Goal: Task Accomplishment & Management: Manage account settings

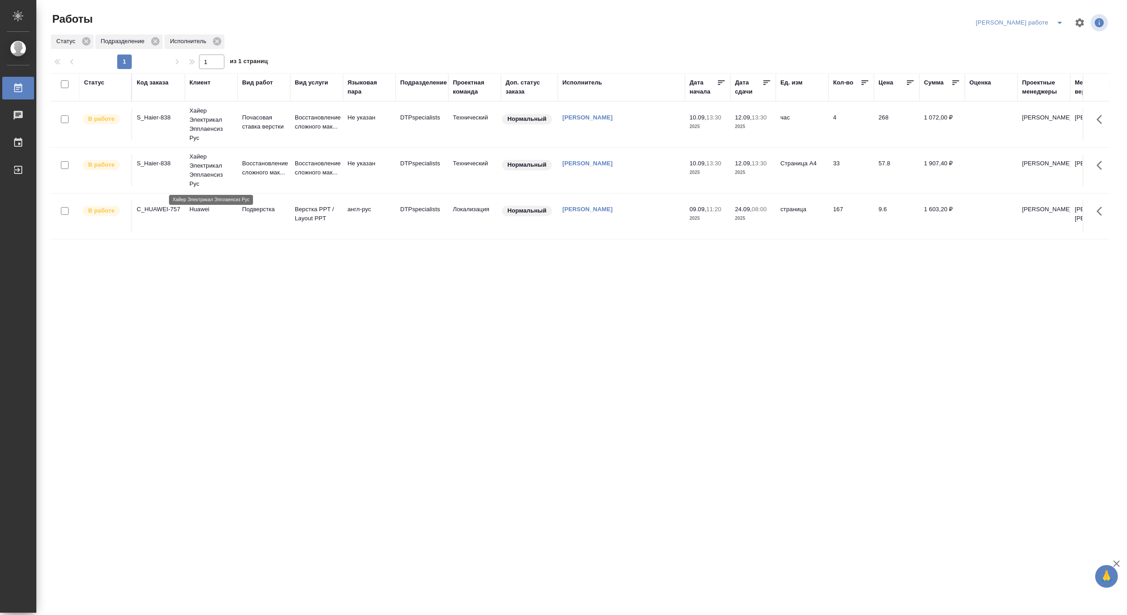
click at [211, 171] on p "Хайер Электрикал Эпплаенсиз Рус" at bounding box center [211, 170] width 44 height 36
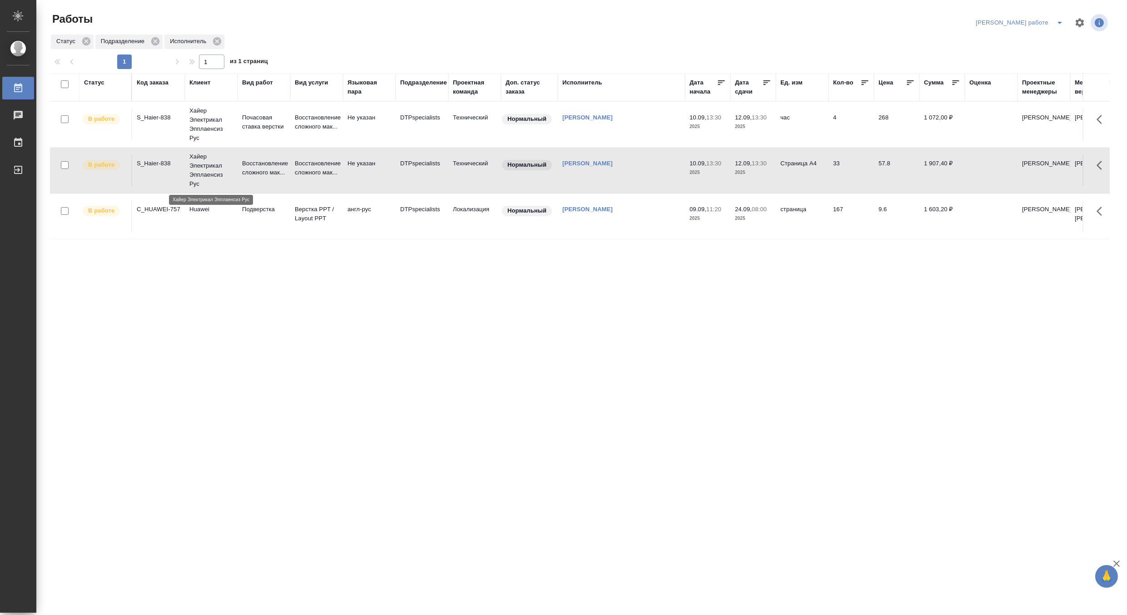
click at [211, 171] on p "Хайер Электрикал Эпплаенсиз Рус" at bounding box center [211, 170] width 44 height 36
click at [254, 171] on p "Восстановление сложного мак..." at bounding box center [264, 168] width 44 height 18
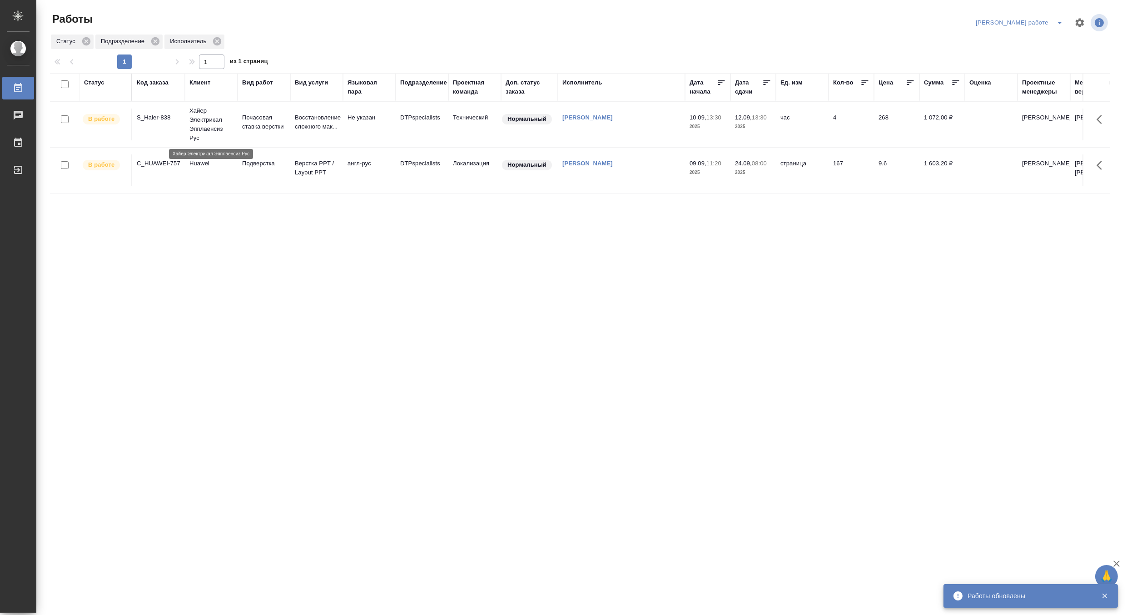
click at [217, 115] on p "Хайер Электрикал Эпплаенсиз Рус" at bounding box center [211, 124] width 44 height 36
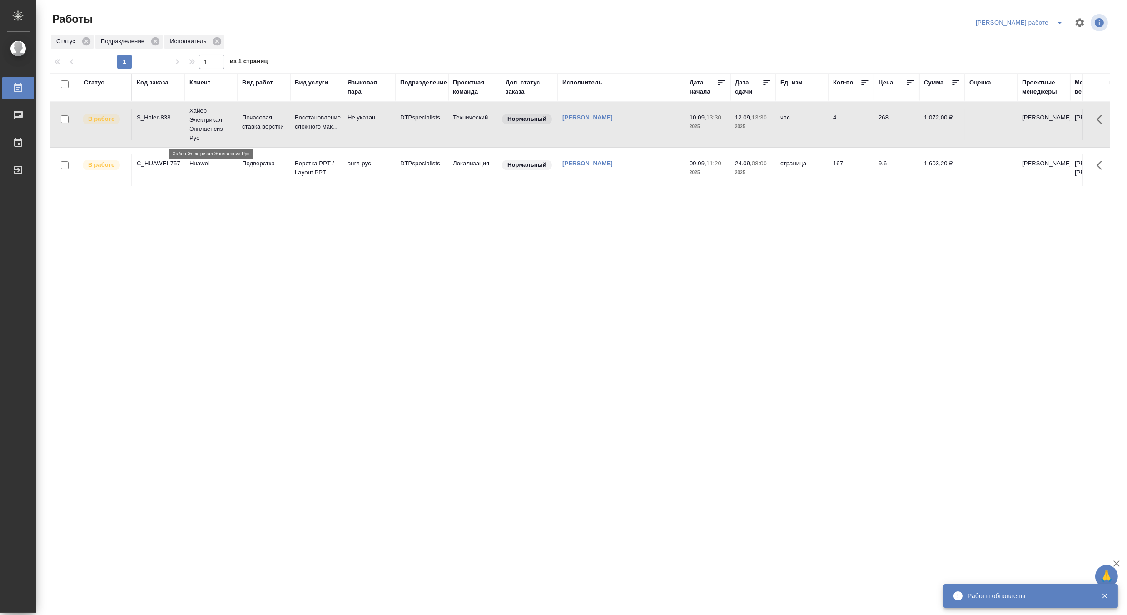
click at [217, 115] on p "Хайер Электрикал Эпплаенсиз Рус" at bounding box center [211, 124] width 44 height 36
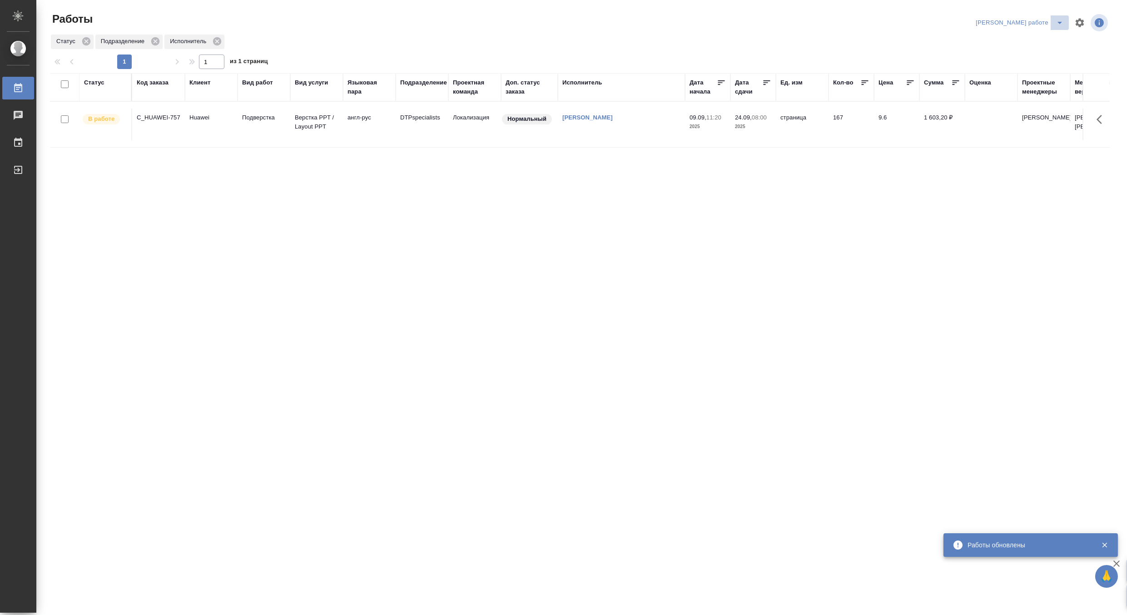
click at [1060, 20] on icon "split button" at bounding box center [1060, 22] width 11 height 11
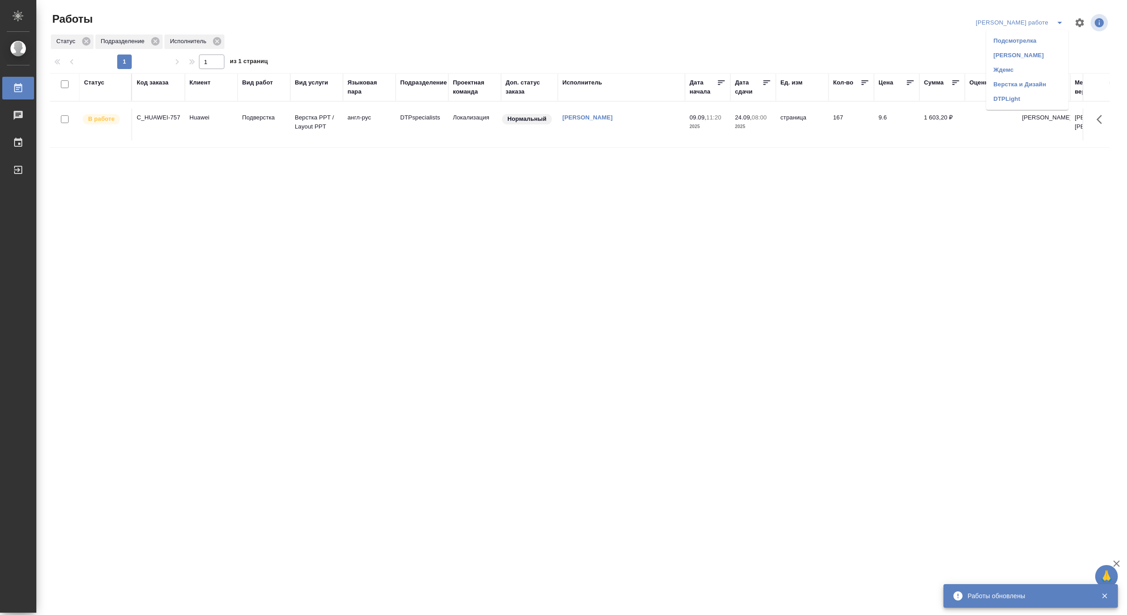
click at [1036, 80] on li "Верстка и Дизайн" at bounding box center [1028, 84] width 82 height 15
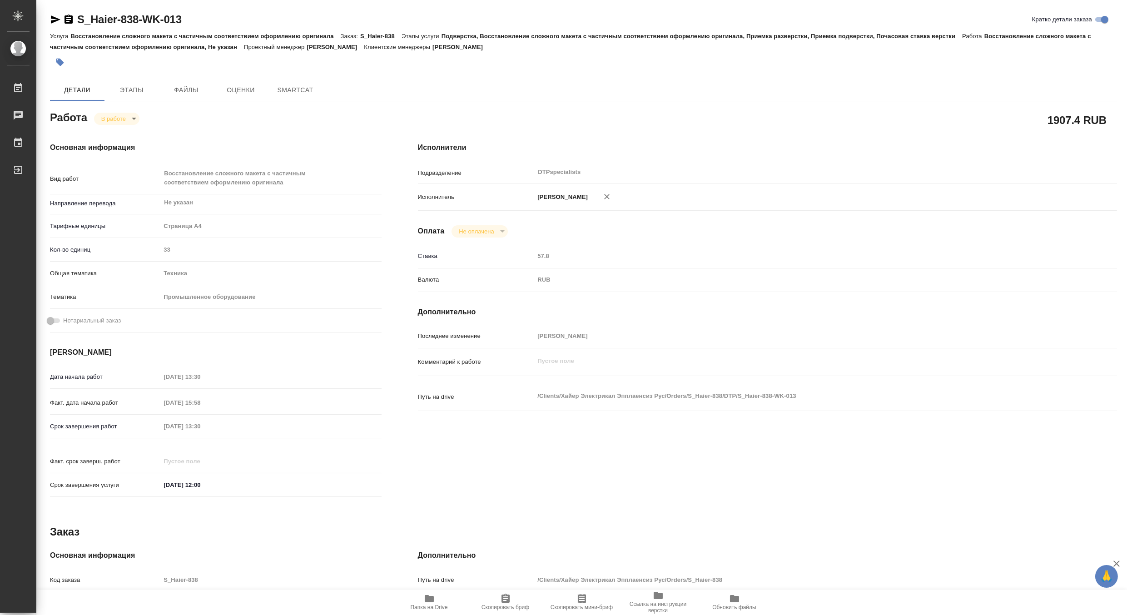
type textarea "x"
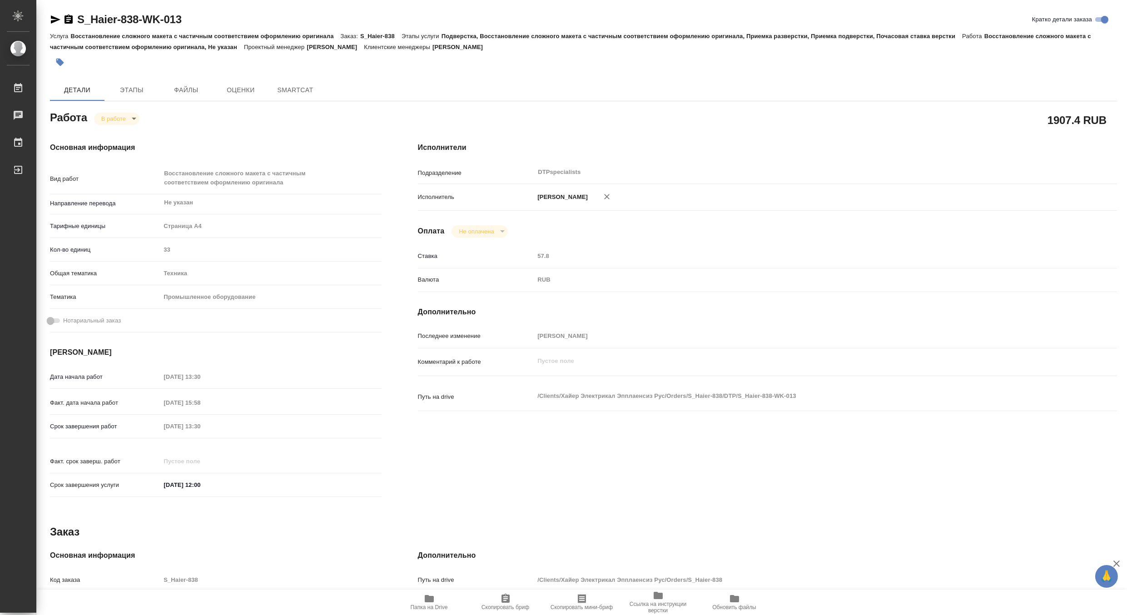
type textarea "x"
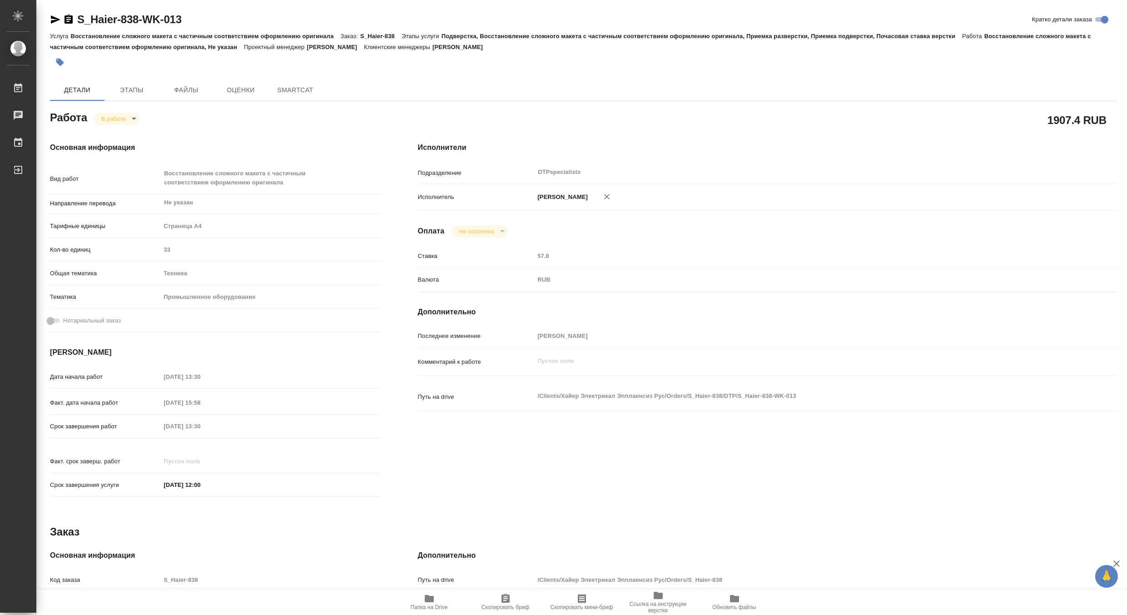
type textarea "x"
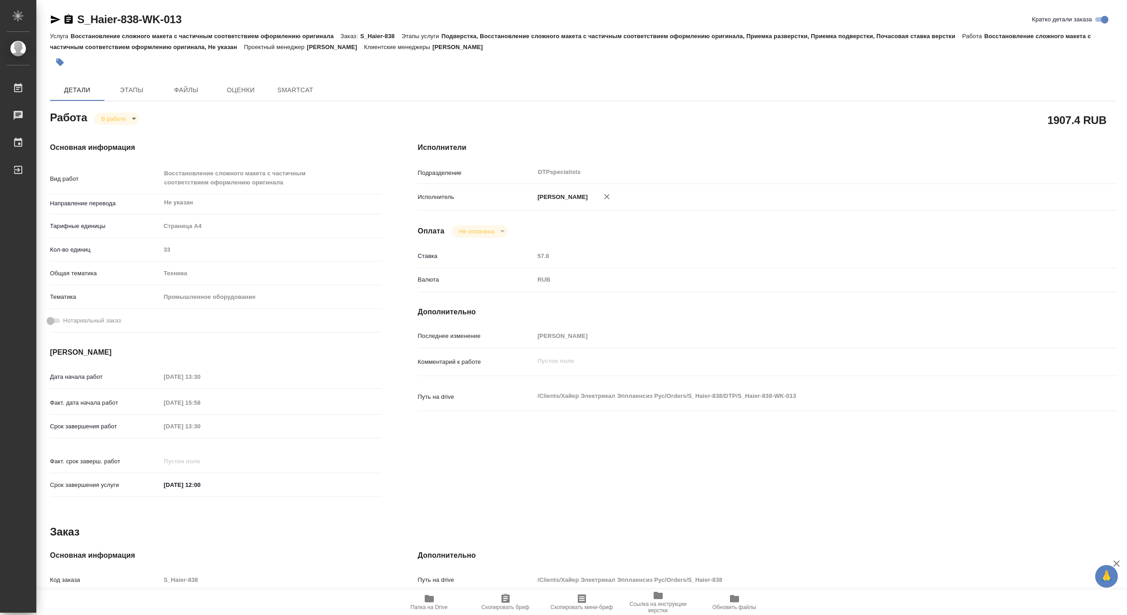
type textarea "x"
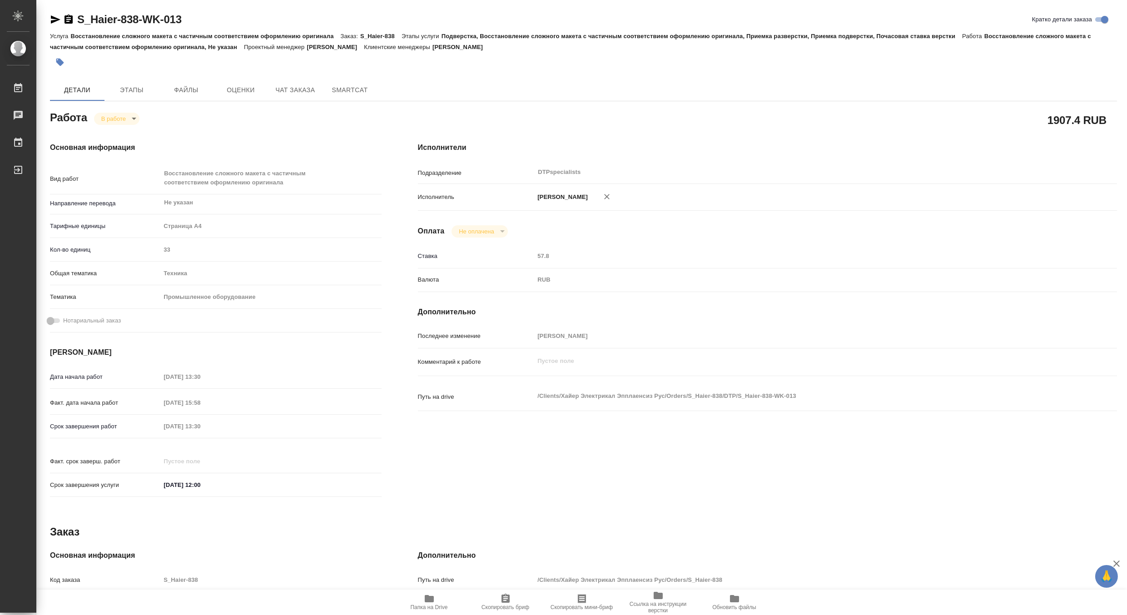
type textarea "x"
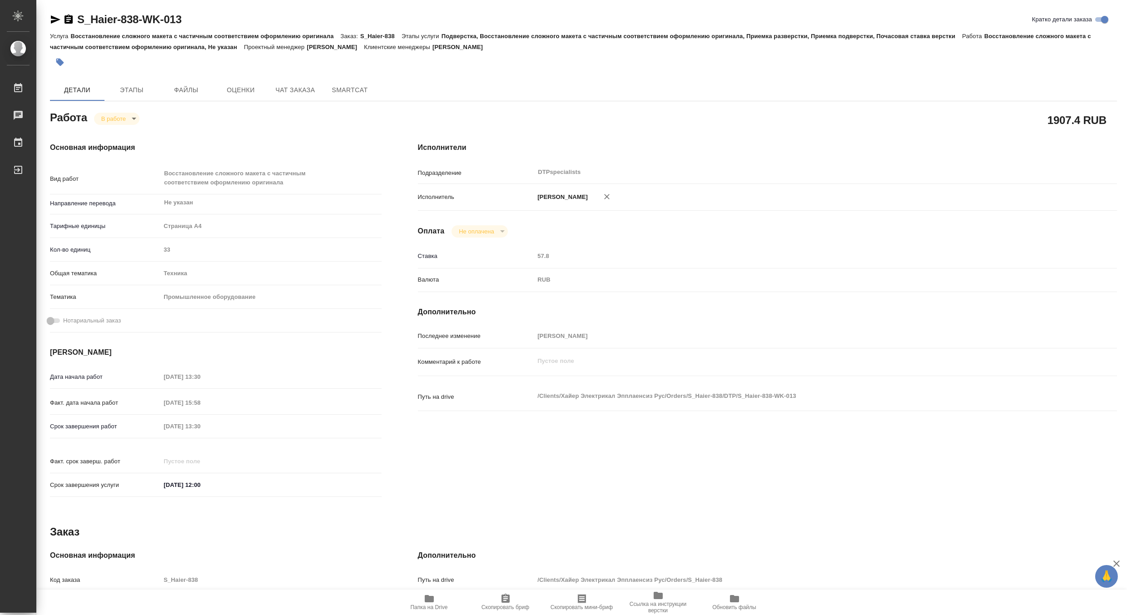
type textarea "x"
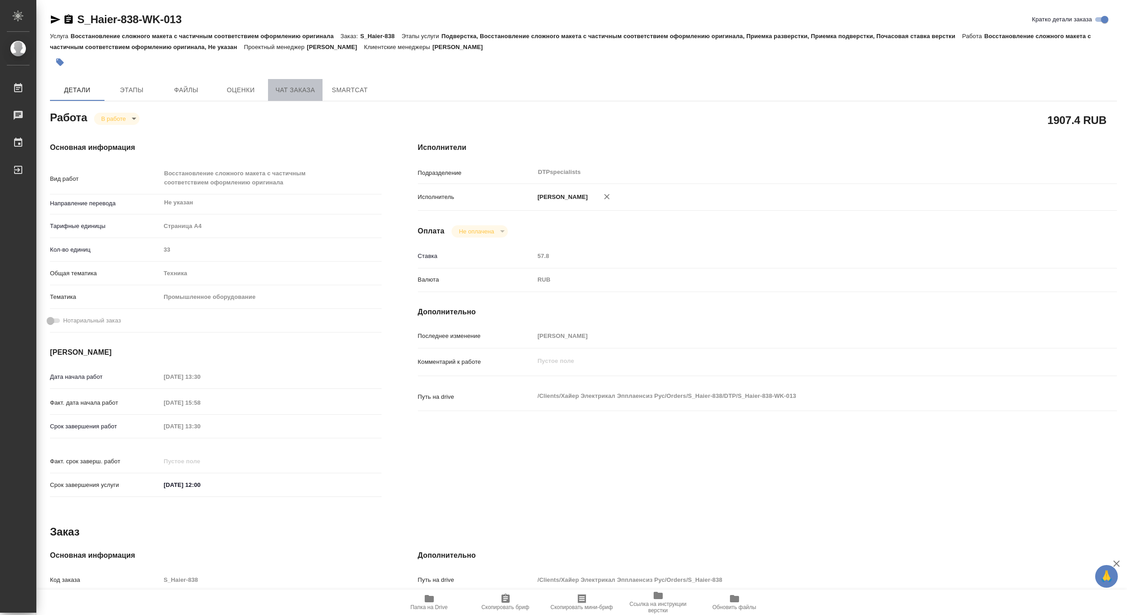
click at [279, 94] on span "Чат заказа" at bounding box center [296, 90] width 44 height 11
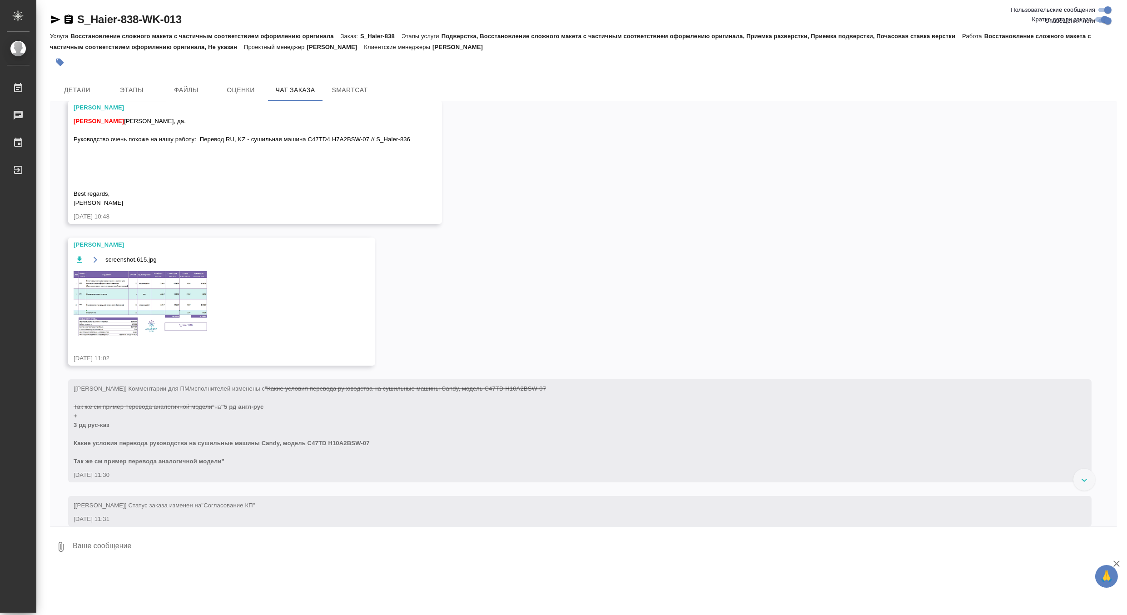
scroll to position [553, 0]
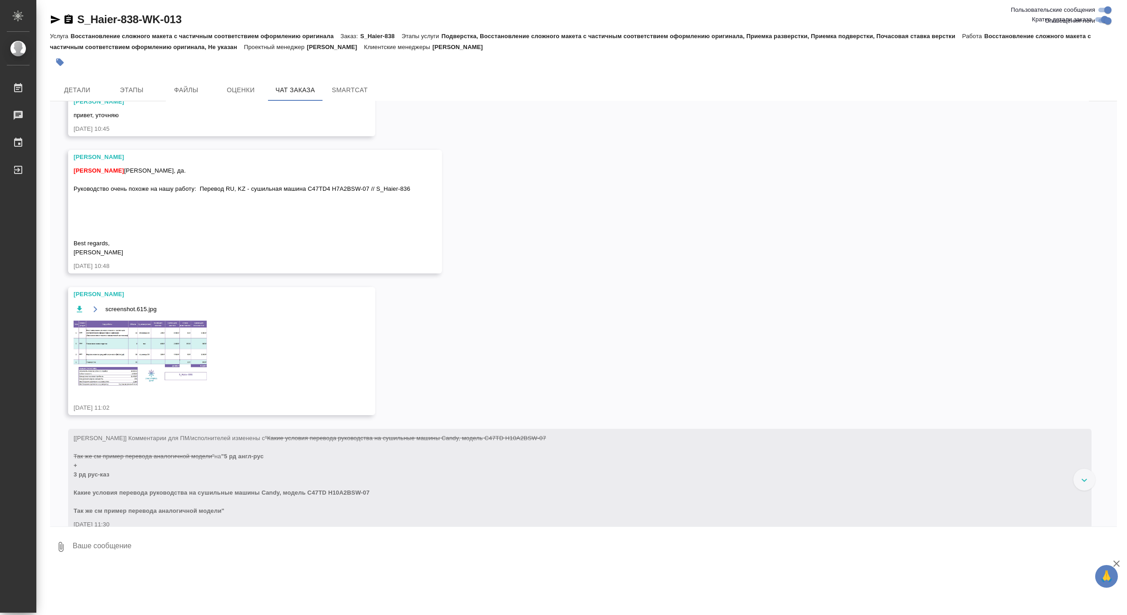
click at [162, 351] on img at bounding box center [142, 353] width 136 height 68
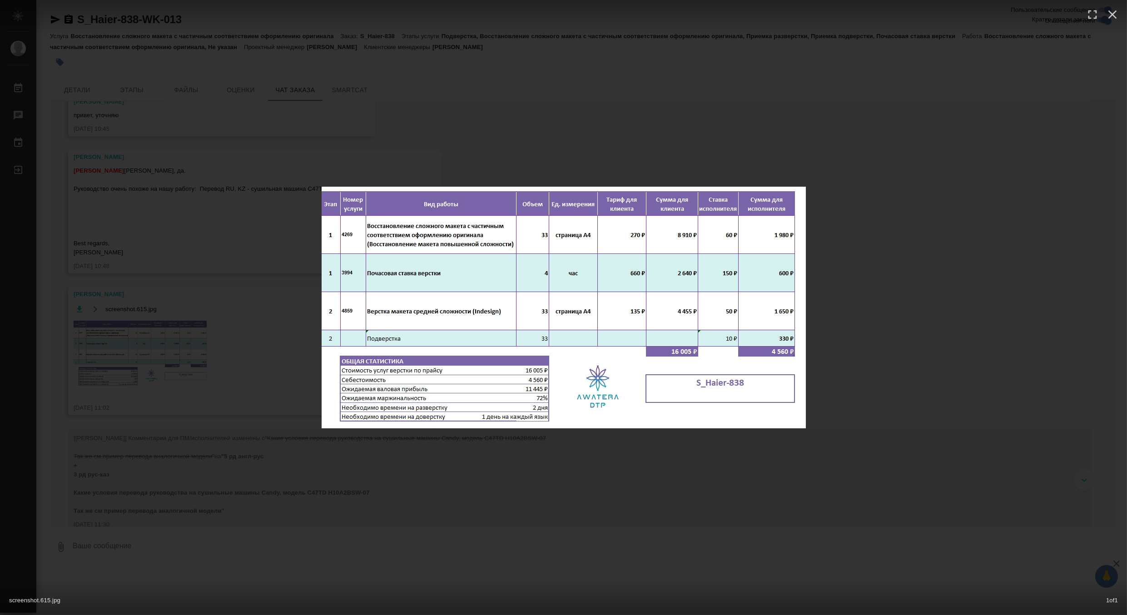
click at [162, 351] on div "screenshot.615.jpg 1 of 1" at bounding box center [563, 307] width 1127 height 615
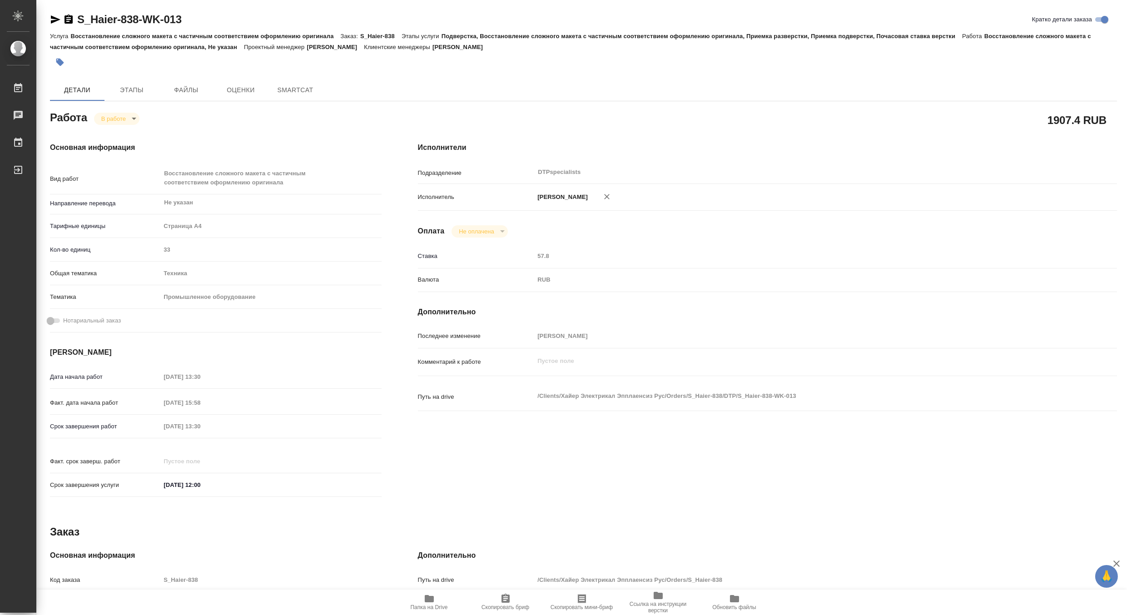
type textarea "x"
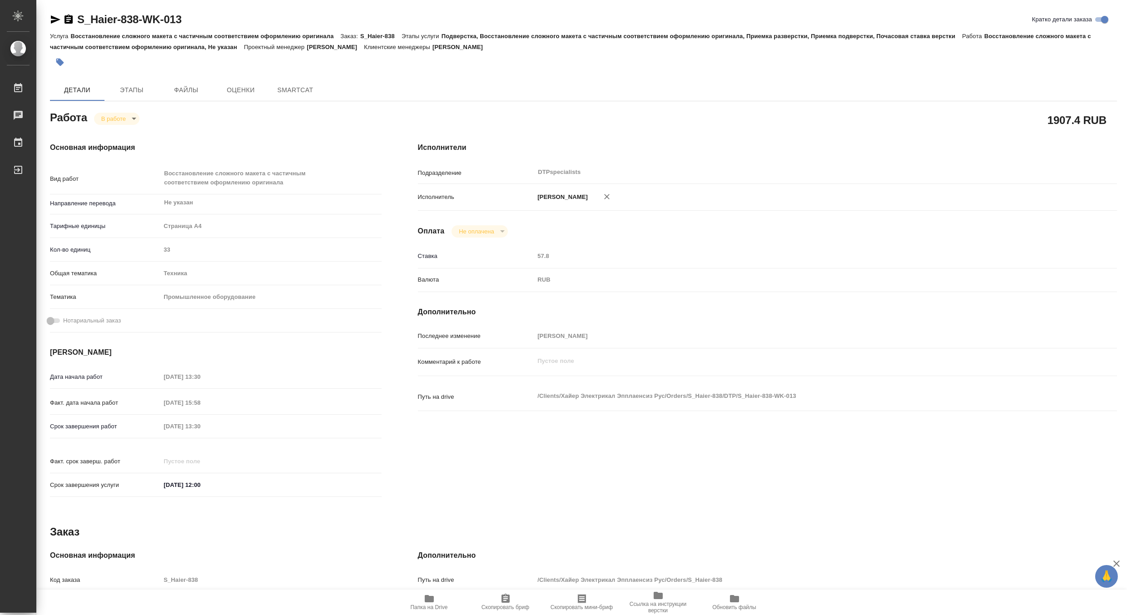
type textarea "x"
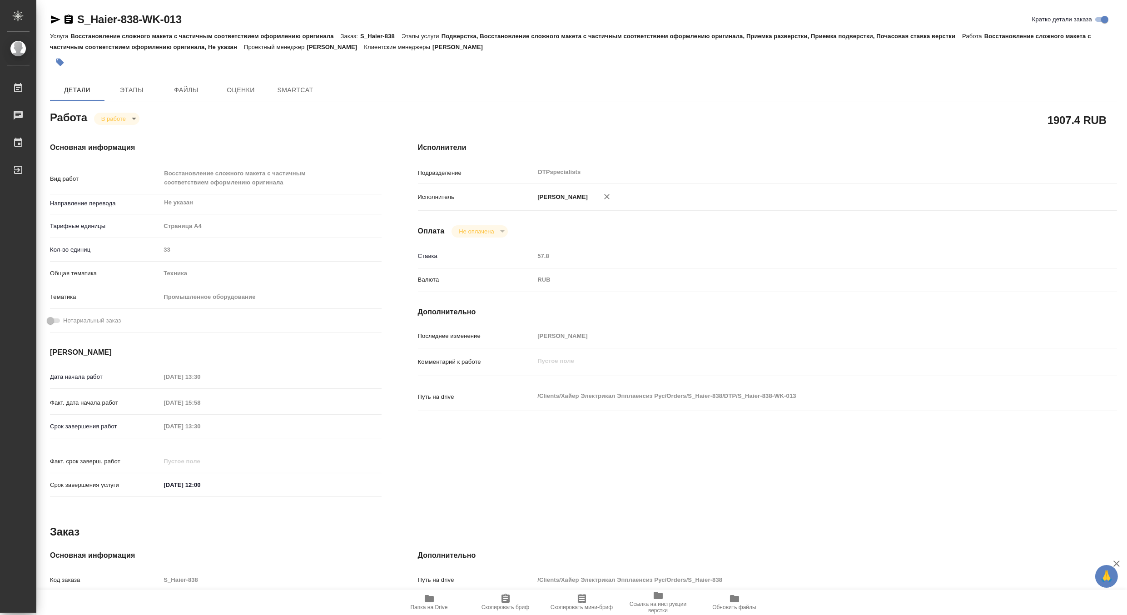
type textarea "x"
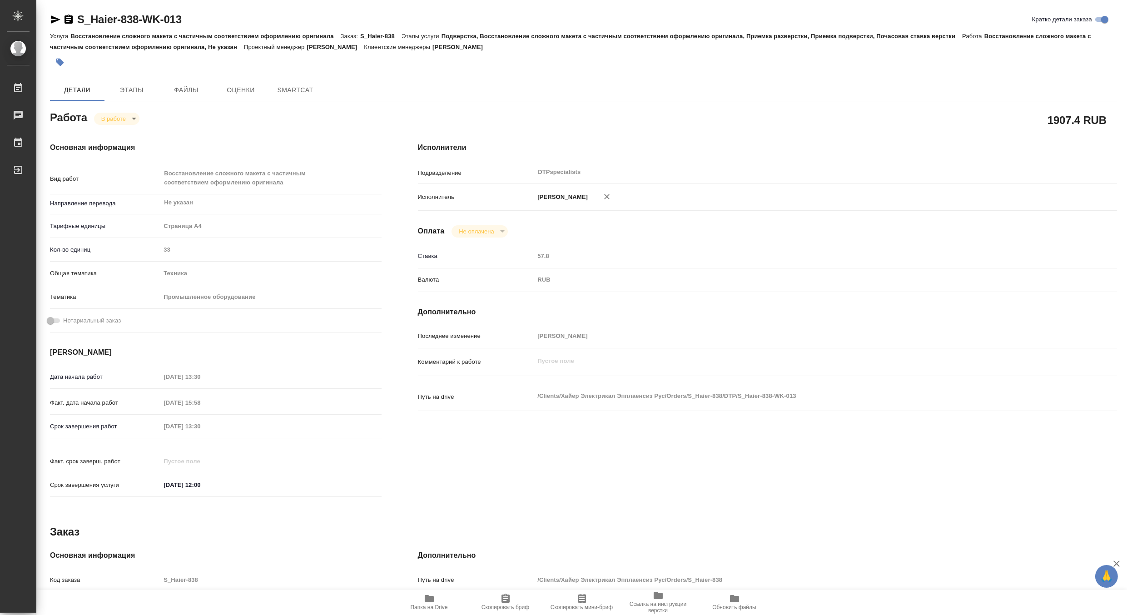
type textarea "x"
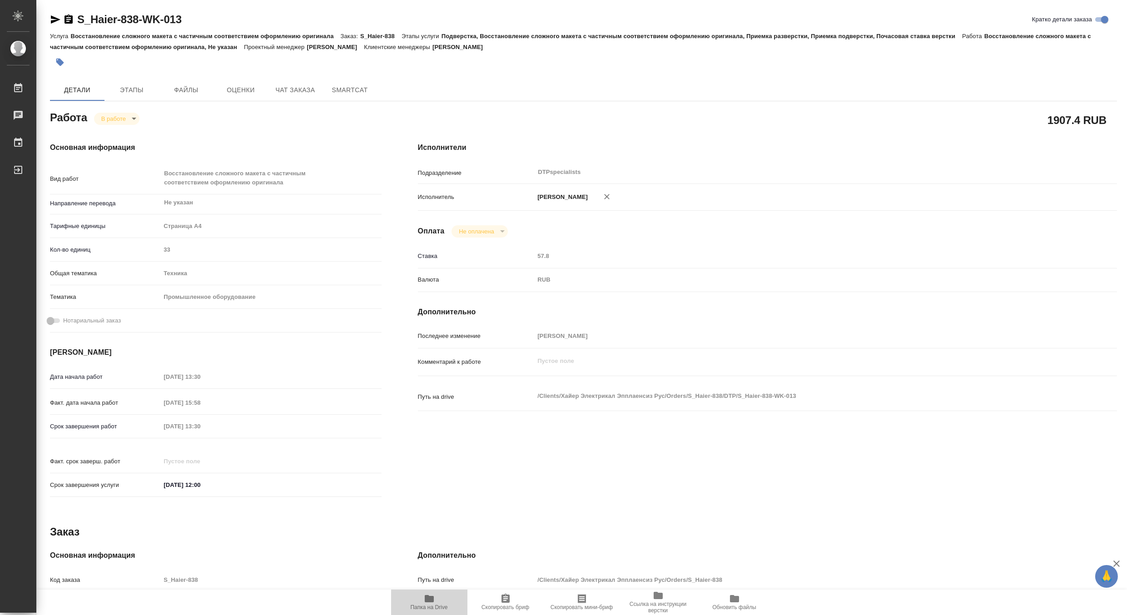
click at [434, 609] on span "Папка на Drive" at bounding box center [429, 607] width 37 height 6
type textarea "x"
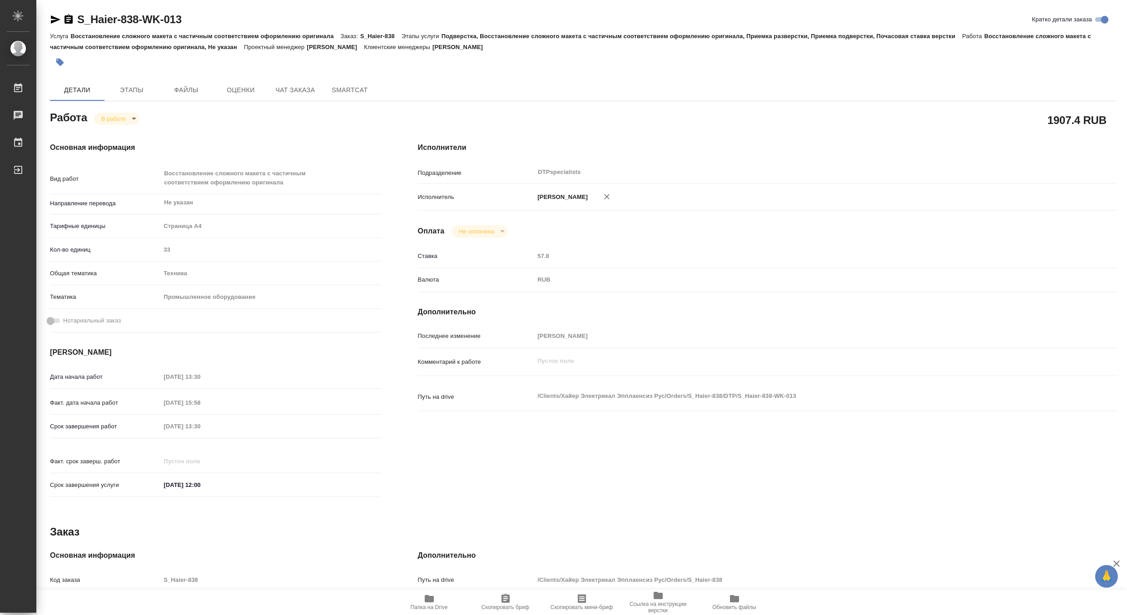
type textarea "x"
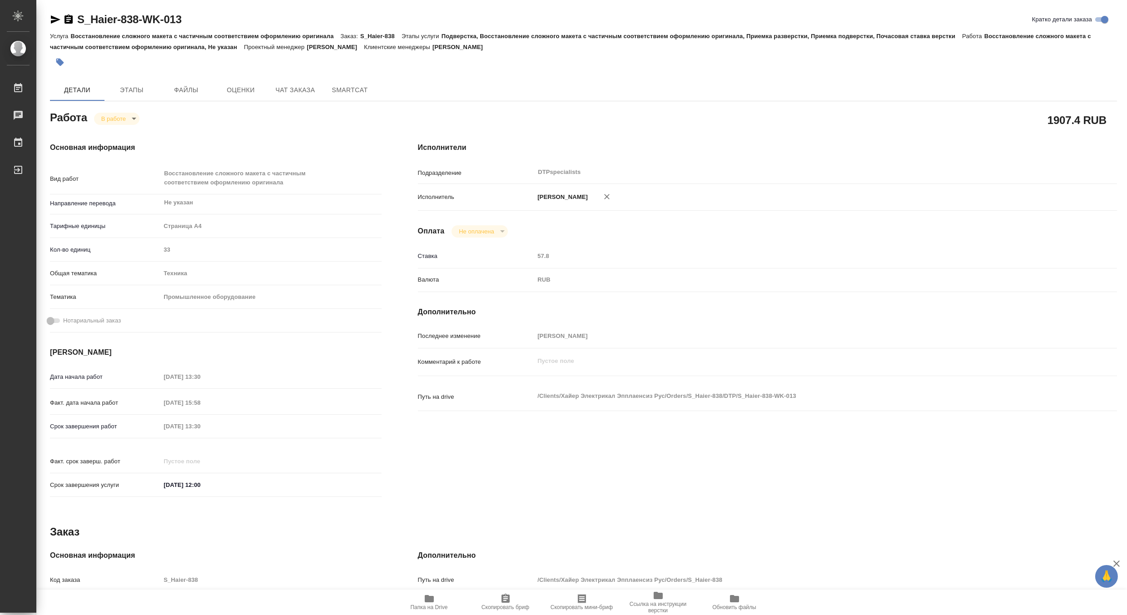
type textarea "x"
click at [102, 116] on body "🙏 .cls-1 fill:#fff; AWATERA Matveeva Maria Работы 0 Чаты График Выйти S_Haier-8…" at bounding box center [563, 307] width 1127 height 615
click at [105, 132] on button "Выполнен" at bounding box center [117, 134] width 33 height 10
type textarea "x"
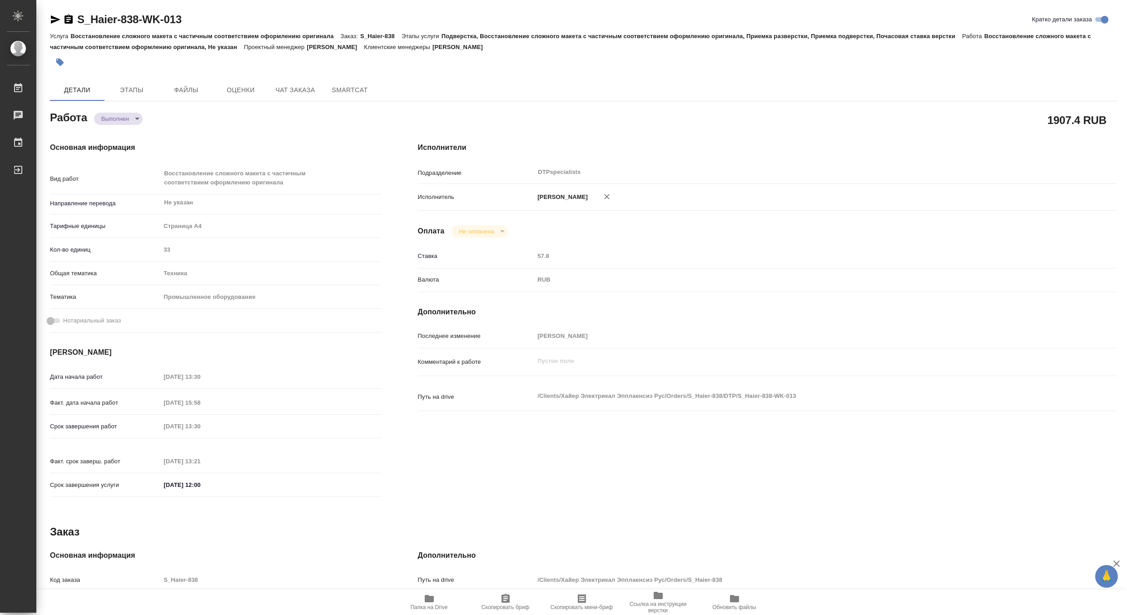
type textarea "x"
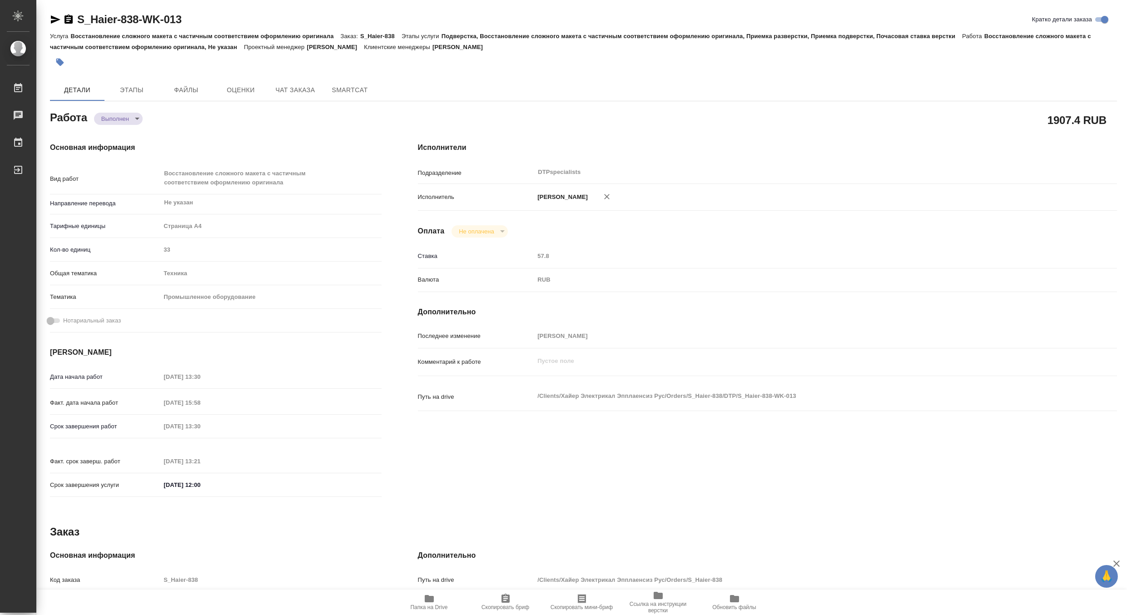
type textarea "x"
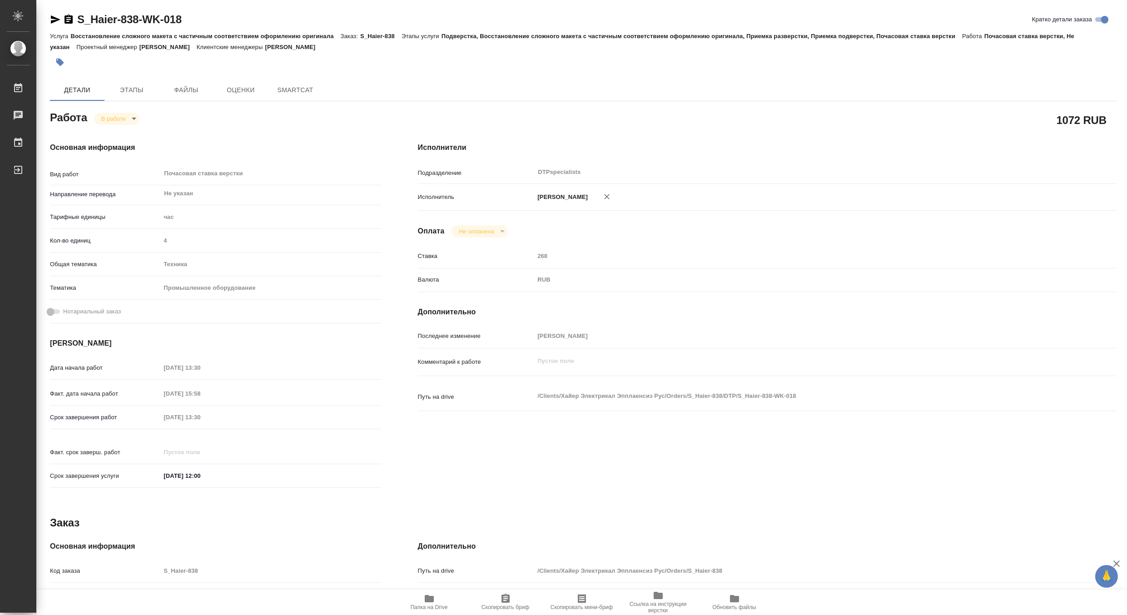
type textarea "x"
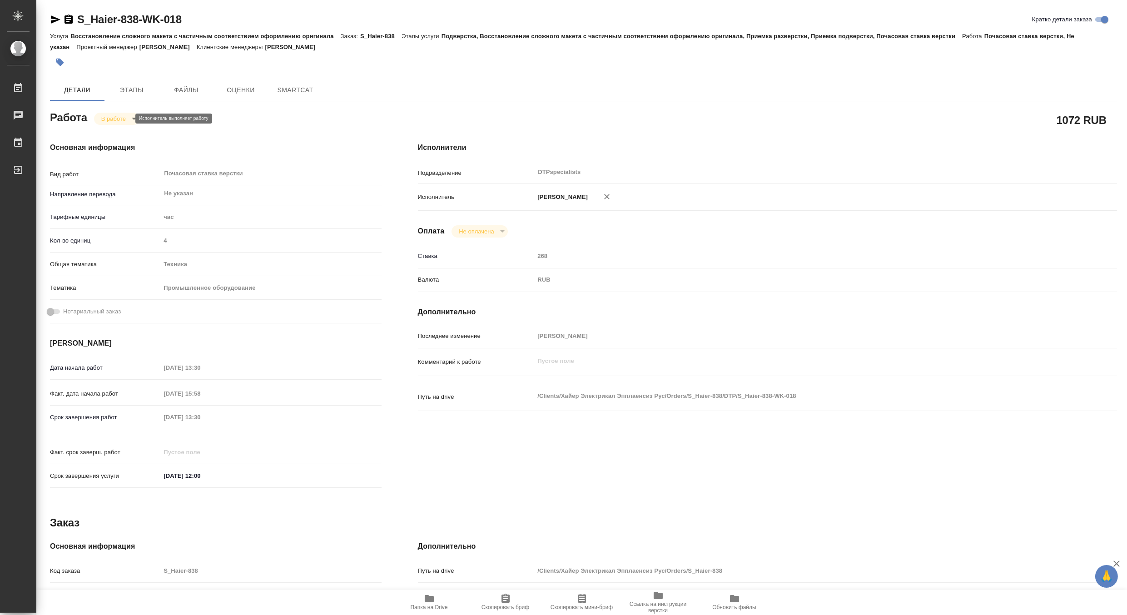
click at [108, 119] on body "🙏 .cls-1 fill:#fff; AWATERA Matveeva Maria Работы Чаты График Выйти S_Haier-838…" at bounding box center [563, 307] width 1127 height 615
type textarea "x"
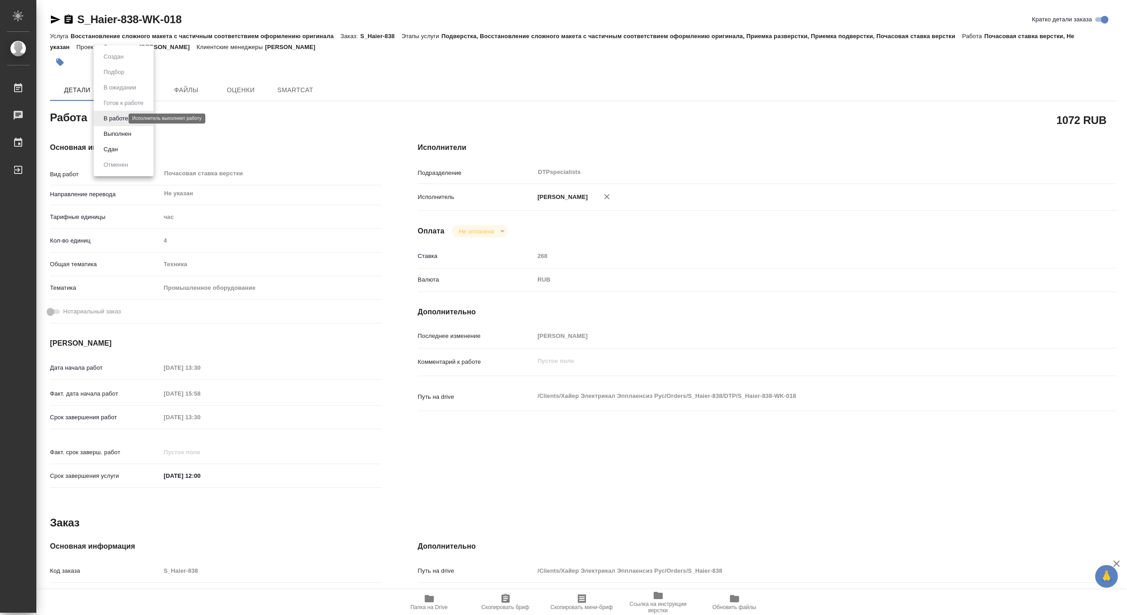
type textarea "x"
click at [100, 129] on li "Выполнен" at bounding box center [124, 133] width 60 height 15
type textarea "x"
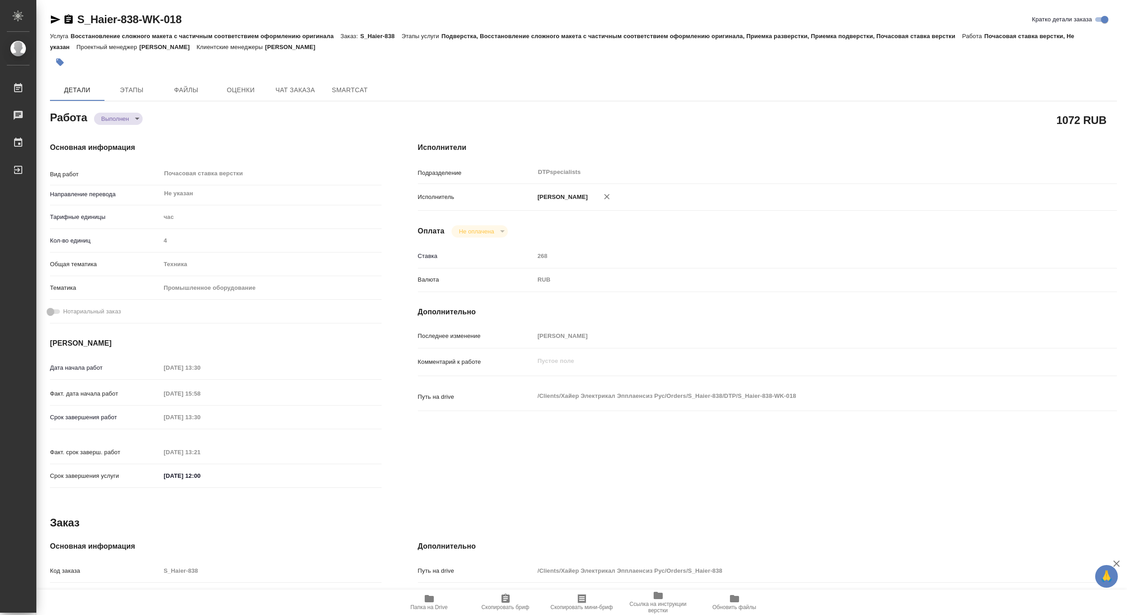
type textarea "x"
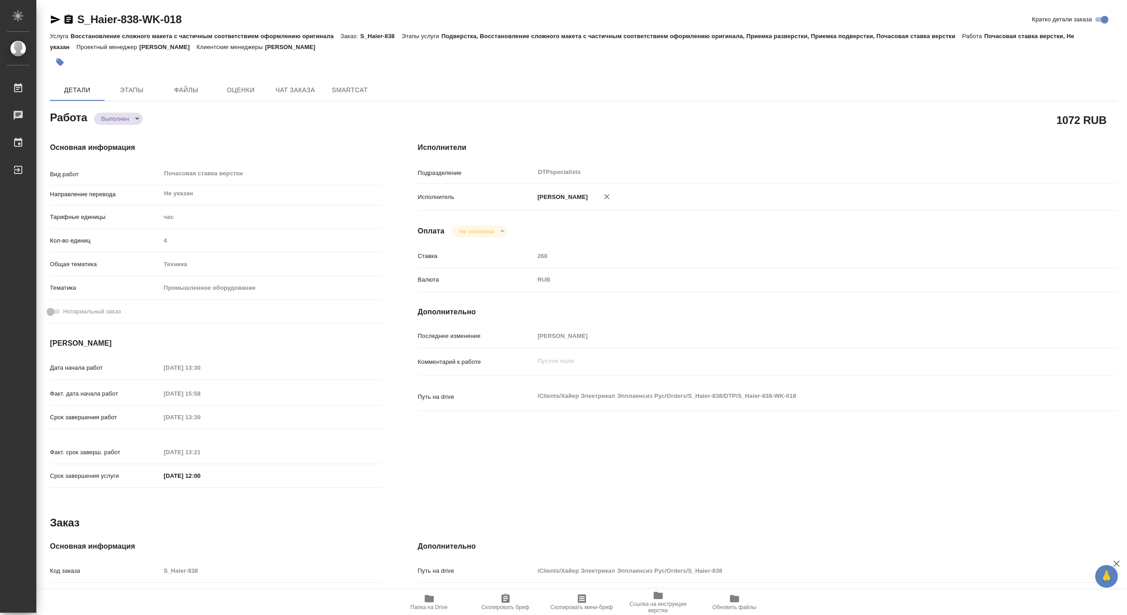
type textarea "x"
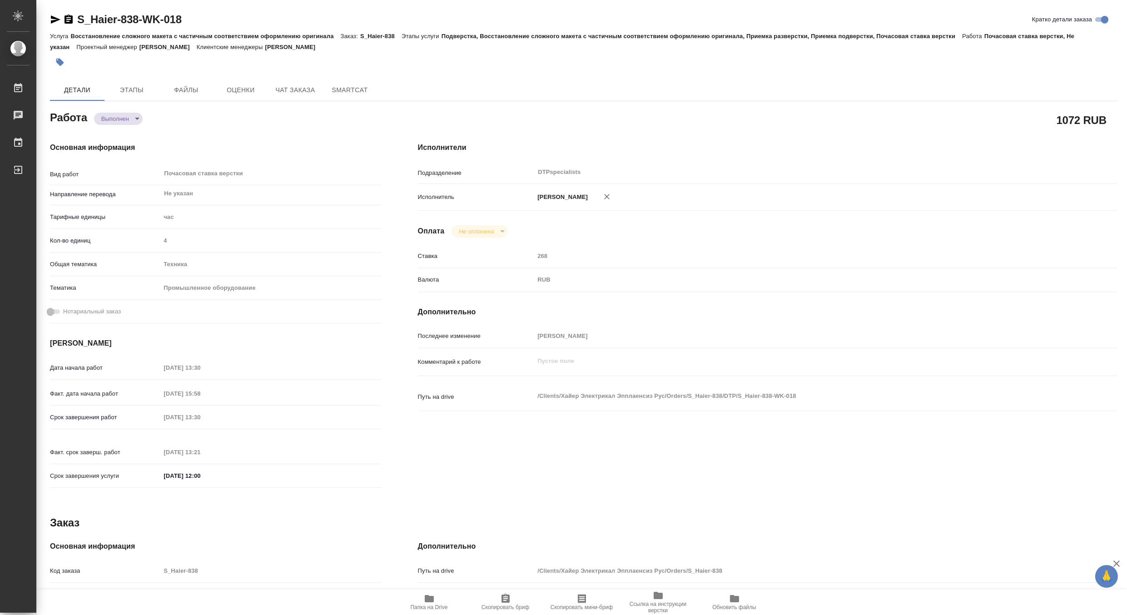
type textarea "x"
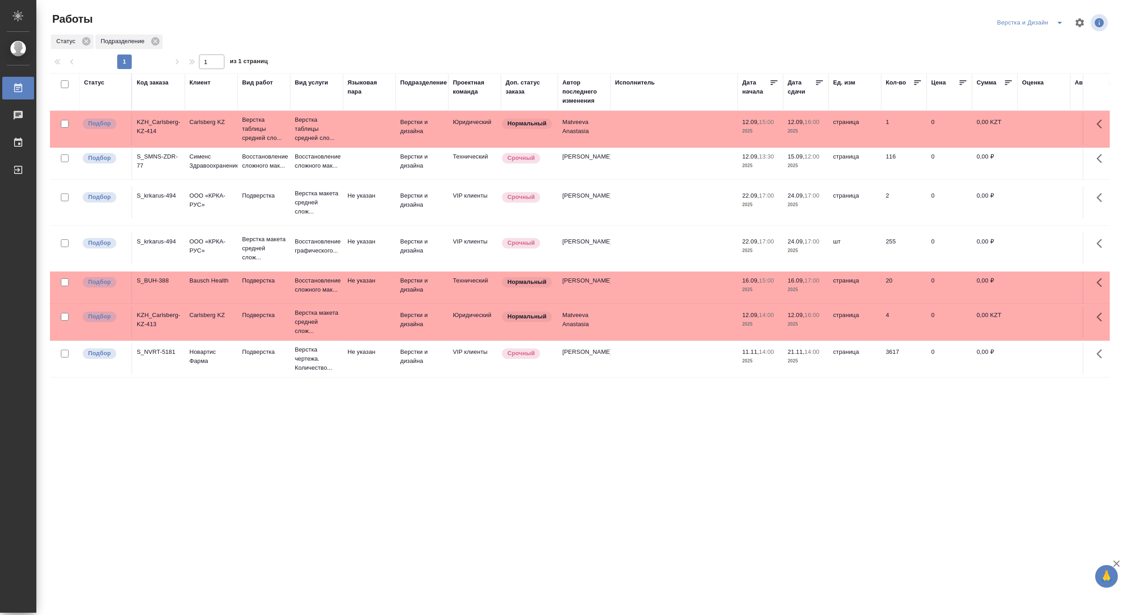
click at [218, 167] on p "Сименс Здравоохранение" at bounding box center [211, 161] width 44 height 18
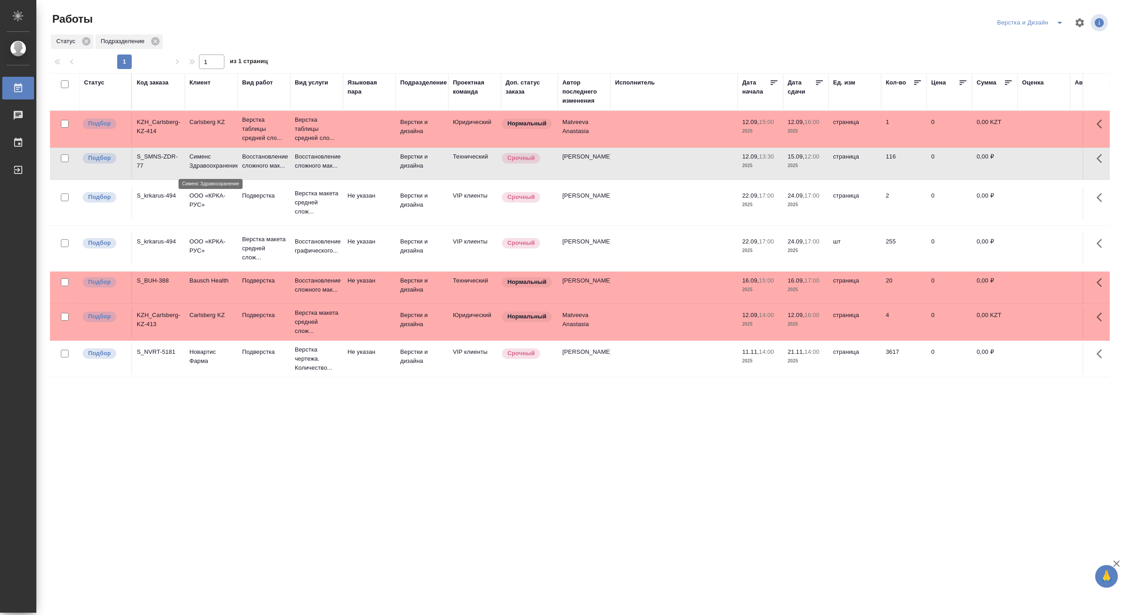
click at [218, 167] on p "Сименс Здравоохранение" at bounding box center [211, 161] width 44 height 18
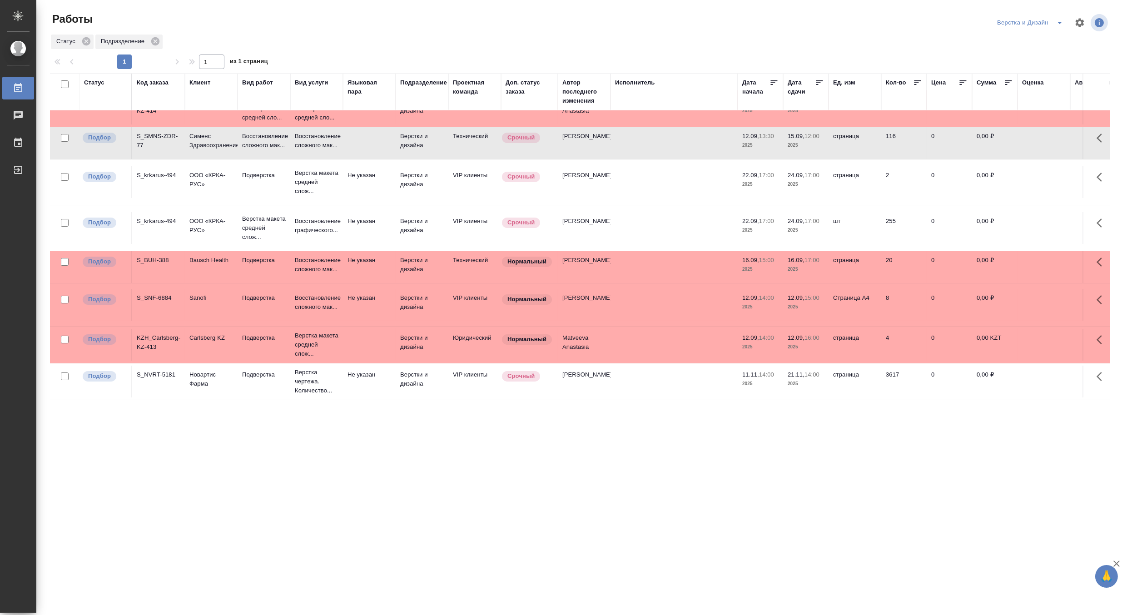
scroll to position [46, 0]
click at [1061, 20] on icon "split button" at bounding box center [1060, 22] width 11 height 11
click at [1025, 69] on li "[PERSON_NAME]" at bounding box center [1035, 70] width 87 height 15
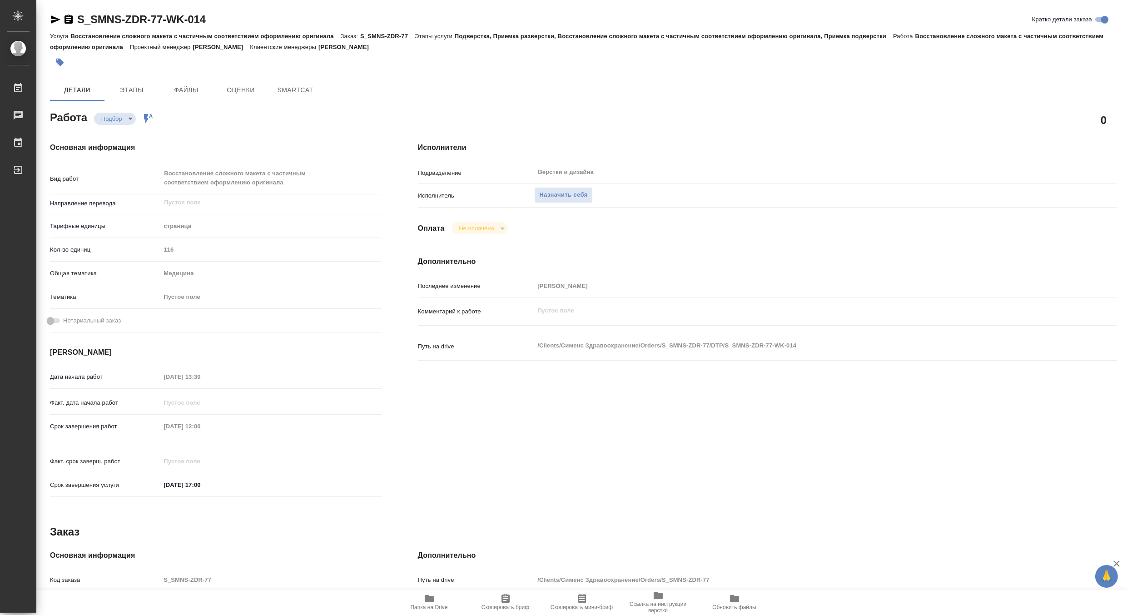
type textarea "x"
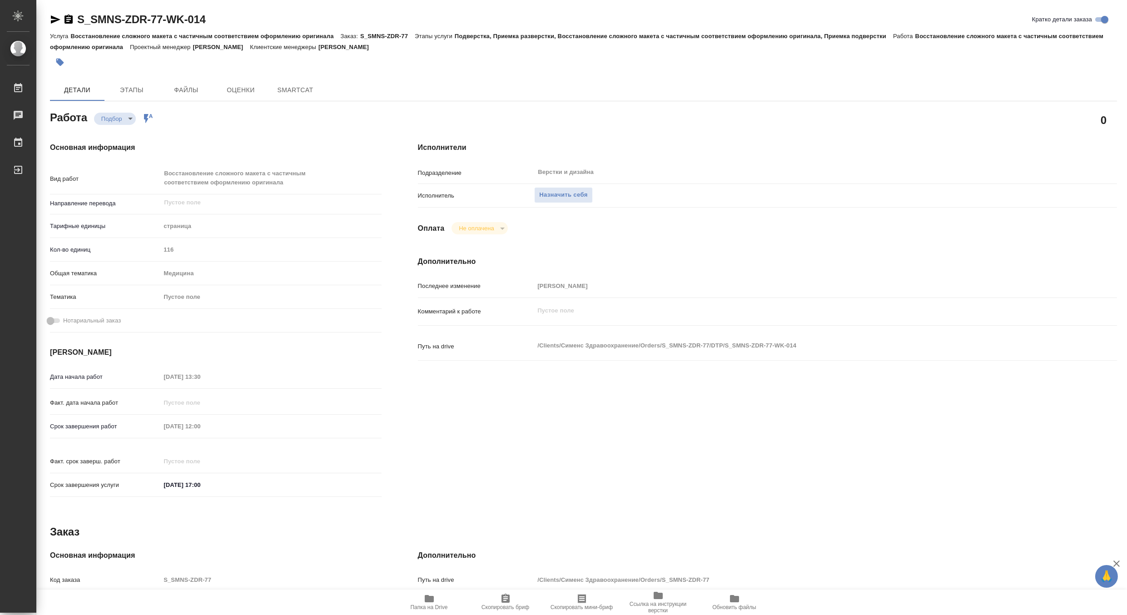
type textarea "x"
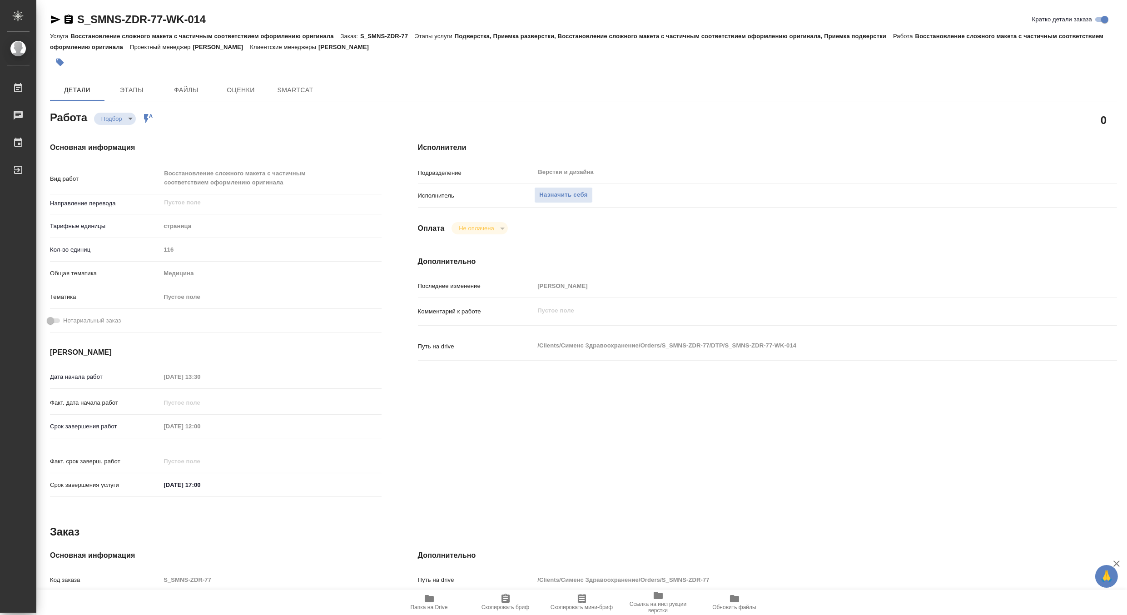
type textarea "x"
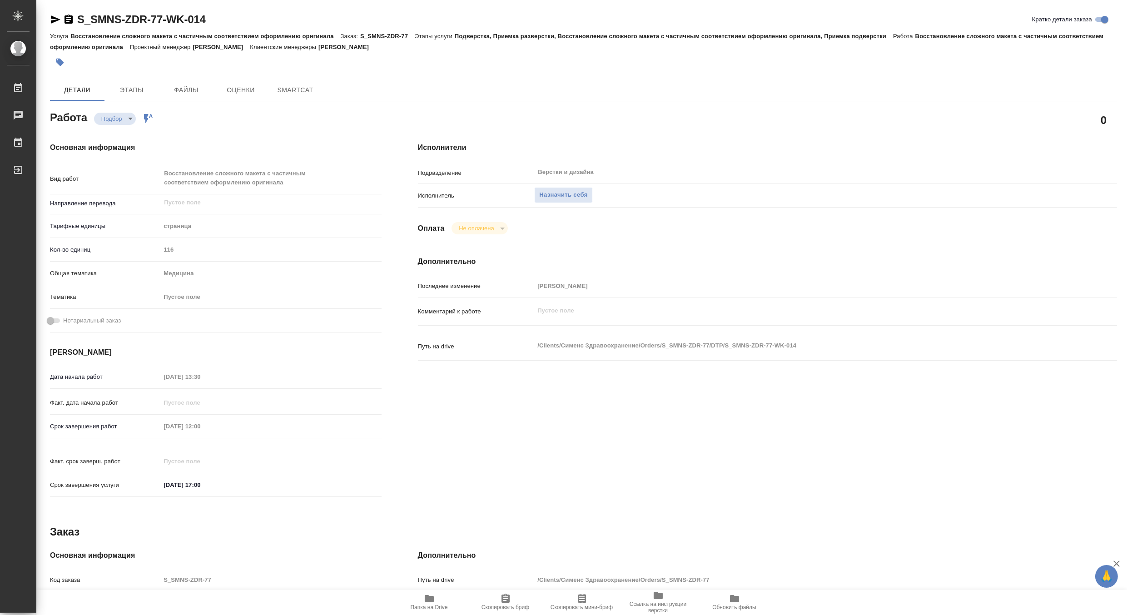
type textarea "x"
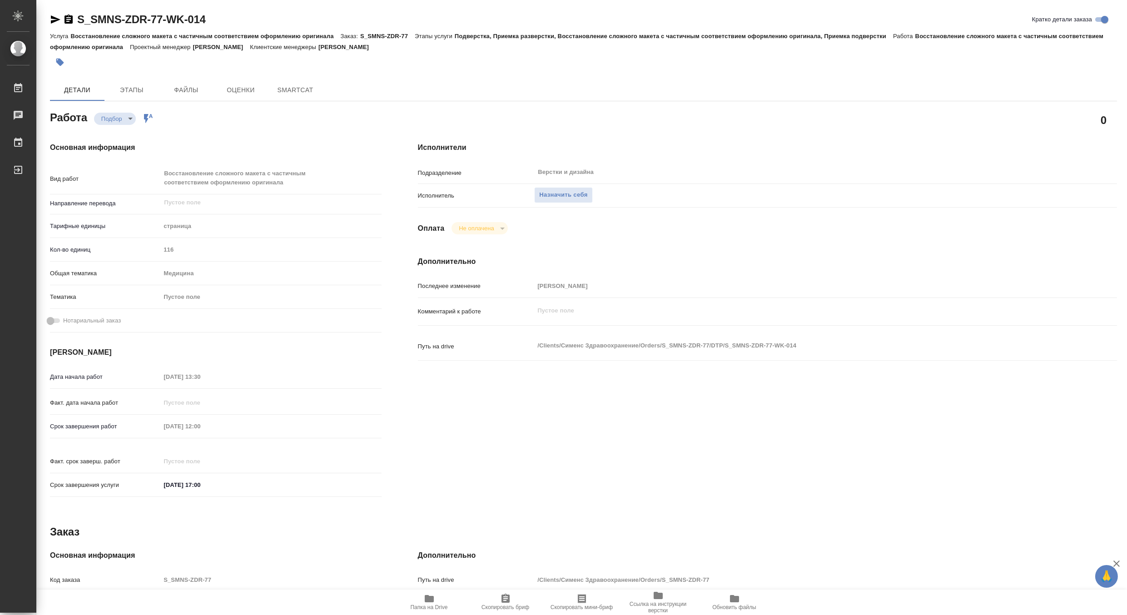
type textarea "x"
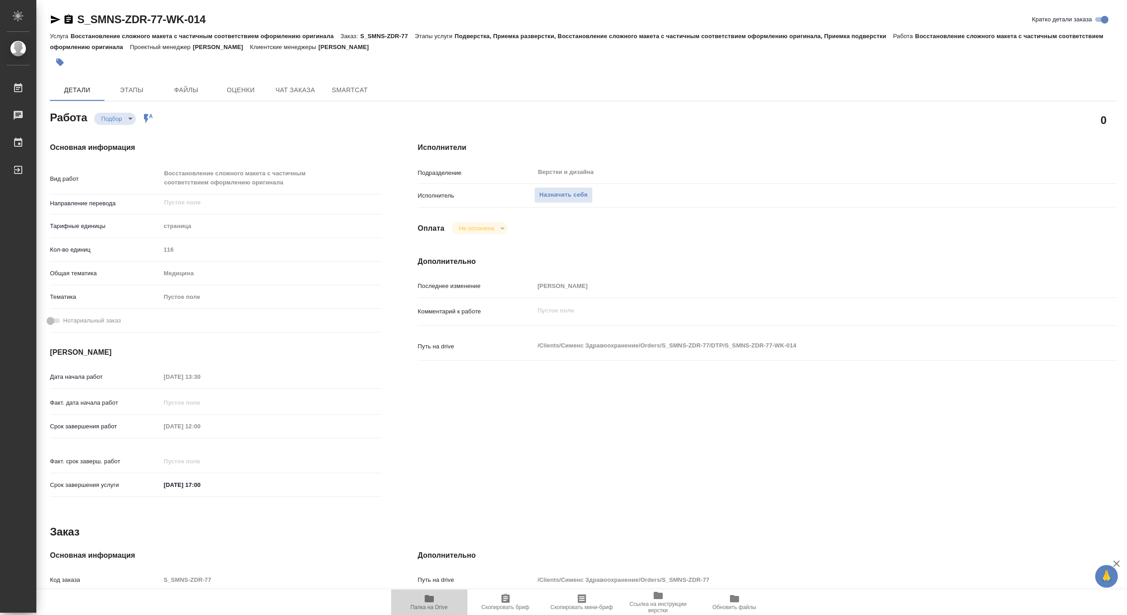
click at [436, 598] on span "Папка на Drive" at bounding box center [429, 601] width 65 height 17
type textarea "x"
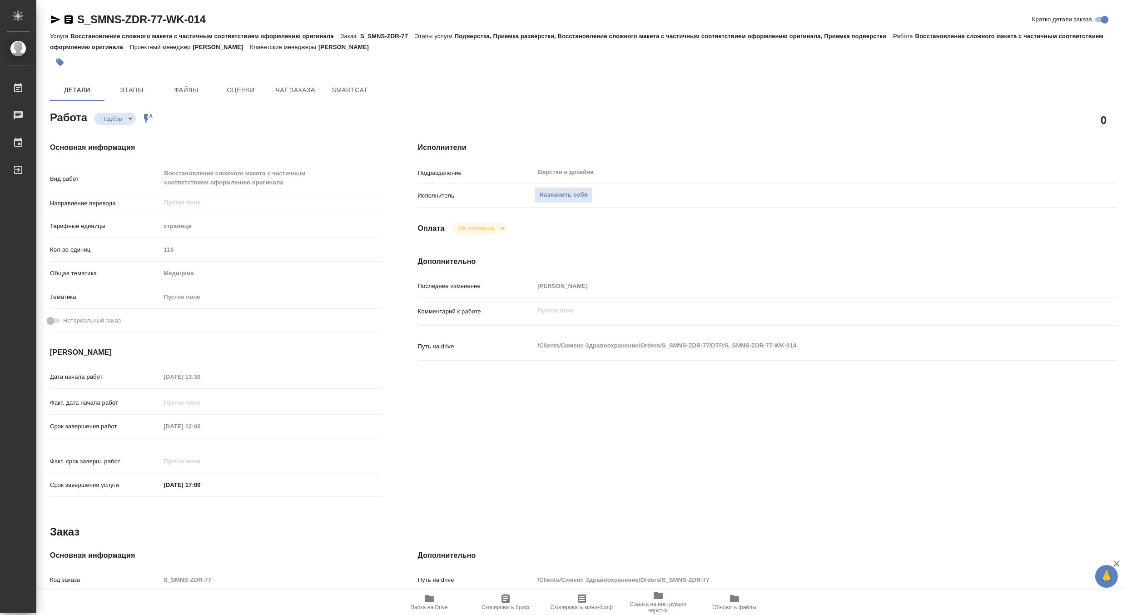
type textarea "x"
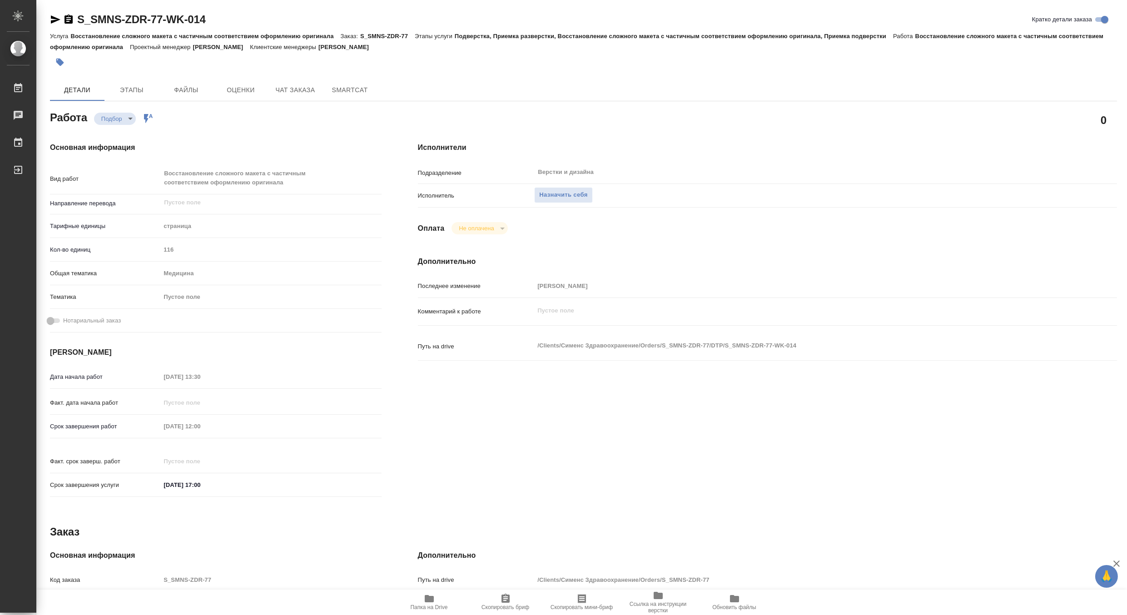
type textarea "x"
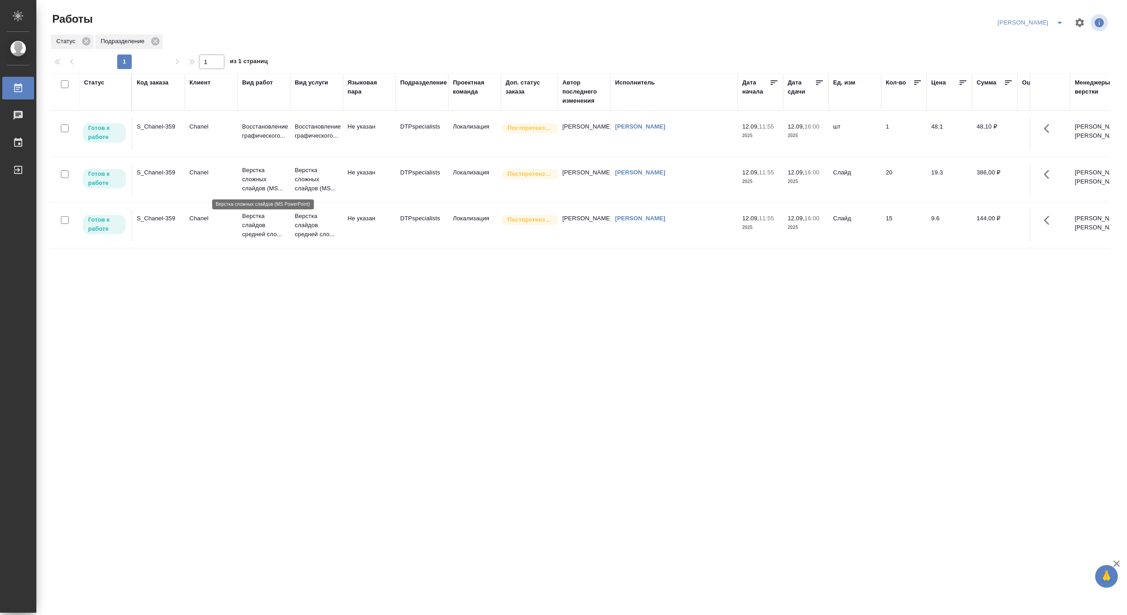
click at [256, 170] on p "Верстка сложных слайдов (MS..." at bounding box center [264, 179] width 44 height 27
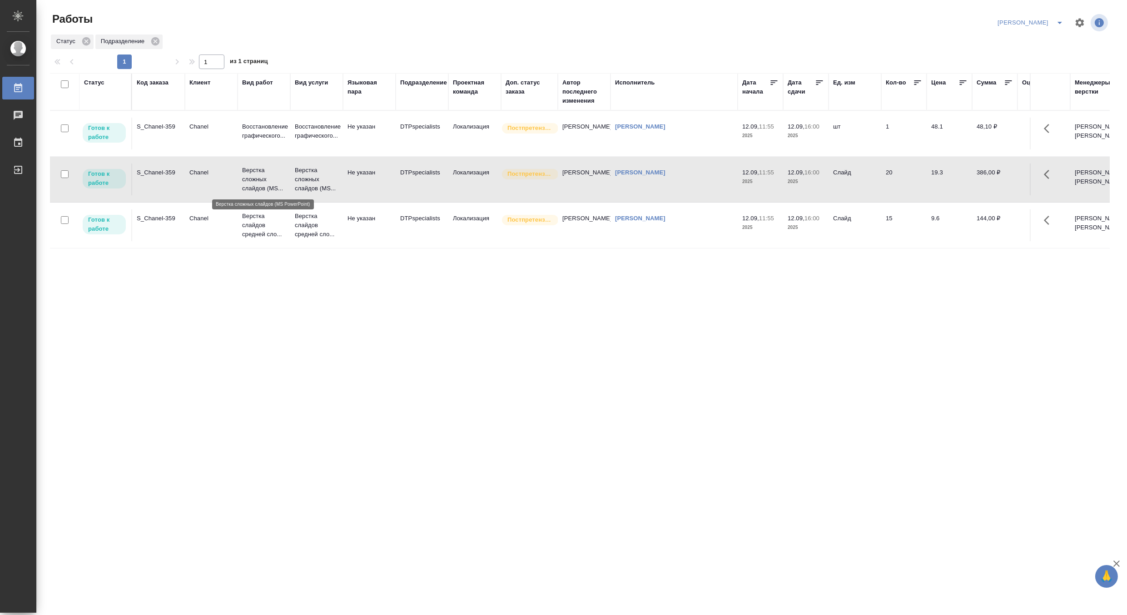
click at [256, 170] on p "Верстка сложных слайдов (MS..." at bounding box center [264, 179] width 44 height 27
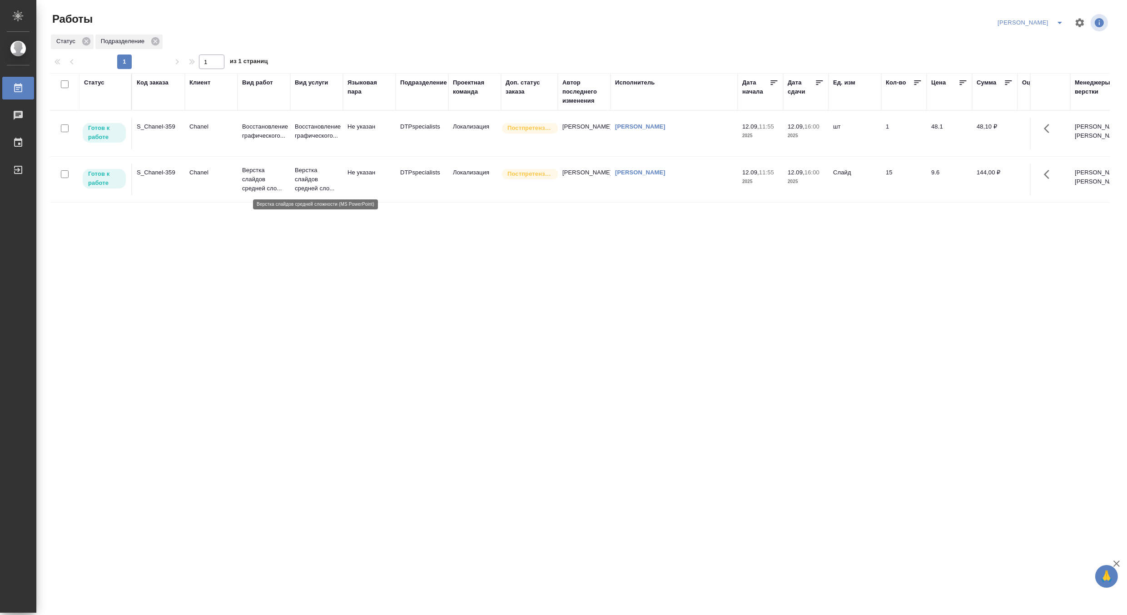
click at [307, 178] on p "Верстка слайдов средней сло..." at bounding box center [317, 179] width 44 height 27
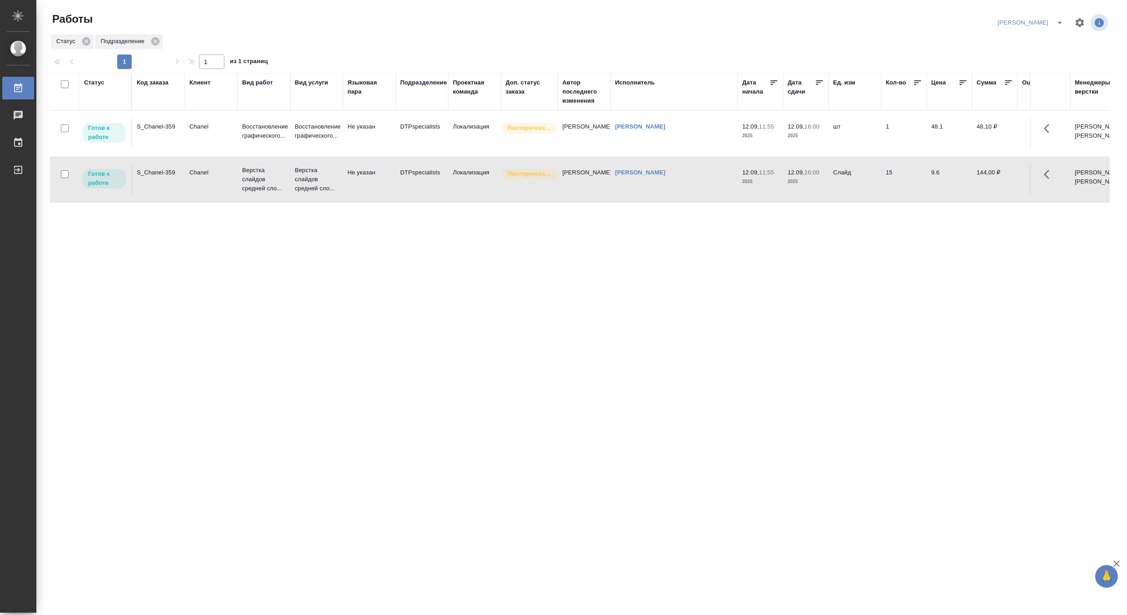
click at [256, 175] on p "Верстка слайдов средней сло..." at bounding box center [264, 179] width 44 height 27
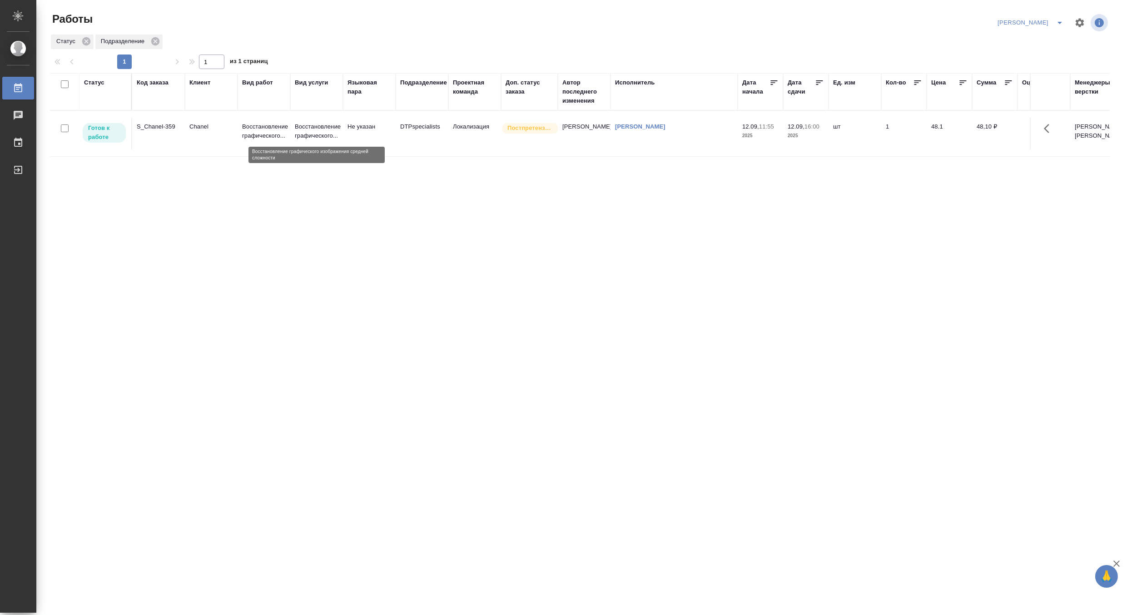
click at [297, 126] on p "Восстановление графического..." at bounding box center [317, 131] width 44 height 18
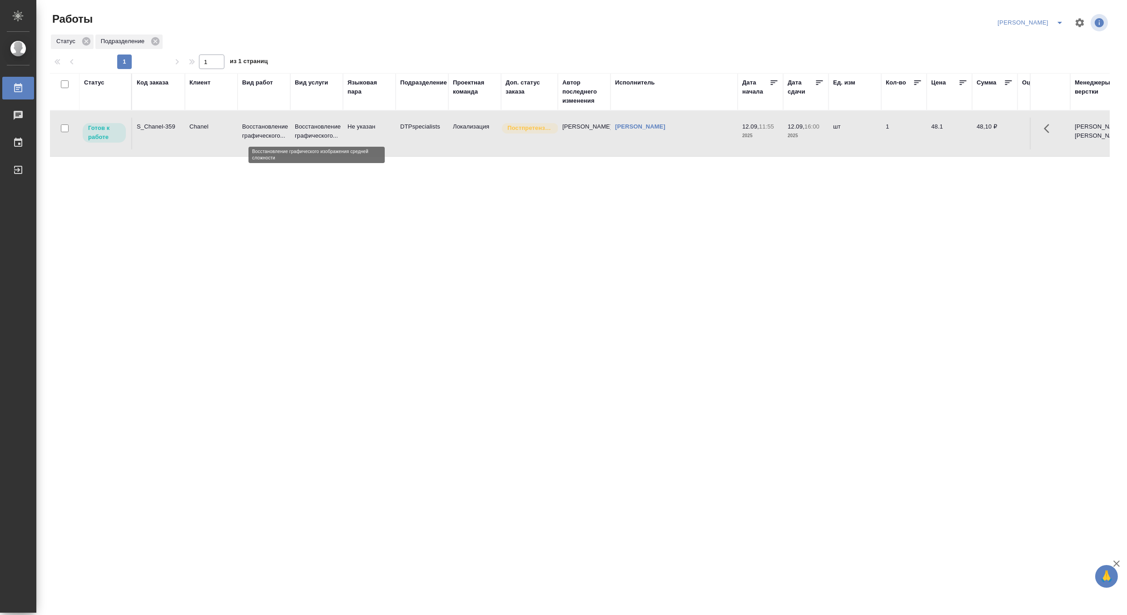
click at [297, 126] on p "Восстановление графического..." at bounding box center [317, 131] width 44 height 18
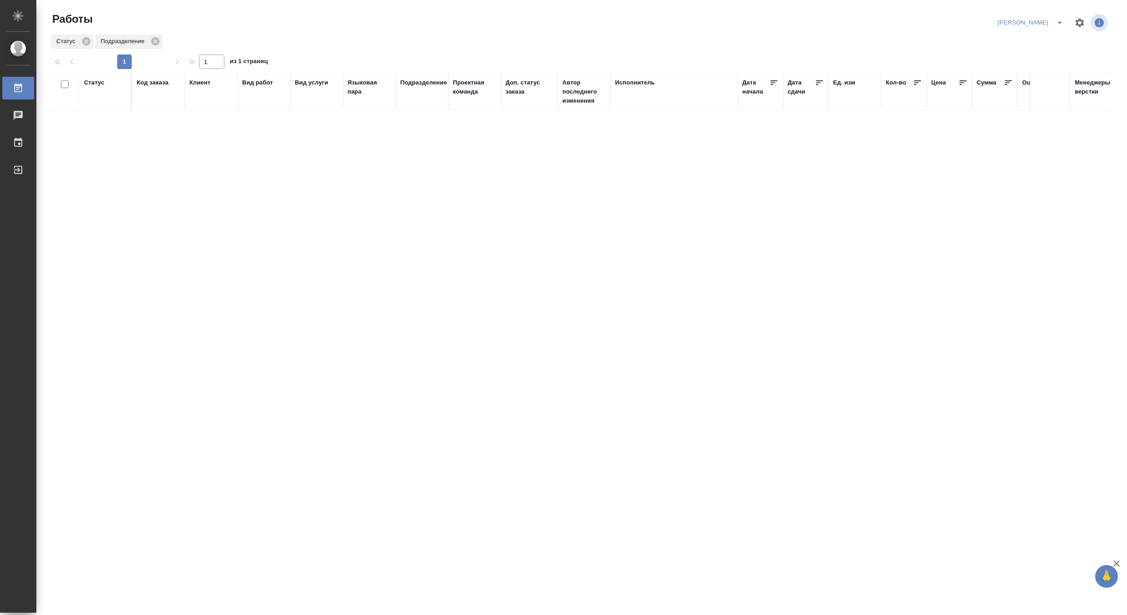
click at [1057, 16] on button "split button" at bounding box center [1060, 22] width 18 height 15
click at [1029, 42] on li "Матвеева_В работе" at bounding box center [1025, 41] width 87 height 15
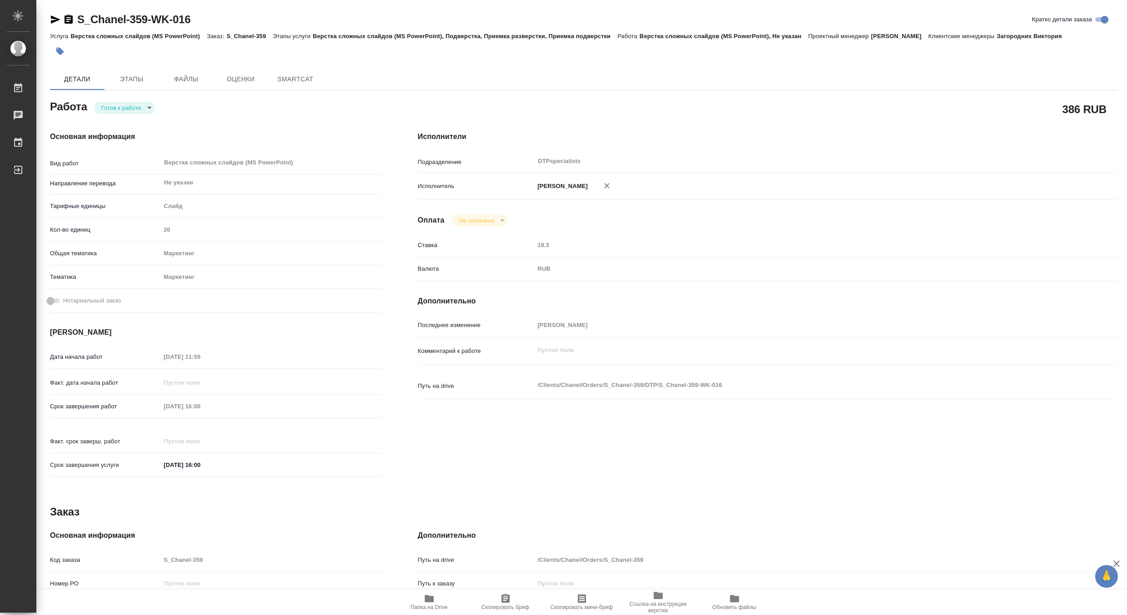
type textarea "x"
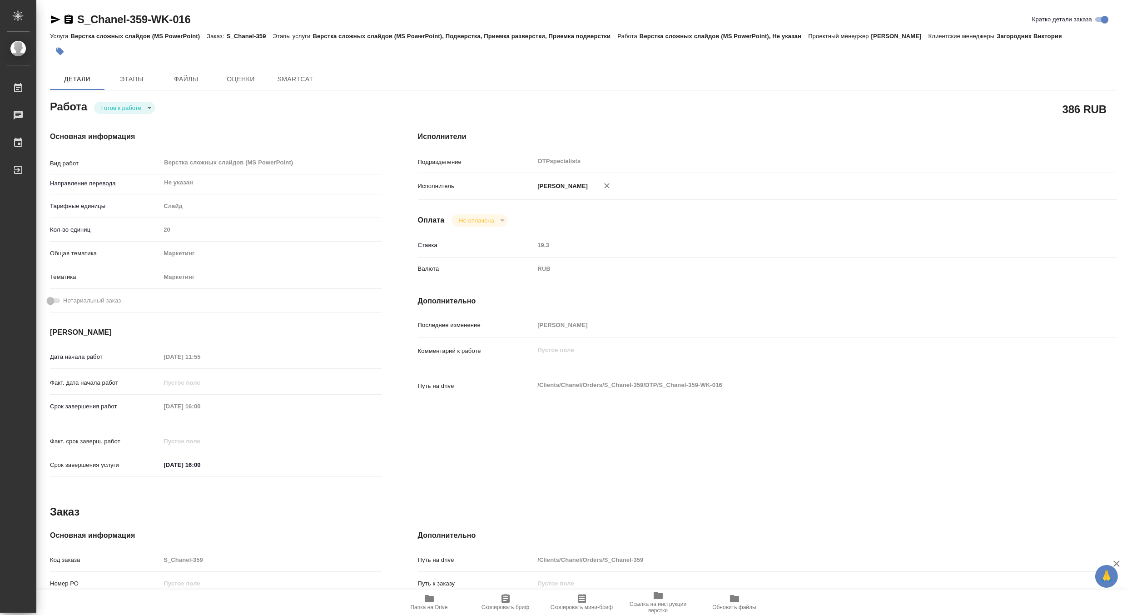
type textarea "x"
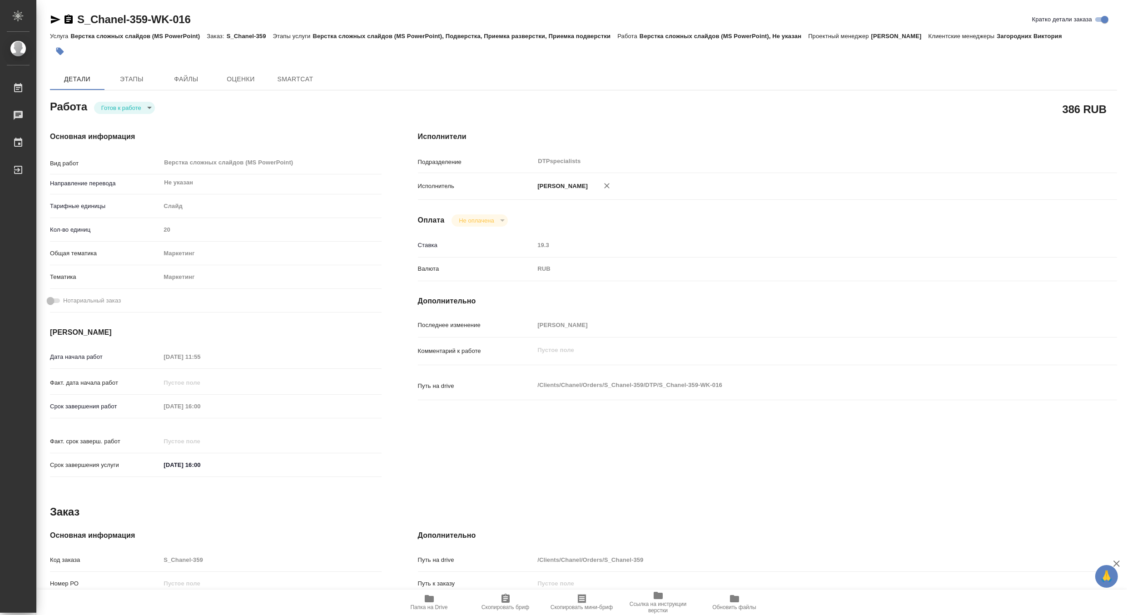
type textarea "x"
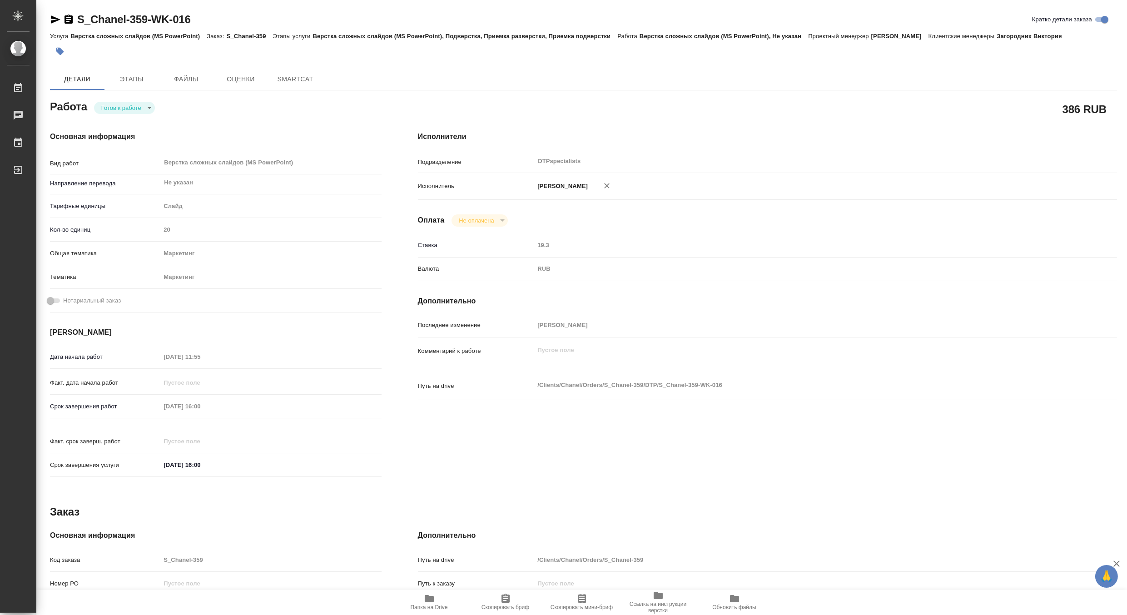
type textarea "x"
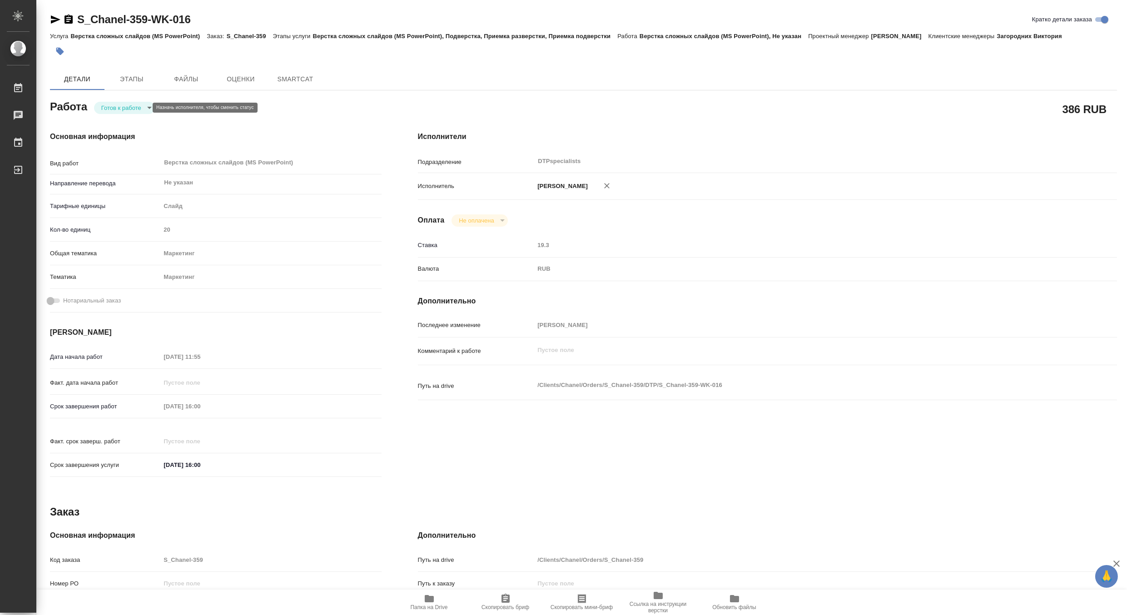
type textarea "x"
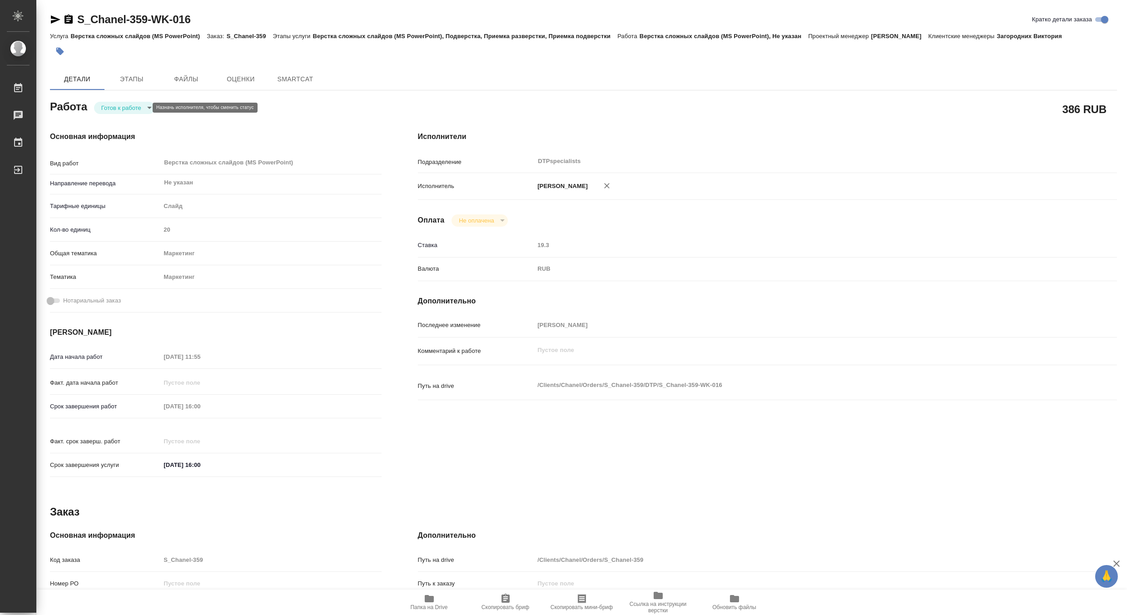
click at [111, 103] on body "🙏 .cls-1 fill:#fff; AWATERA [PERSON_NAME] Работы Чаты График Выйти S_Chanel-359…" at bounding box center [563, 307] width 1127 height 615
click at [110, 103] on button "В работе" at bounding box center [116, 108] width 30 height 10
type textarea "x"
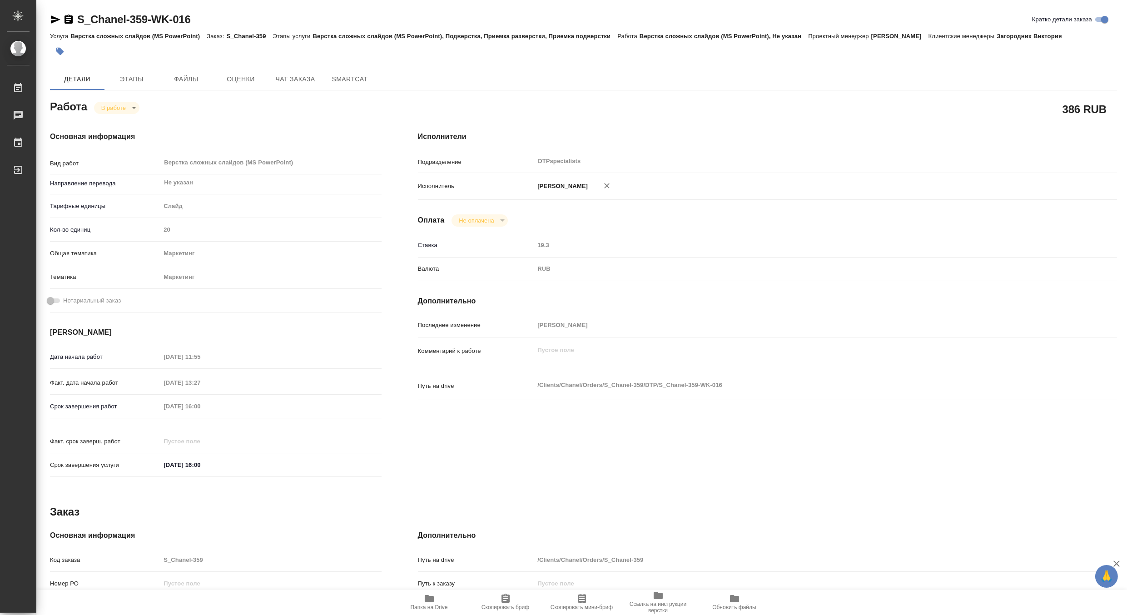
type textarea "x"
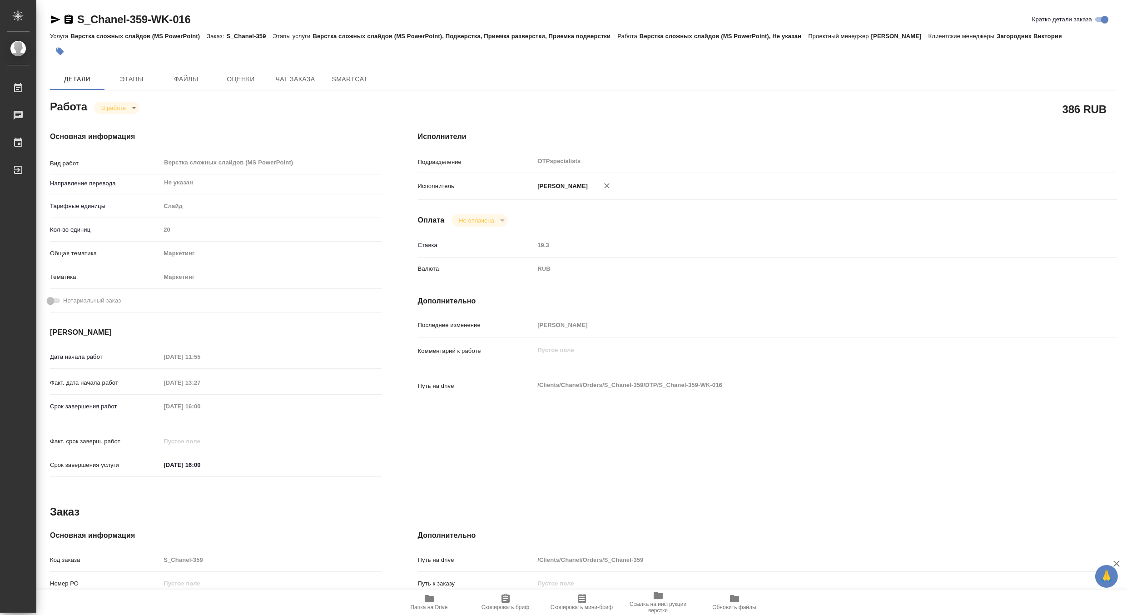
type textarea "x"
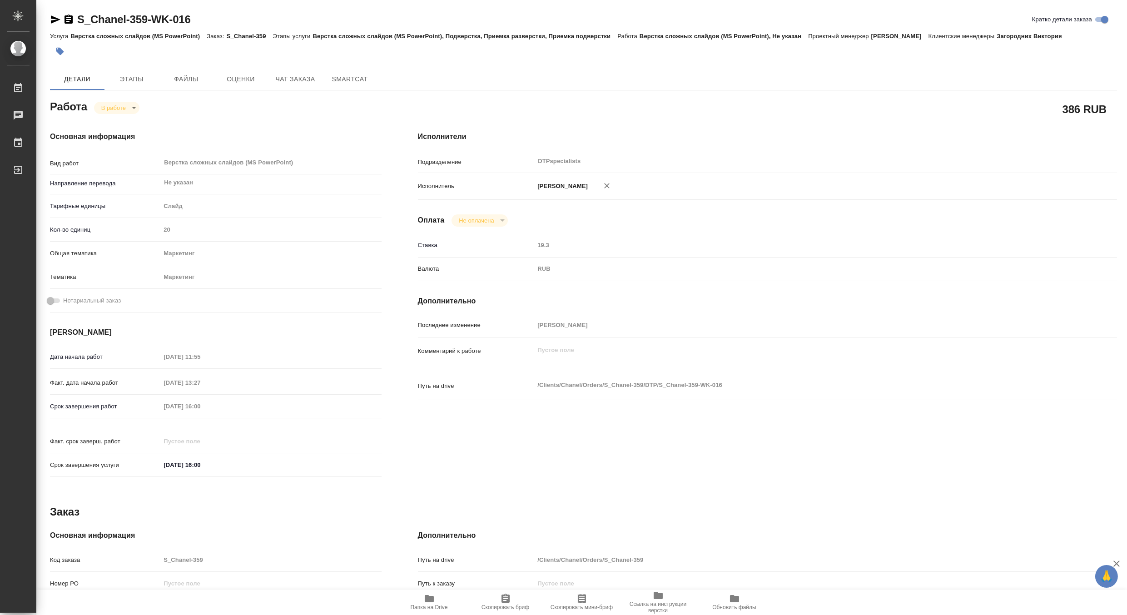
type textarea "x"
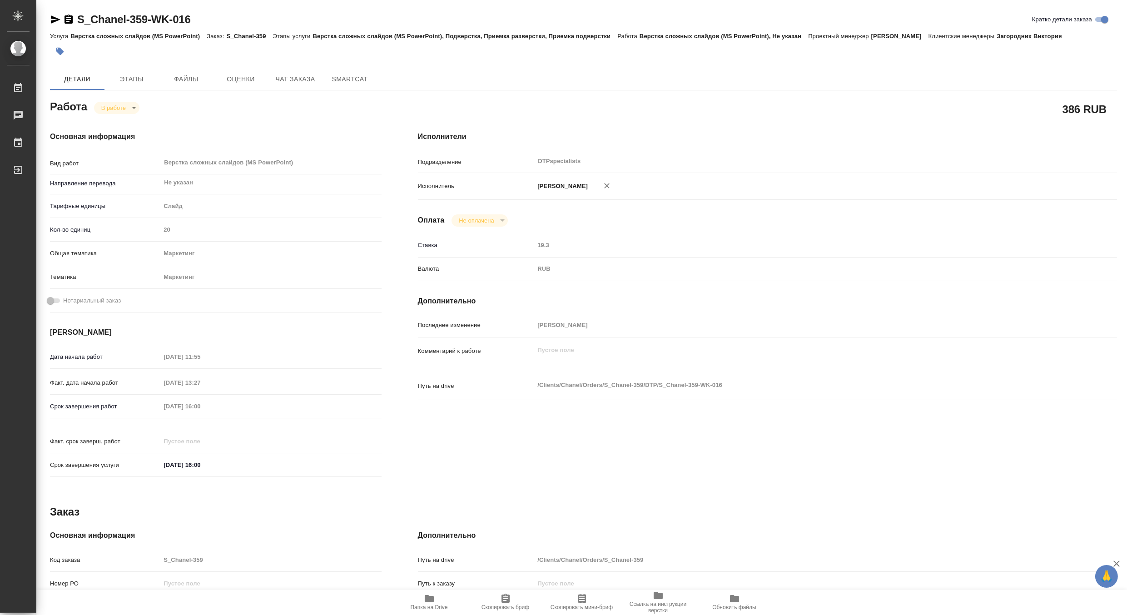
type textarea "x"
click at [436, 608] on span "Папка на Drive" at bounding box center [429, 607] width 37 height 6
click at [275, 84] on span "Чат заказа" at bounding box center [296, 79] width 44 height 11
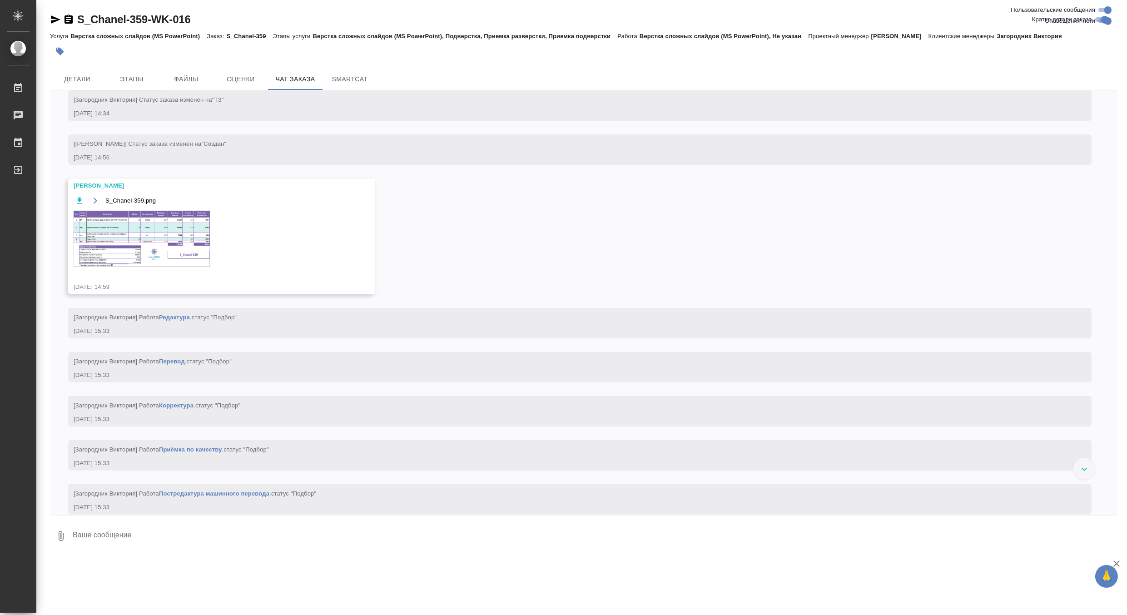
scroll to position [1046, 0]
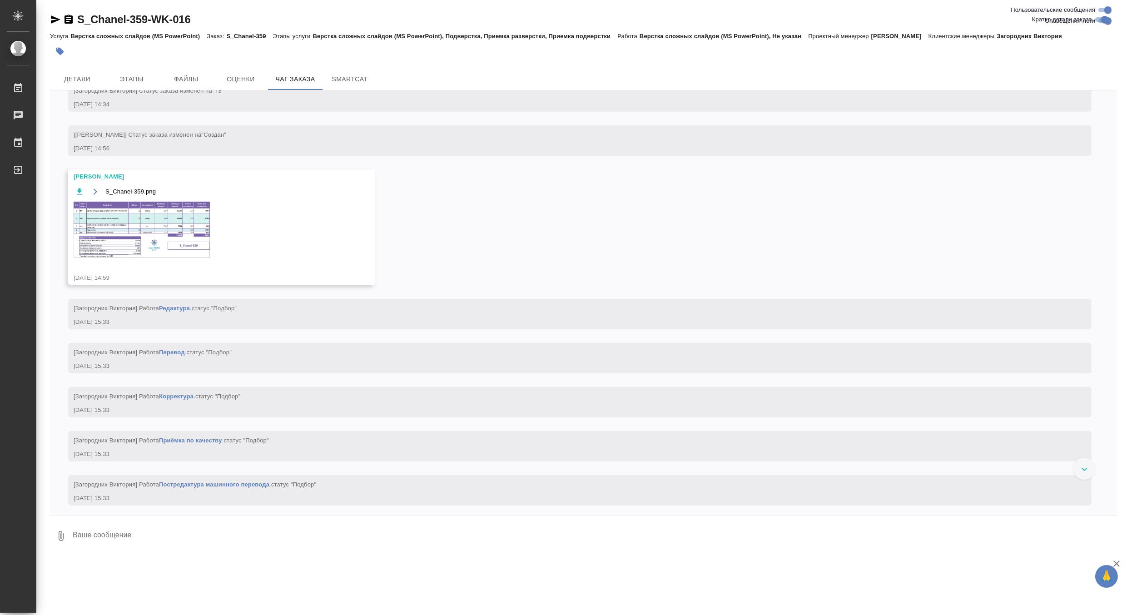
click at [155, 258] on img at bounding box center [142, 230] width 136 height 56
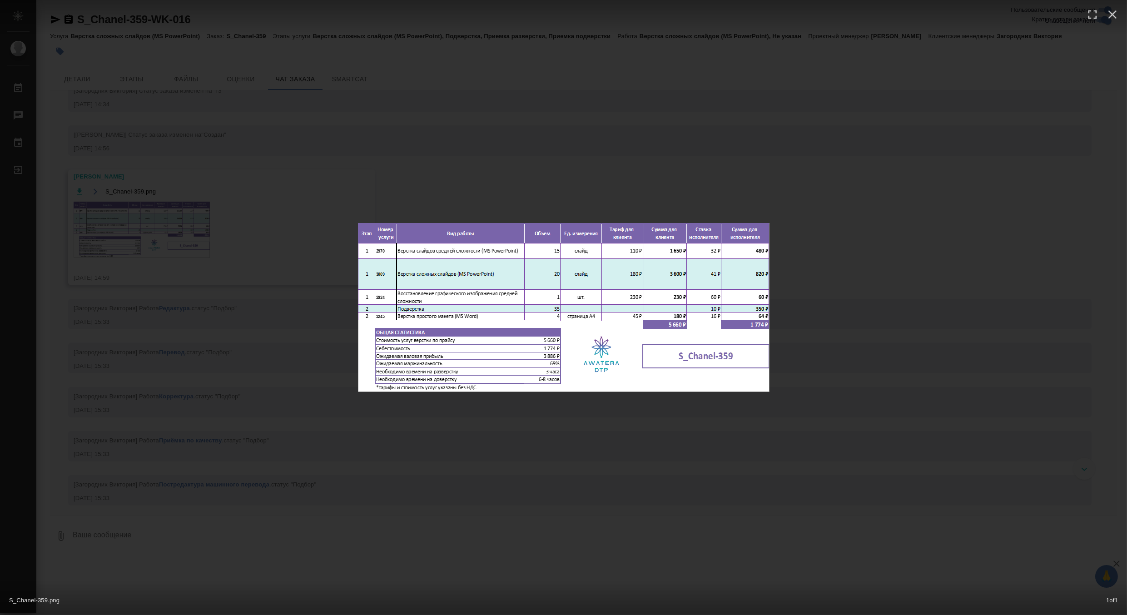
click at [498, 279] on img at bounding box center [564, 307] width 412 height 169
click at [569, 183] on div "S_Chanel-359.png 1 of 1" at bounding box center [563, 307] width 1127 height 615
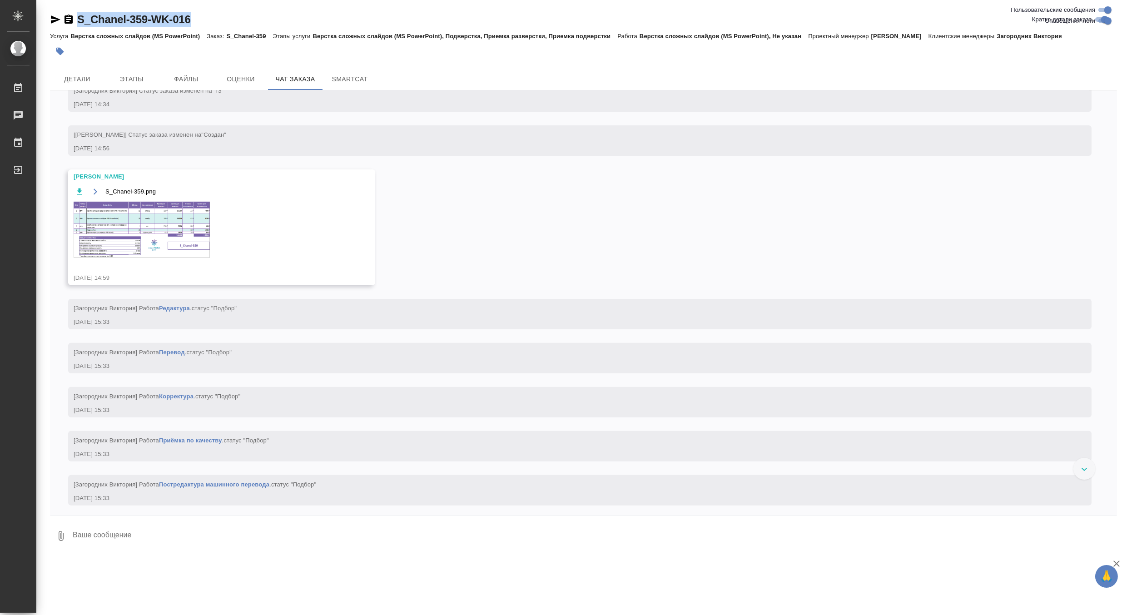
drag, startPoint x: 212, startPoint y: 20, endPoint x: 79, endPoint y: 16, distance: 133.2
click at [79, 16] on div "S_Chanel-359-WK-016 Кратко детали заказа" at bounding box center [583, 19] width 1067 height 15
copy link "S_Chanel-359-WK-016"
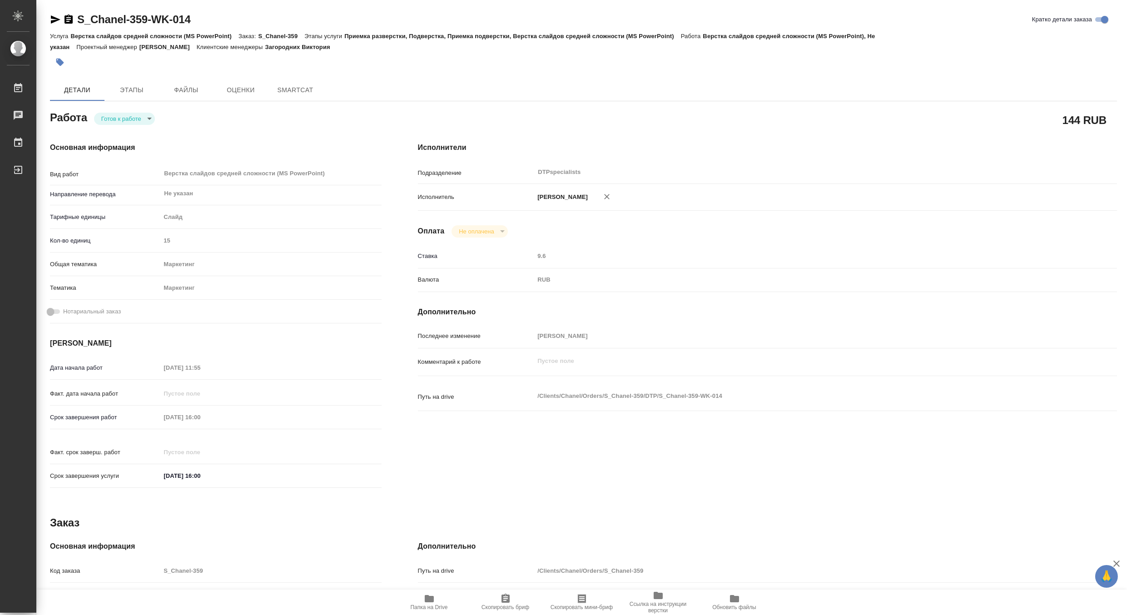
type textarea "x"
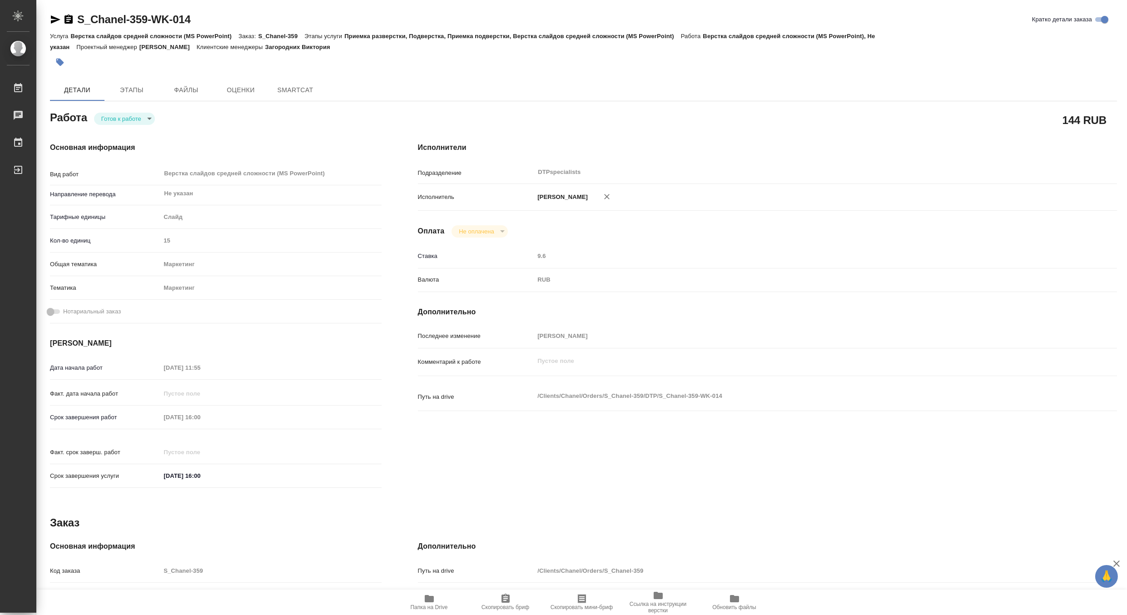
type textarea "x"
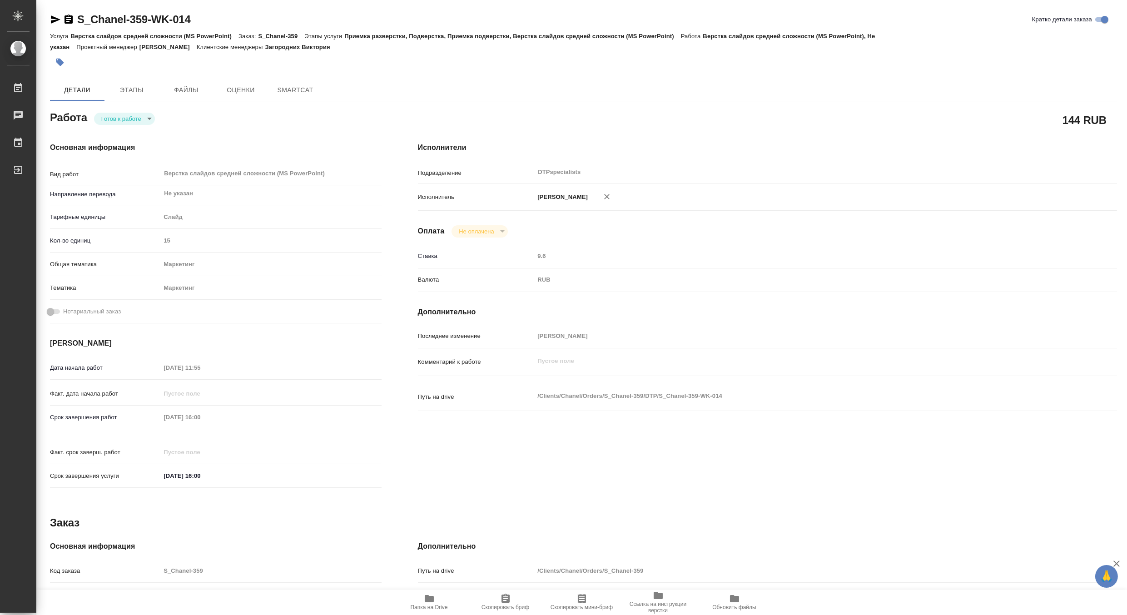
type textarea "x"
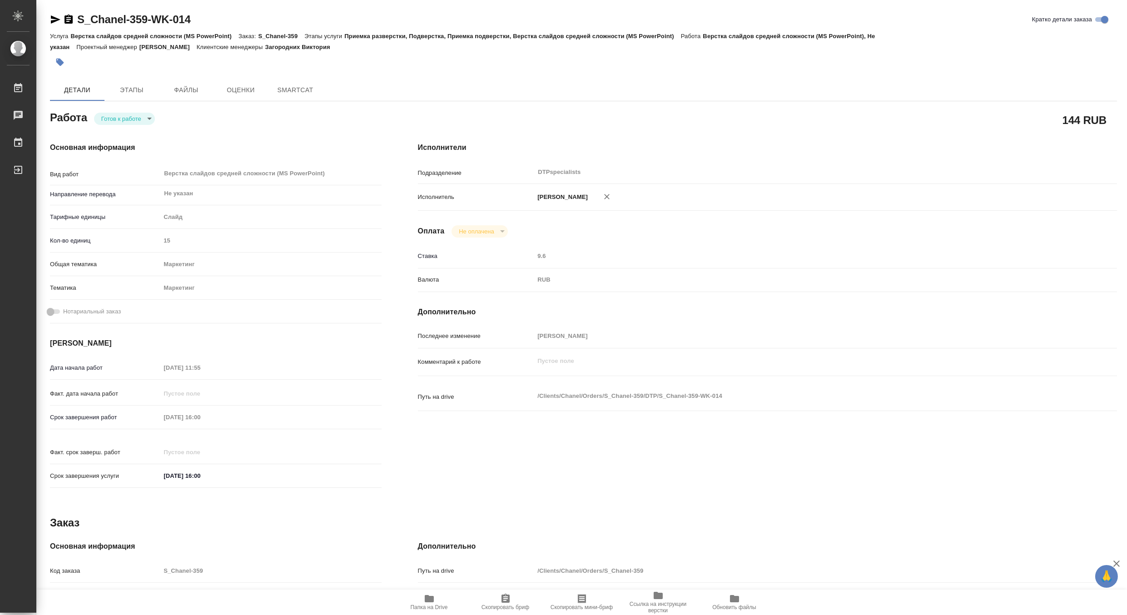
type textarea "x"
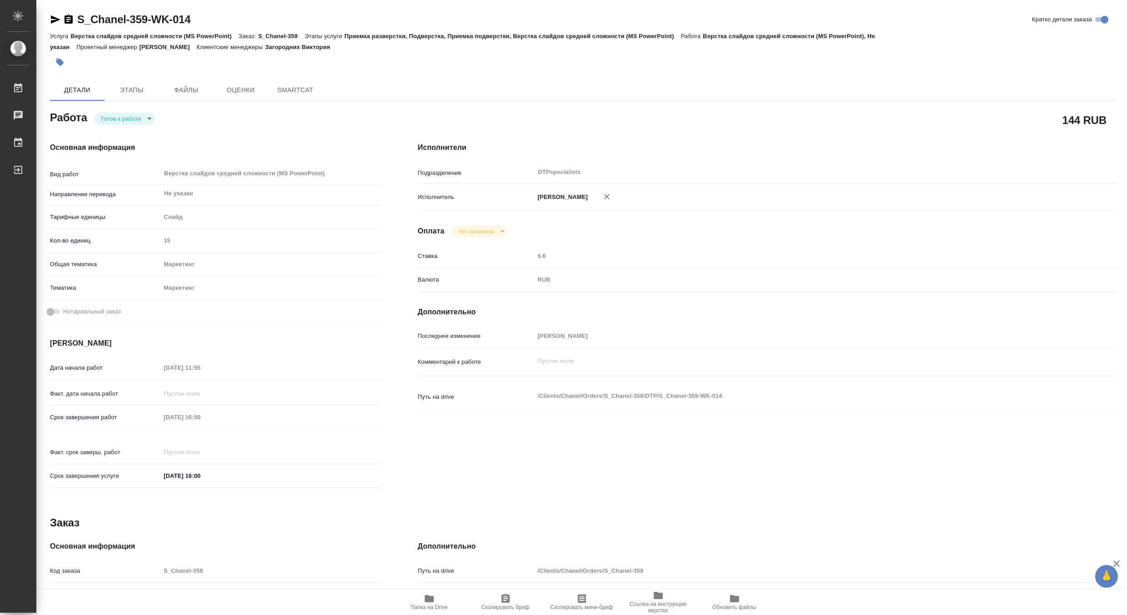
type textarea "x"
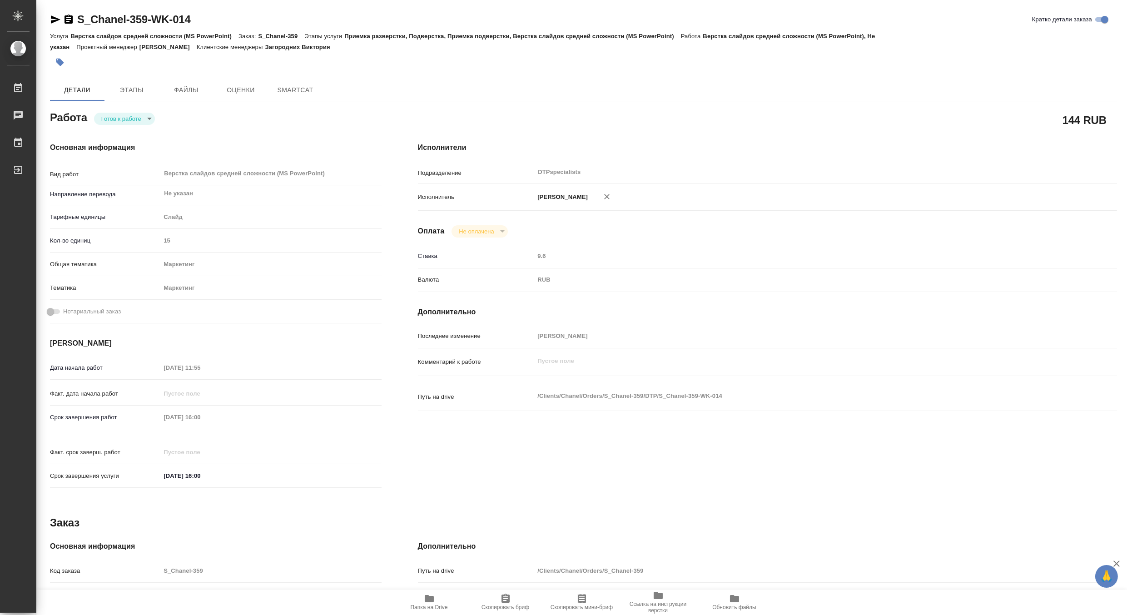
type textarea "x"
click at [112, 120] on body "🙏 .cls-1 fill:#fff; AWATERA Matveeva Maria Работы Чаты График Выйти S_Chanel-35…" at bounding box center [563, 307] width 1127 height 615
type textarea "x"
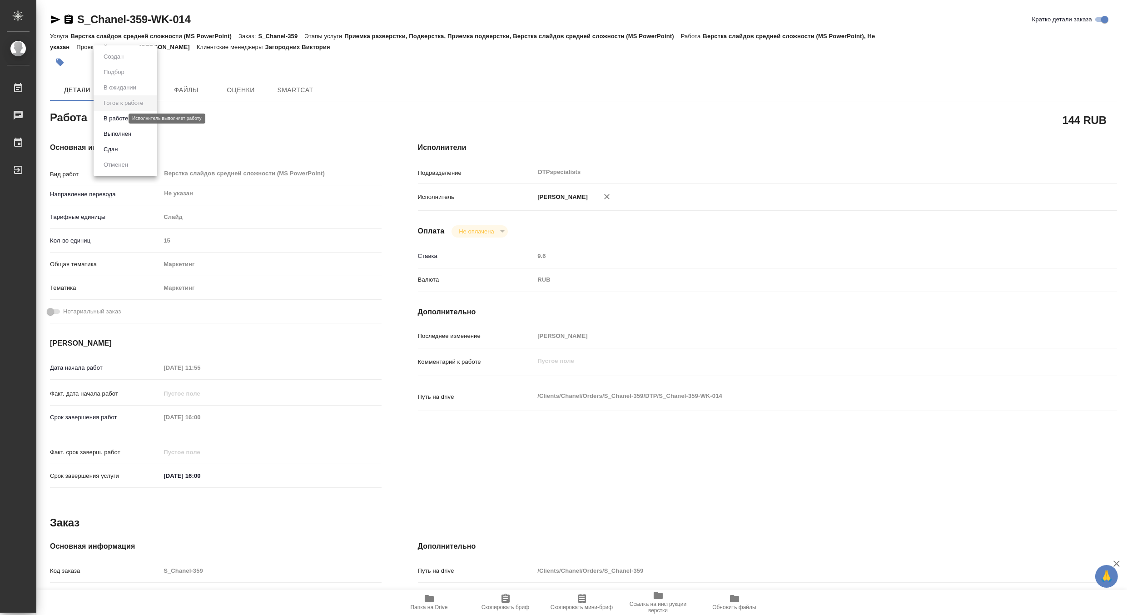
type textarea "x"
click at [108, 122] on button "В работе" at bounding box center [116, 119] width 30 height 10
type textarea "x"
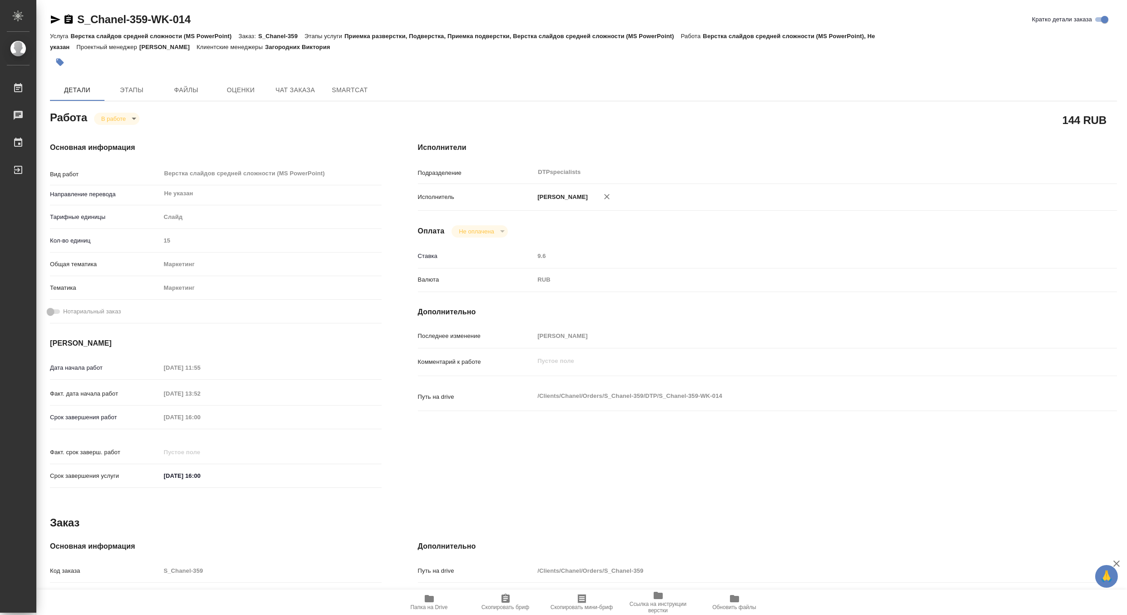
type textarea "x"
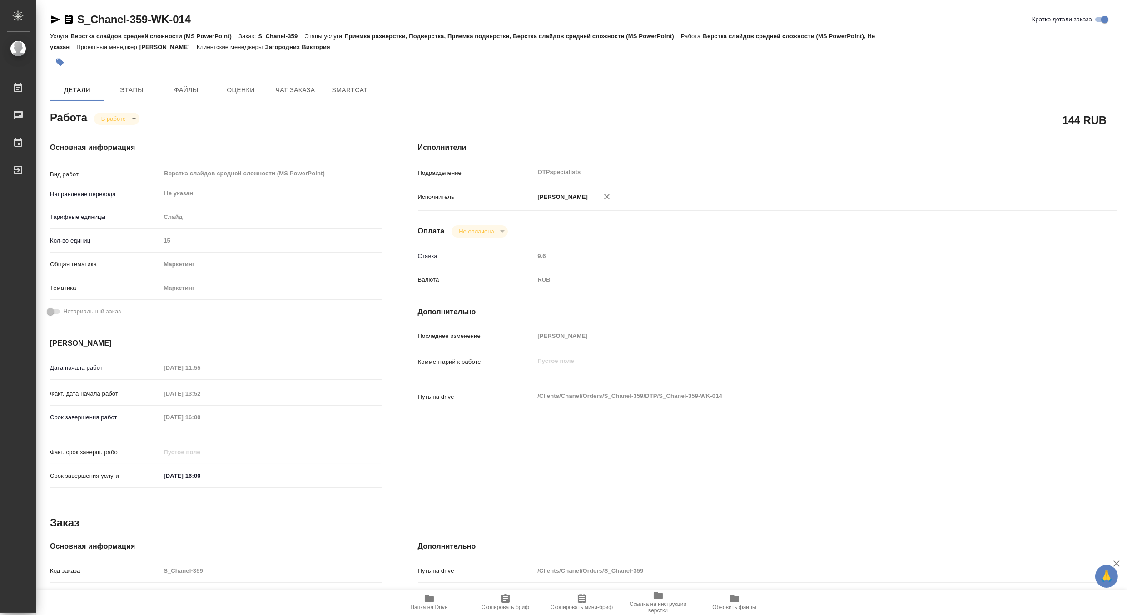
type textarea "x"
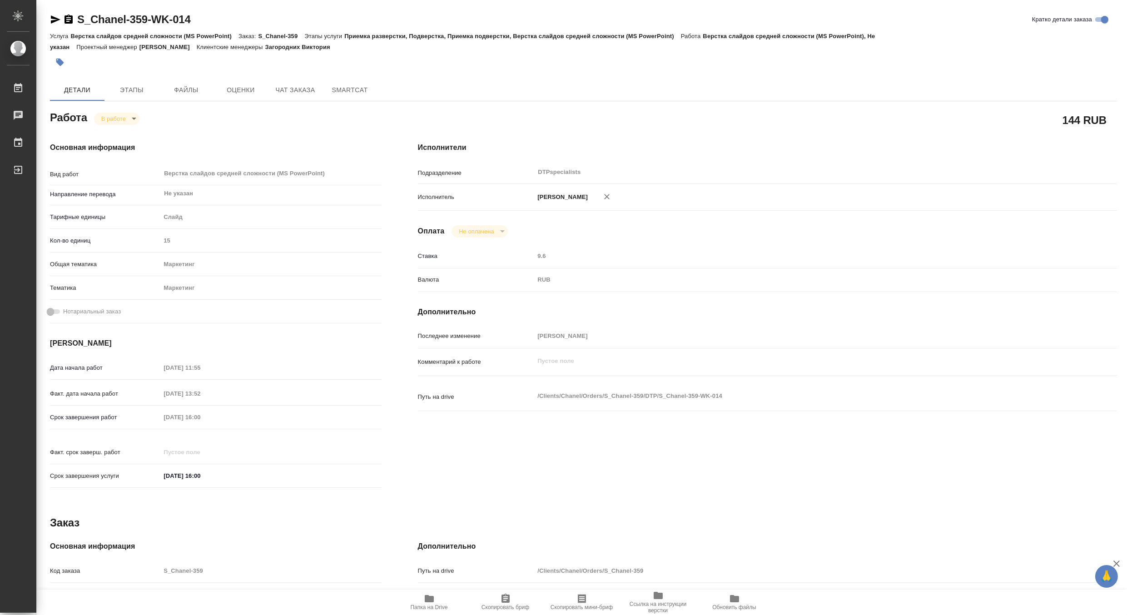
type textarea "x"
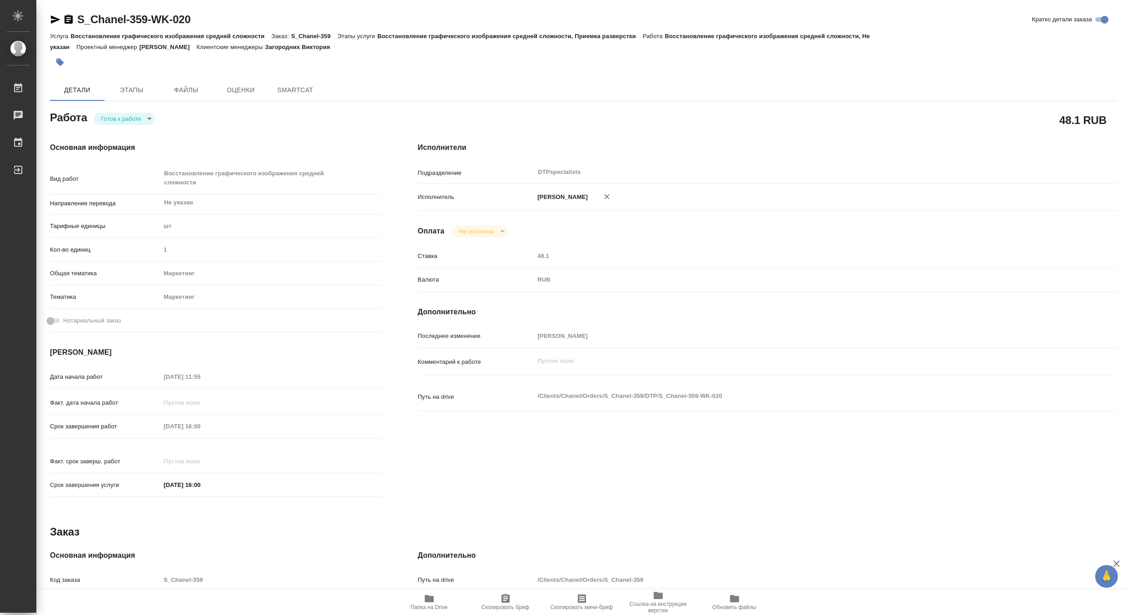
type textarea "x"
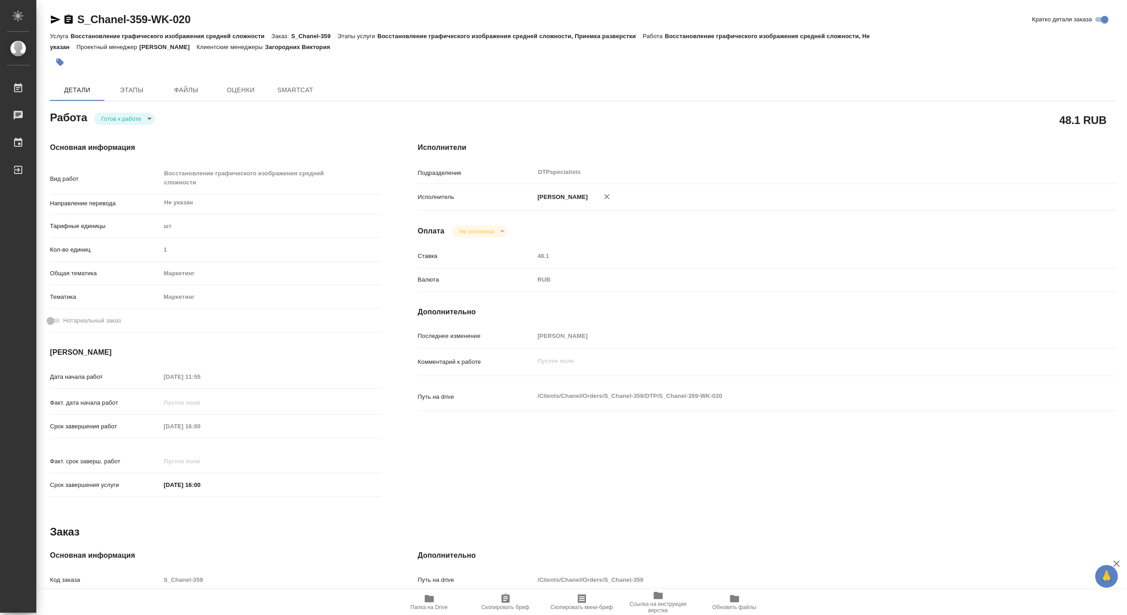
type textarea "x"
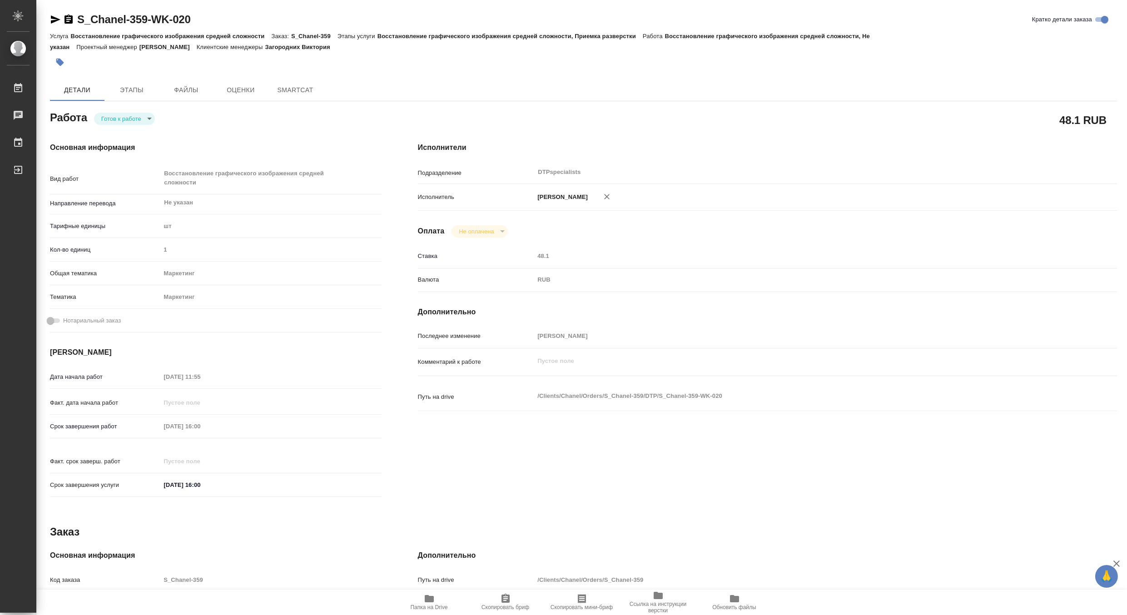
click at [101, 118] on body "🙏 .cls-1 fill:#fff; AWATERA [PERSON_NAME] Чаты График Выйти S_Chanel-359-WK-020…" at bounding box center [563, 307] width 1127 height 615
click at [101, 118] on button "В работе" at bounding box center [116, 119] width 30 height 10
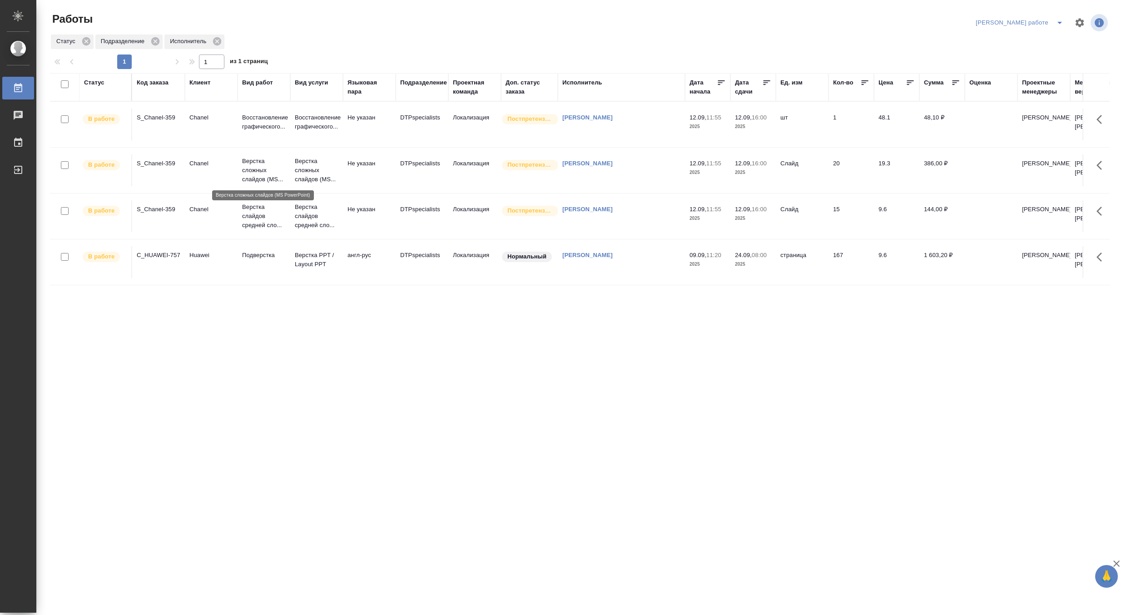
click at [262, 169] on p "Верстка сложных слайдов (MS..." at bounding box center [264, 170] width 44 height 27
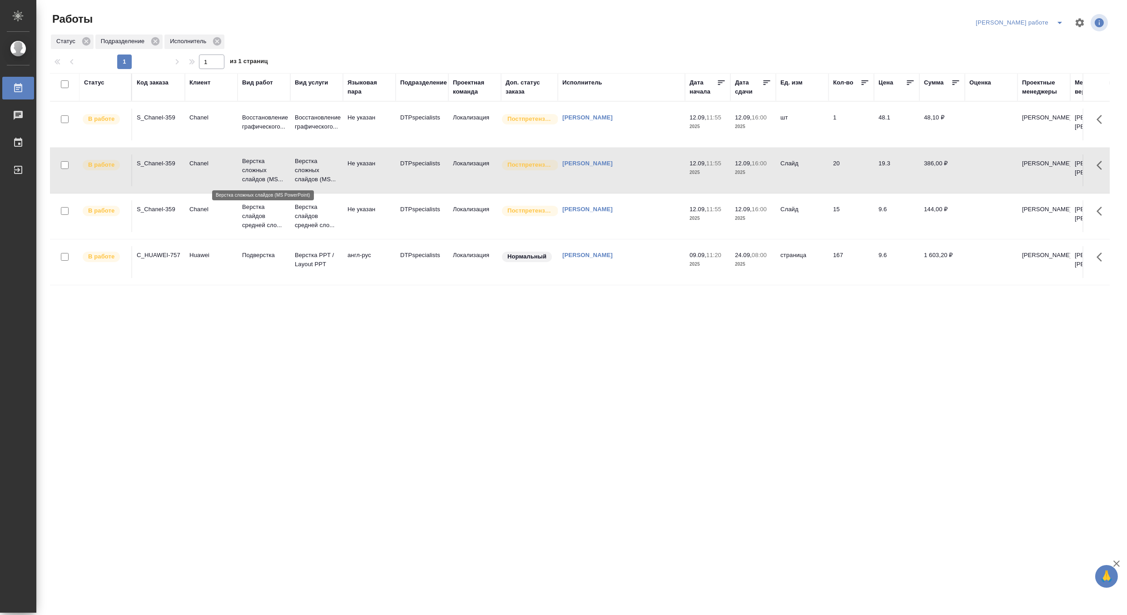
click at [262, 169] on p "Верстка сложных слайдов (MS..." at bounding box center [264, 170] width 44 height 27
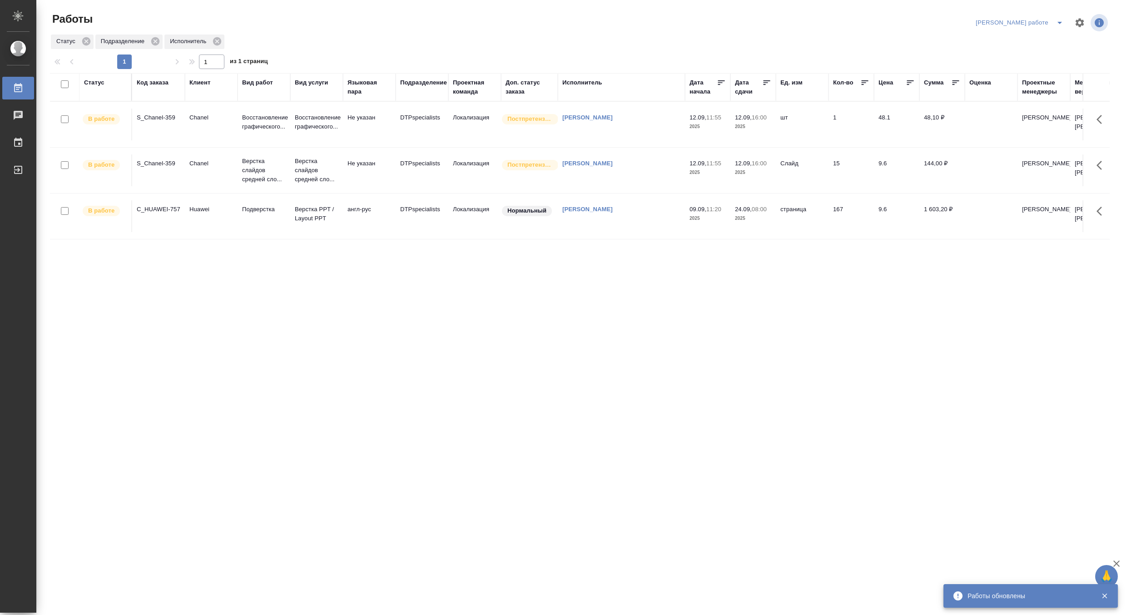
click at [294, 180] on td "Верстка слайдов средней сло..." at bounding box center [316, 170] width 53 height 36
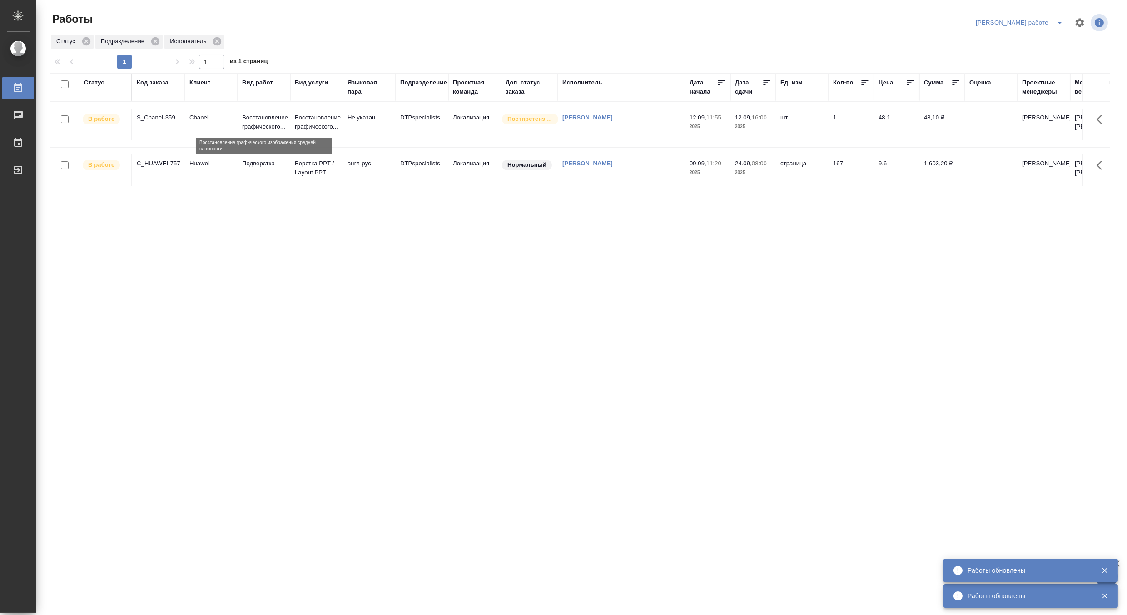
click at [246, 128] on p "Восстановление графического..." at bounding box center [264, 122] width 44 height 18
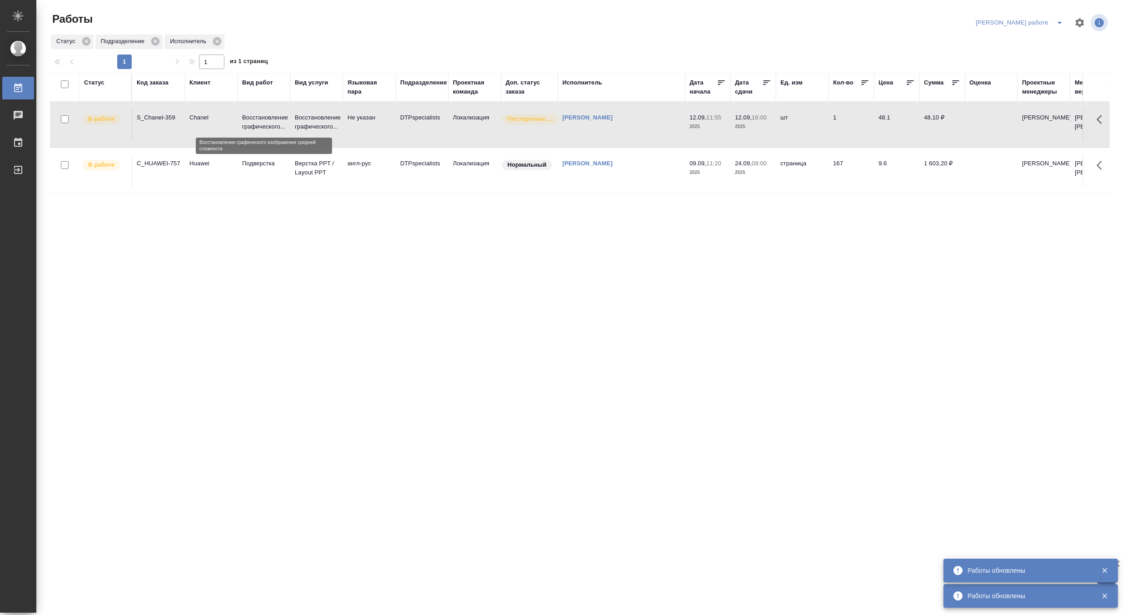
click at [246, 128] on p "Восстановление графического..." at bounding box center [264, 122] width 44 height 18
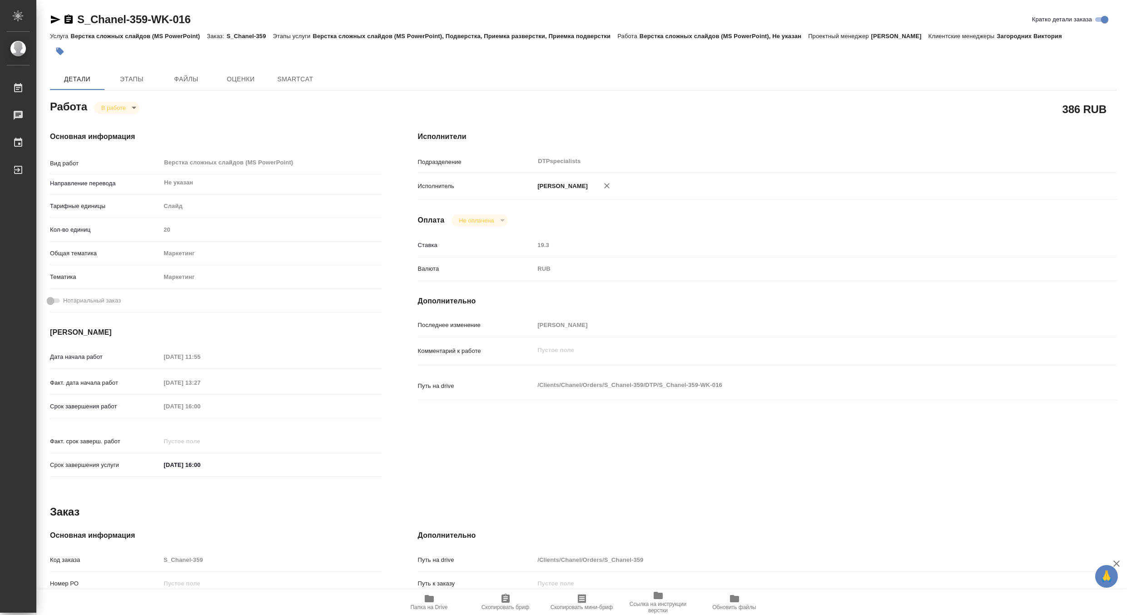
type textarea "x"
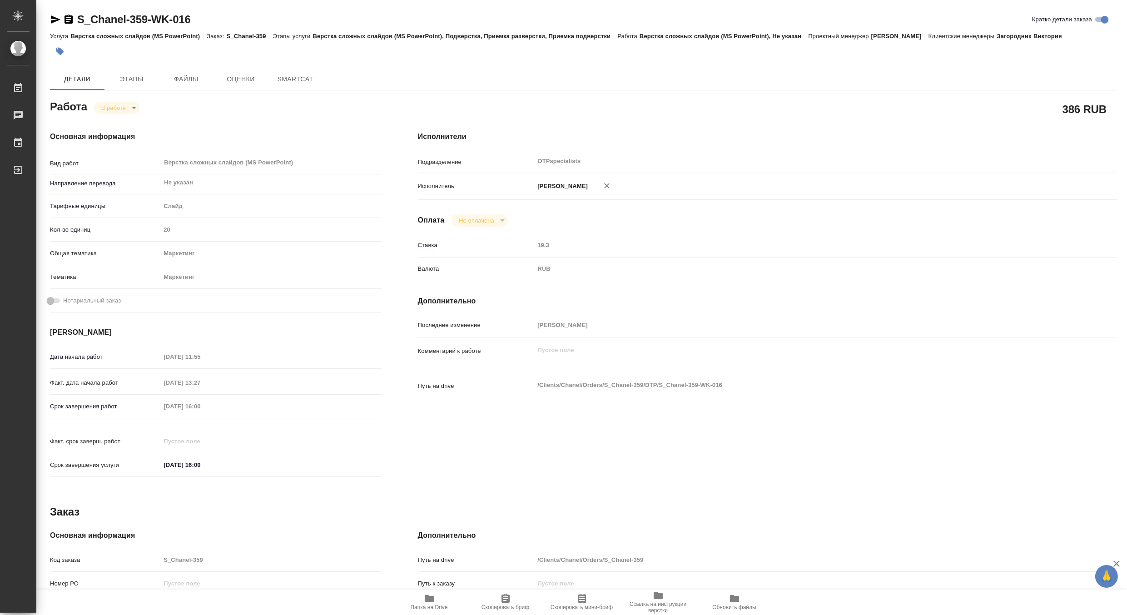
type textarea "x"
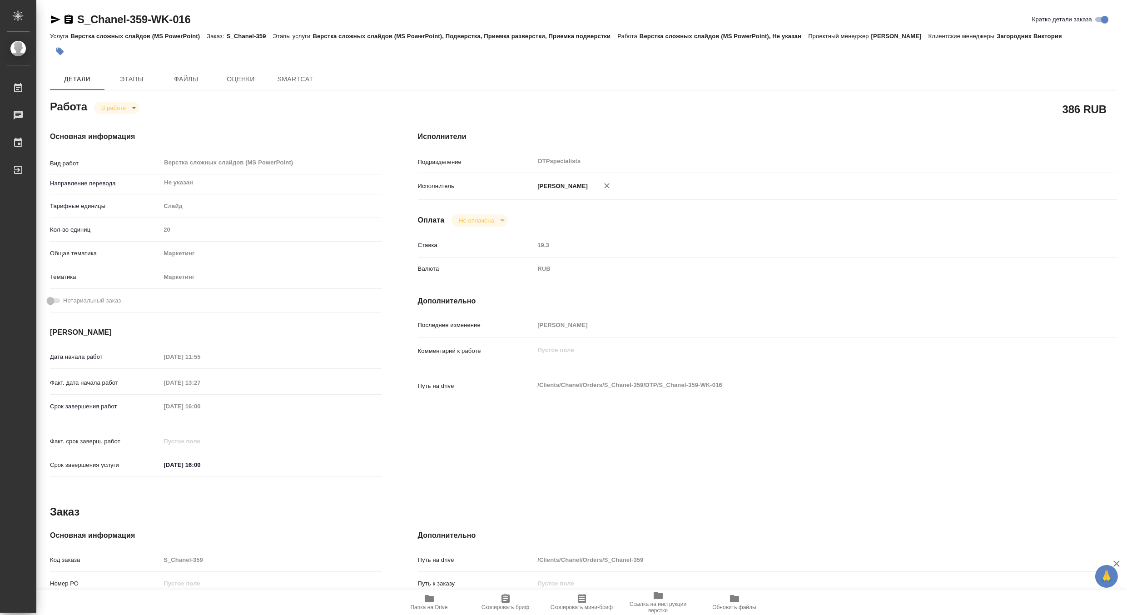
click at [441, 602] on span "Папка на Drive" at bounding box center [429, 601] width 65 height 17
type textarea "x"
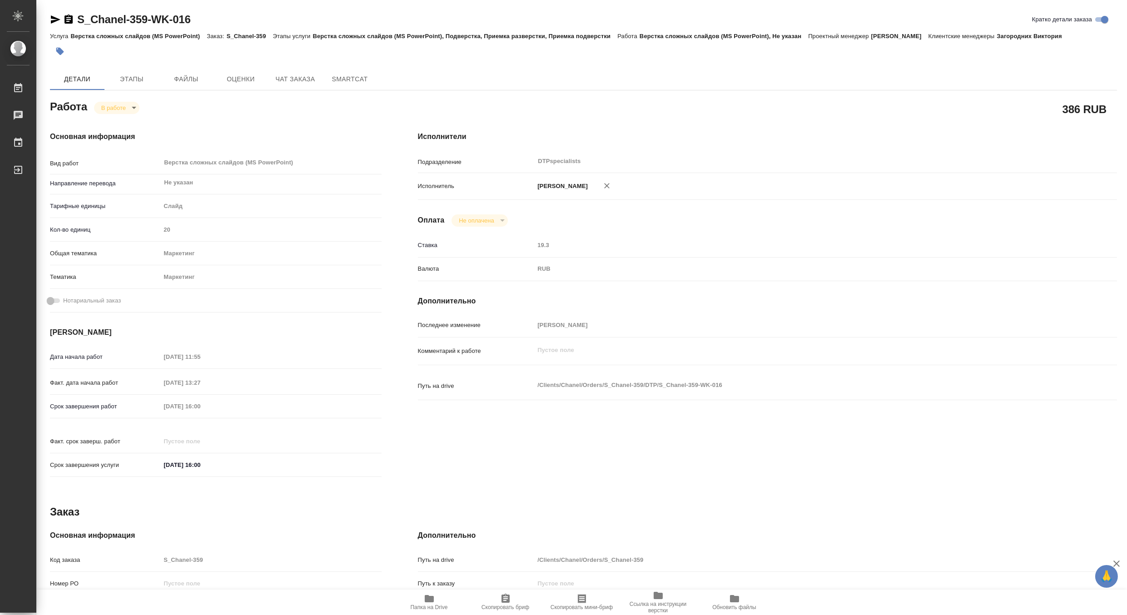
type textarea "x"
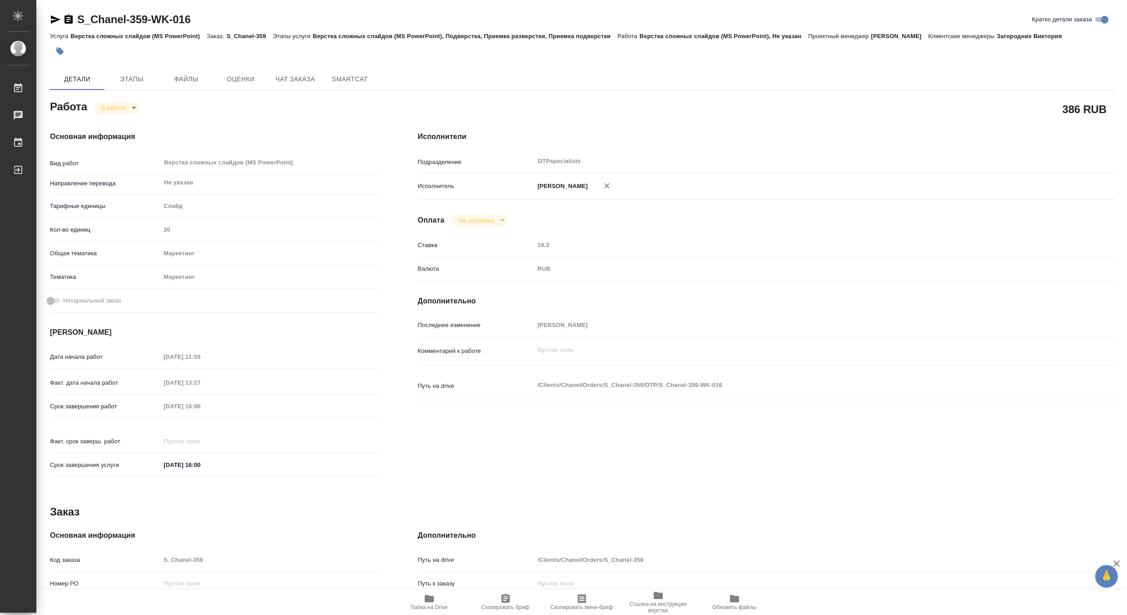
type textarea "x"
click at [109, 108] on body "🙏 .cls-1 fill:#fff; AWATERA [PERSON_NAME] 0 Чаты График Выйти S_Chanel-359-WK-0…" at bounding box center [563, 307] width 1127 height 615
click at [108, 126] on button "Выполнен" at bounding box center [117, 123] width 33 height 10
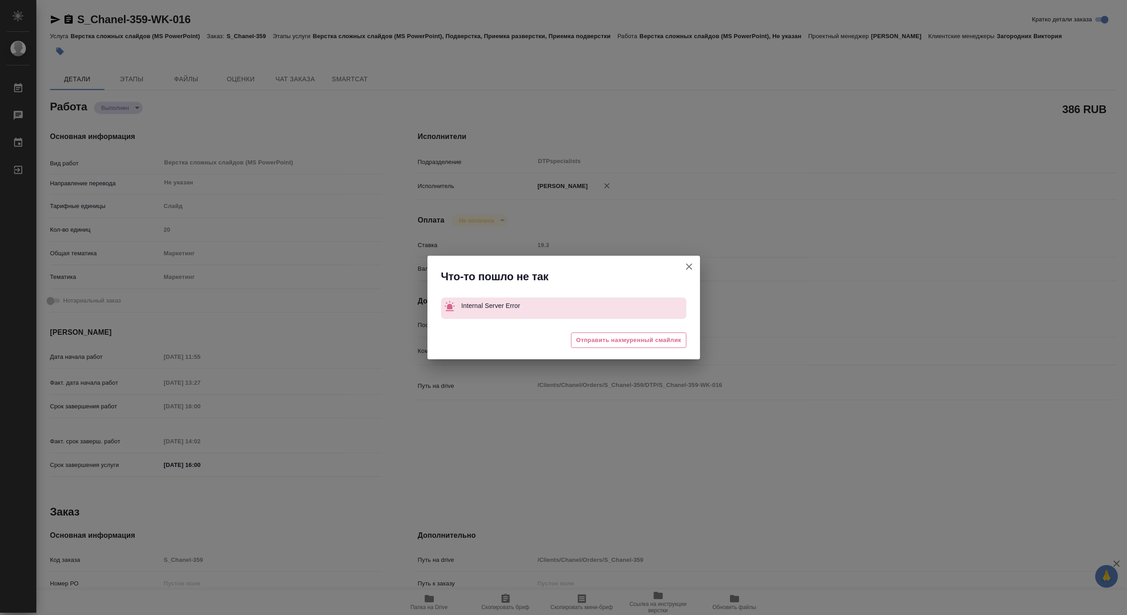
type textarea "x"
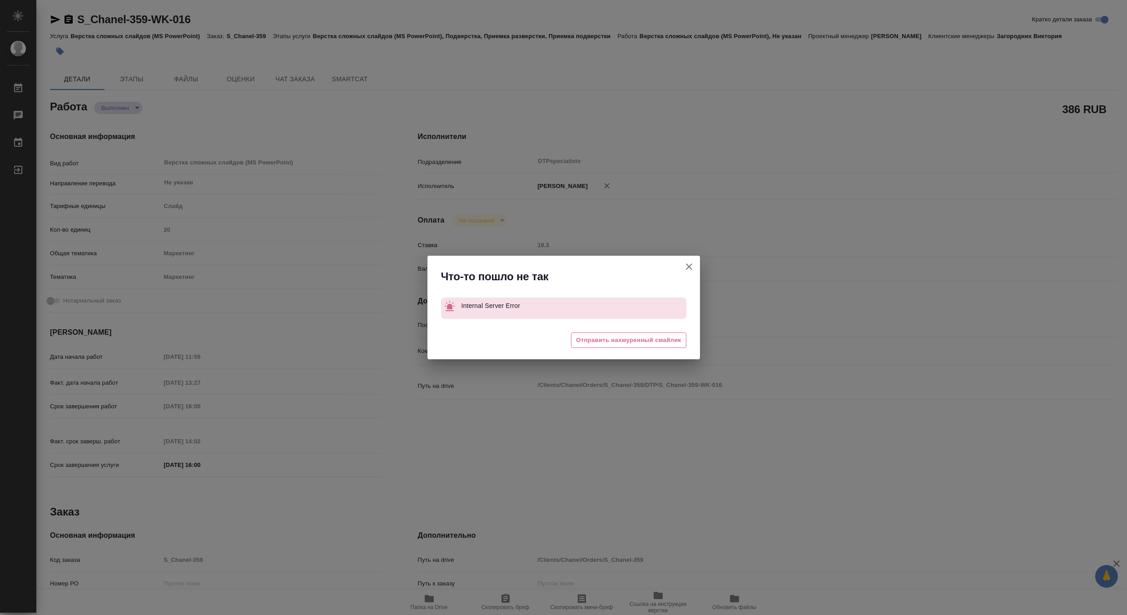
type textarea "x"
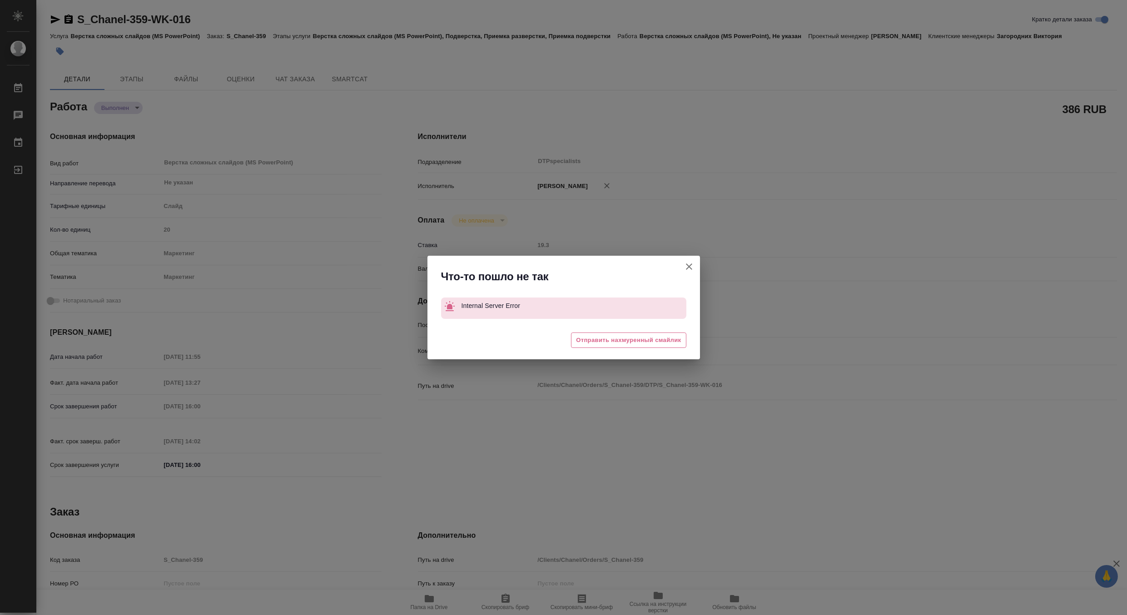
click at [693, 267] on icon "button" at bounding box center [689, 266] width 11 height 11
type textarea "x"
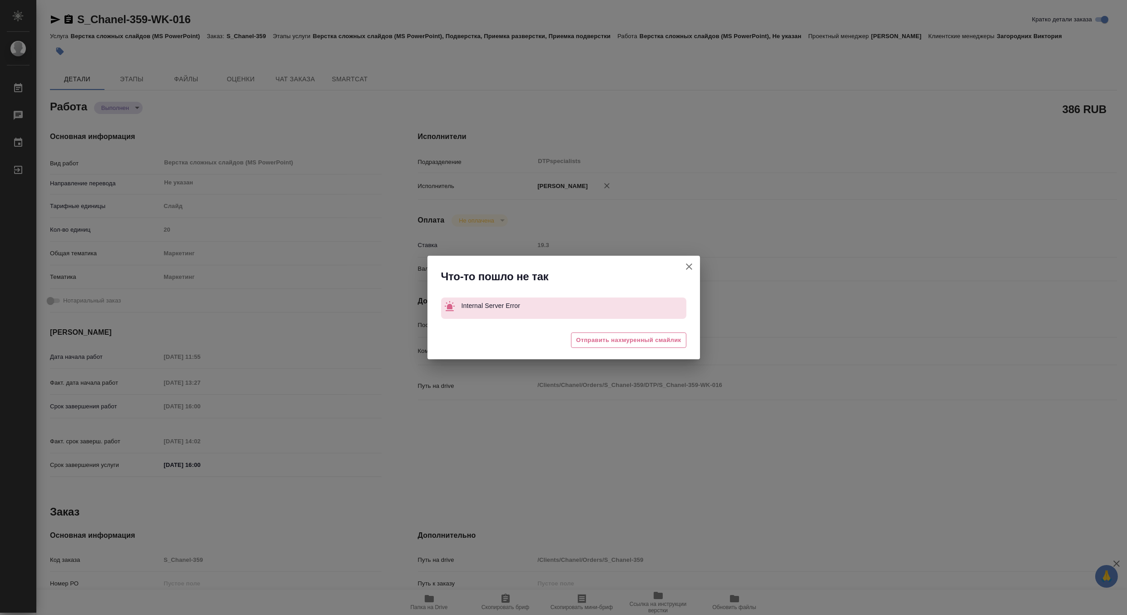
type textarea "x"
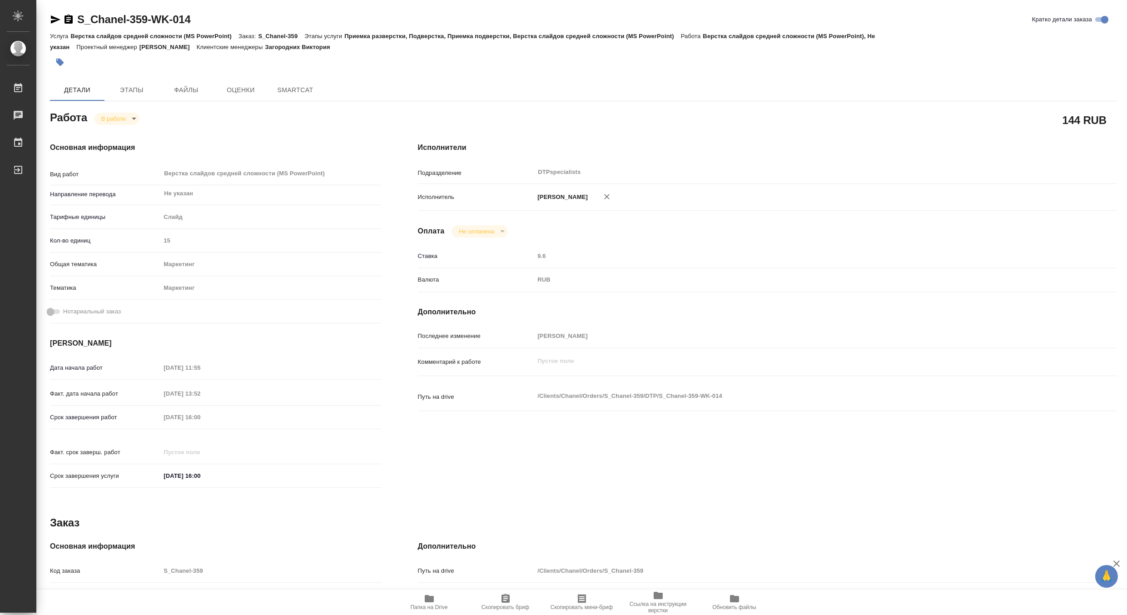
type textarea "x"
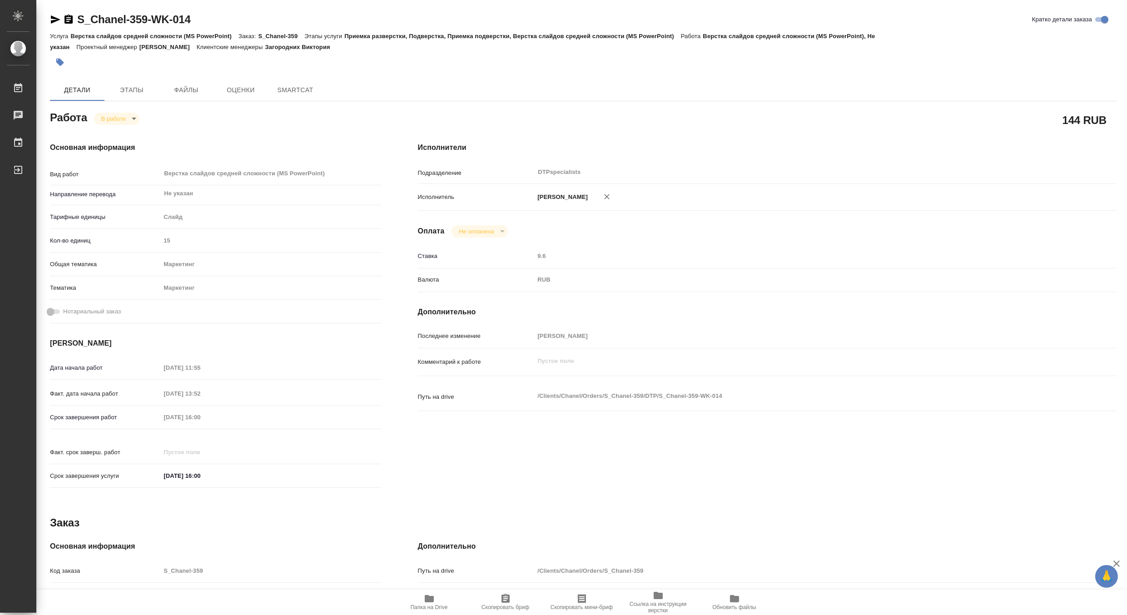
type textarea "x"
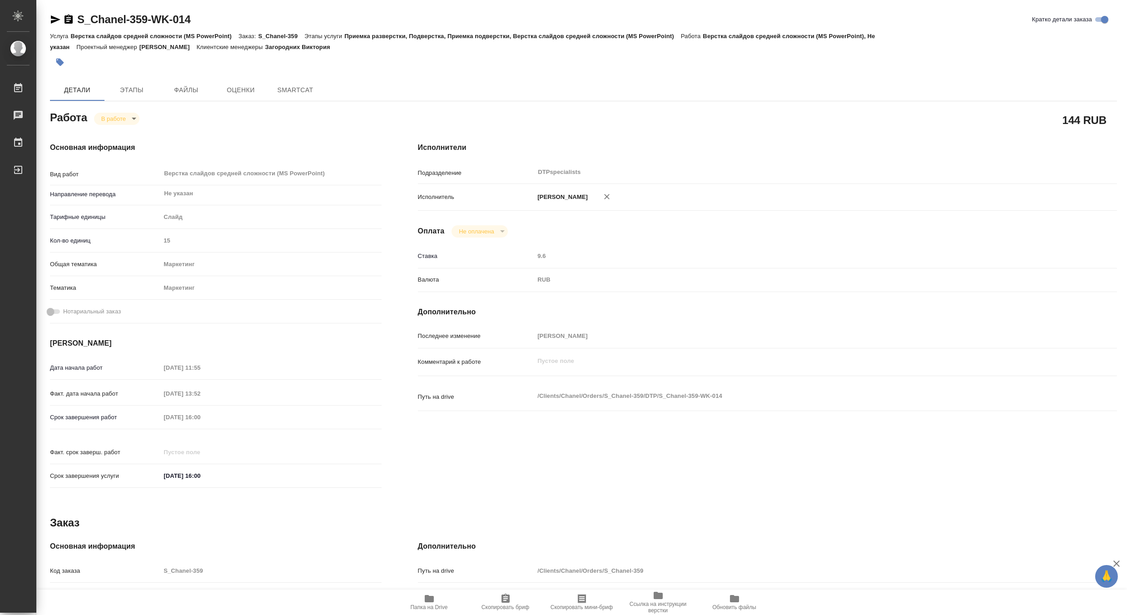
type textarea "x"
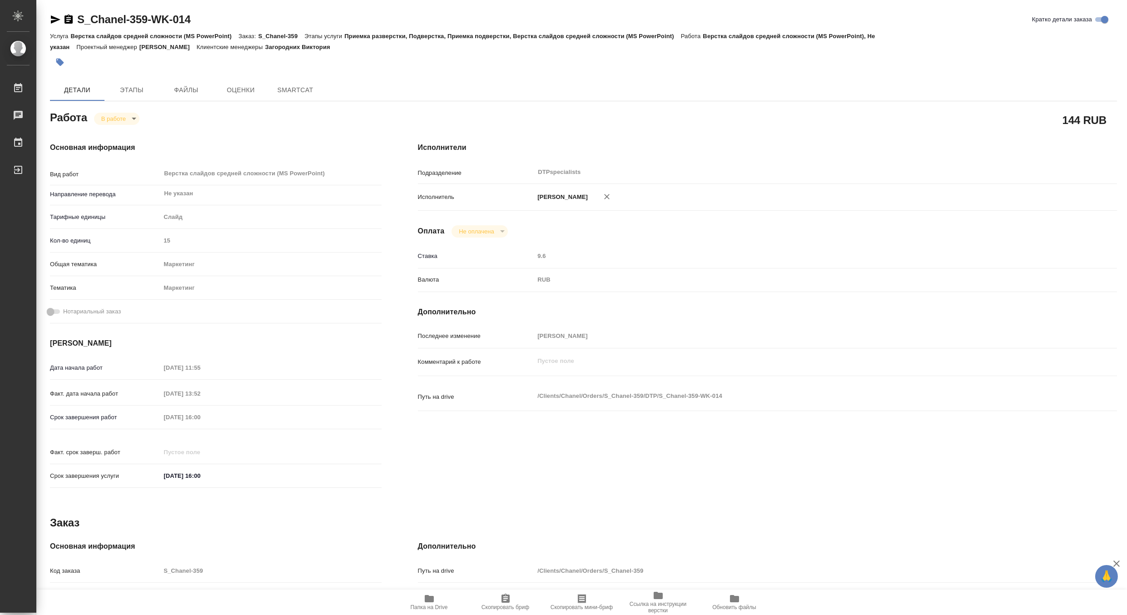
type textarea "x"
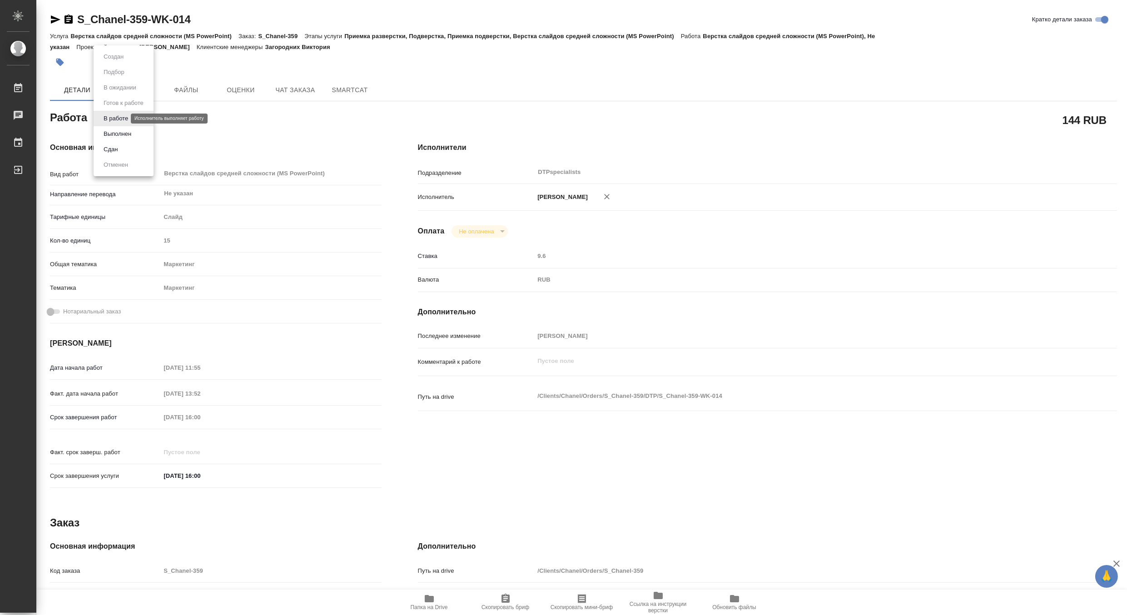
click at [106, 117] on body "🙏 .cls-1 fill:#fff; AWATERA [PERSON_NAME] Чаты График Выйти S_Chanel-359-WK-014…" at bounding box center [563, 307] width 1127 height 615
click at [106, 117] on button "В работе" at bounding box center [116, 119] width 30 height 10
type textarea "x"
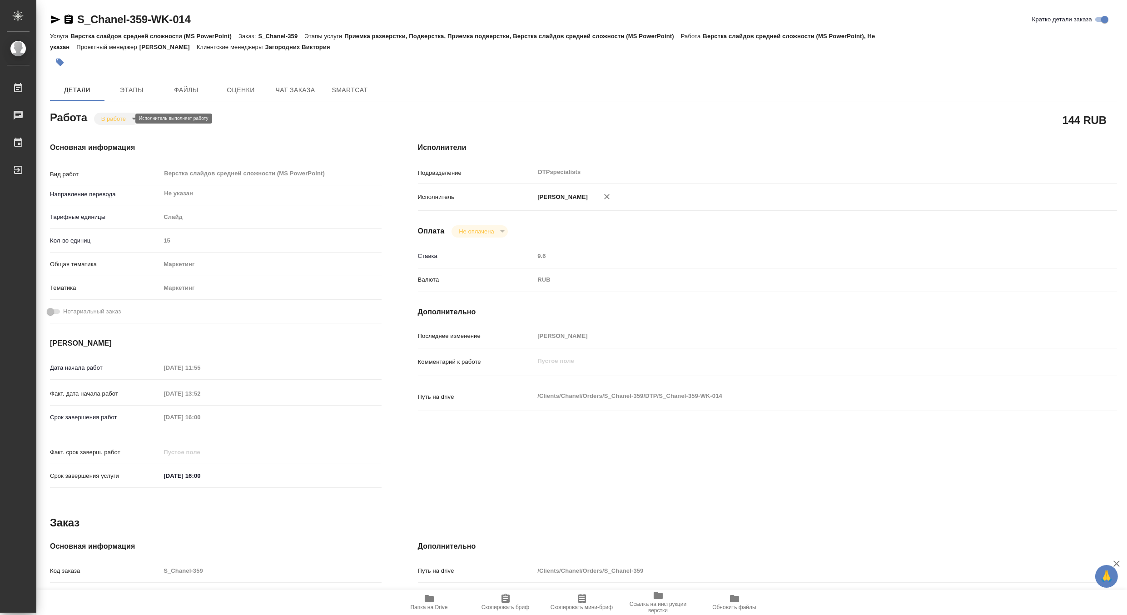
type textarea "x"
click at [106, 117] on body "🙏 .cls-1 fill:#fff; AWATERA [PERSON_NAME] Чаты График Выйти S_Chanel-359-WK-014…" at bounding box center [563, 307] width 1127 height 615
click at [107, 130] on button "Выполнен" at bounding box center [117, 134] width 33 height 10
type textarea "x"
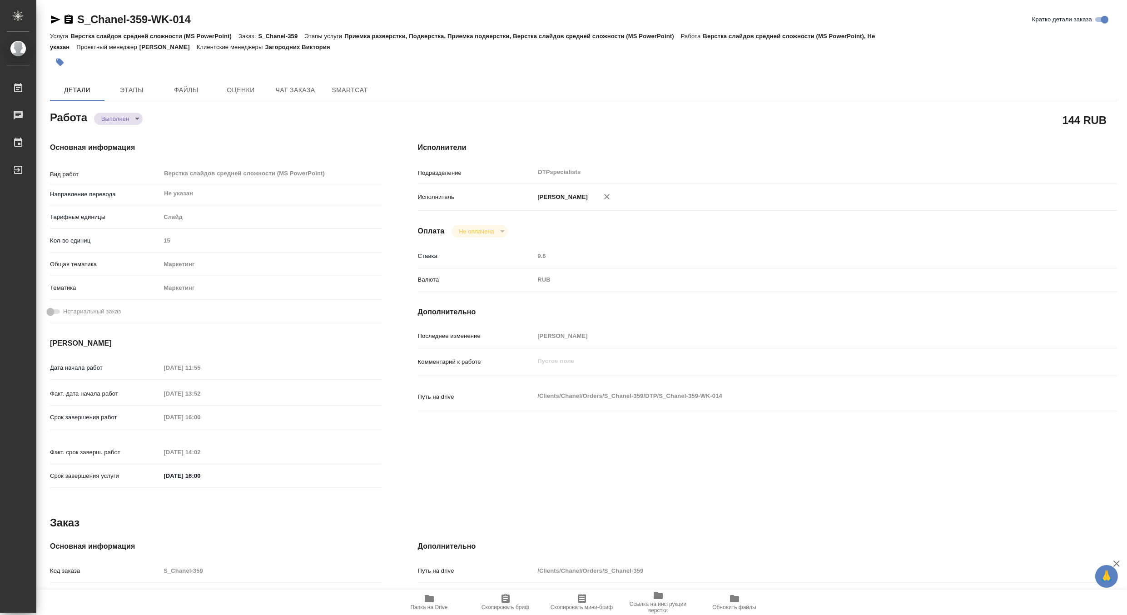
type textarea "x"
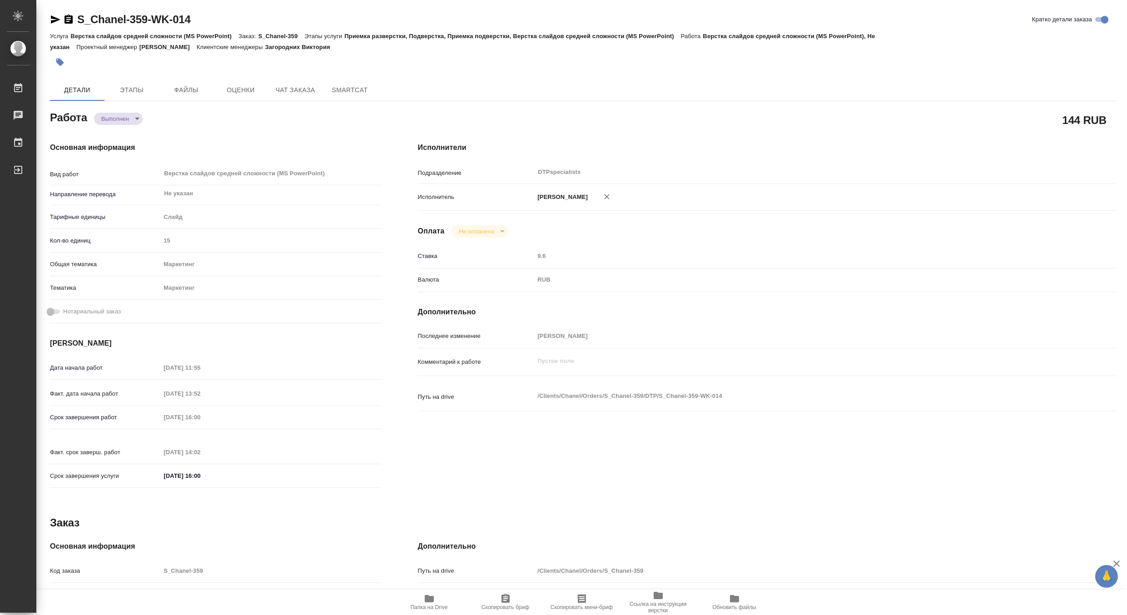
type textarea "x"
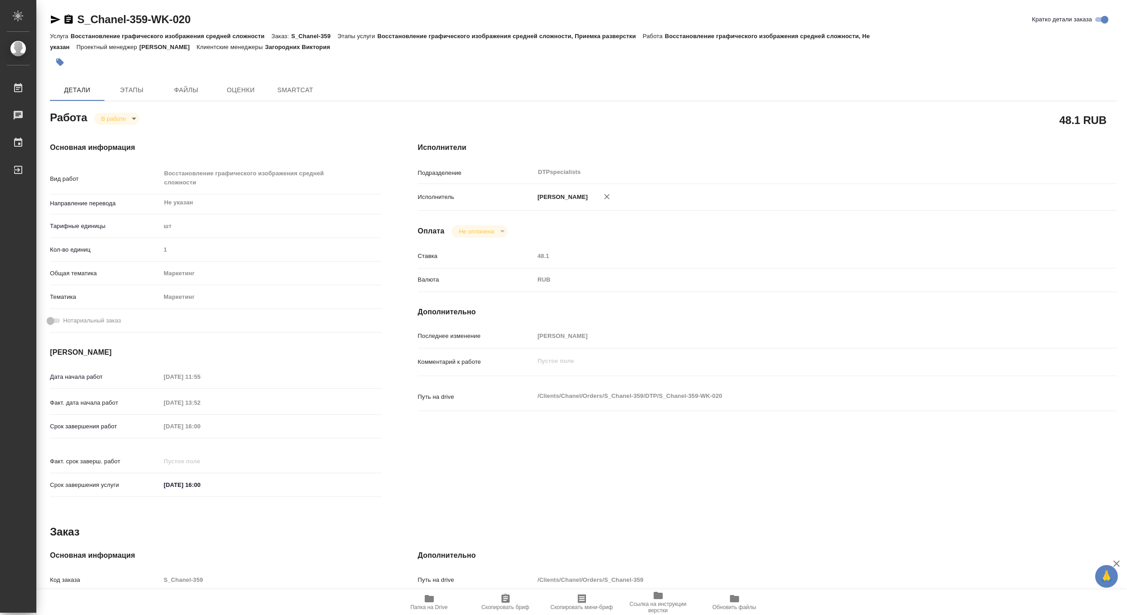
type textarea "x"
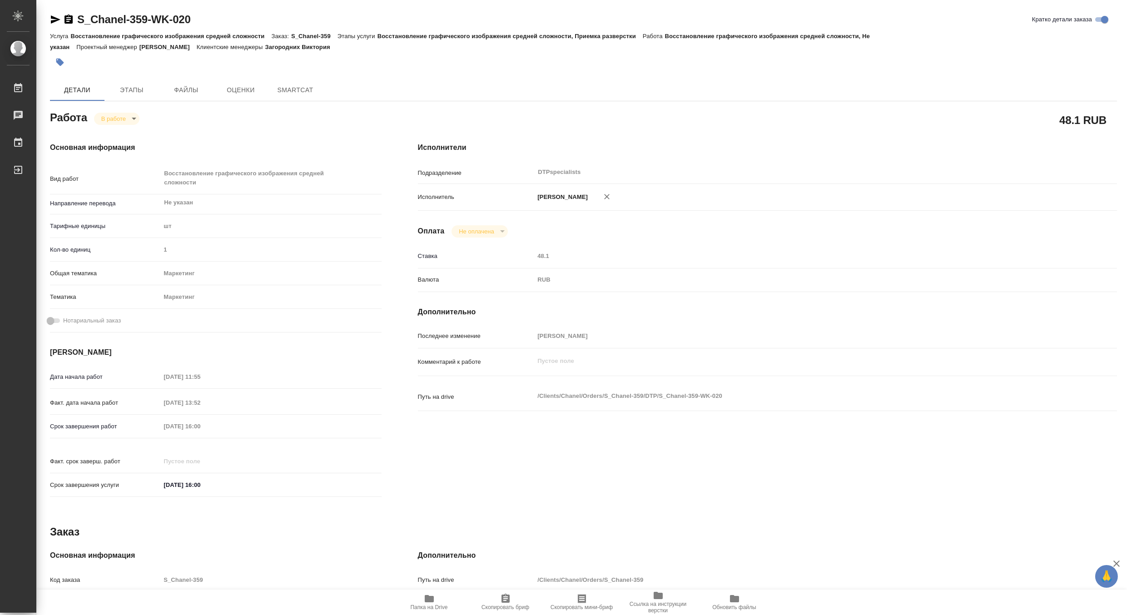
type textarea "x"
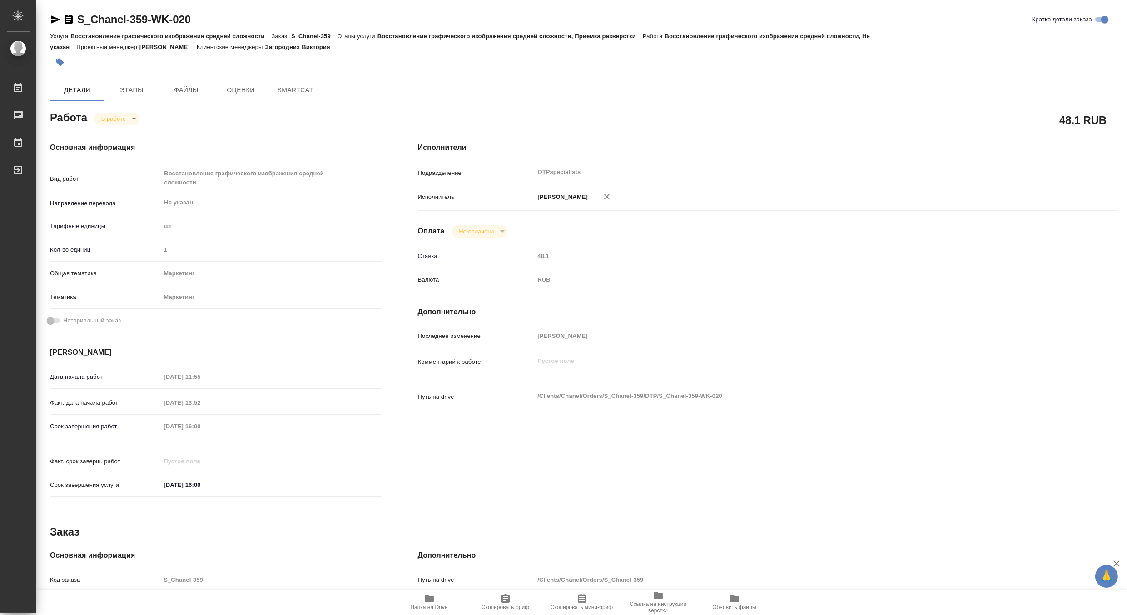
type textarea "x"
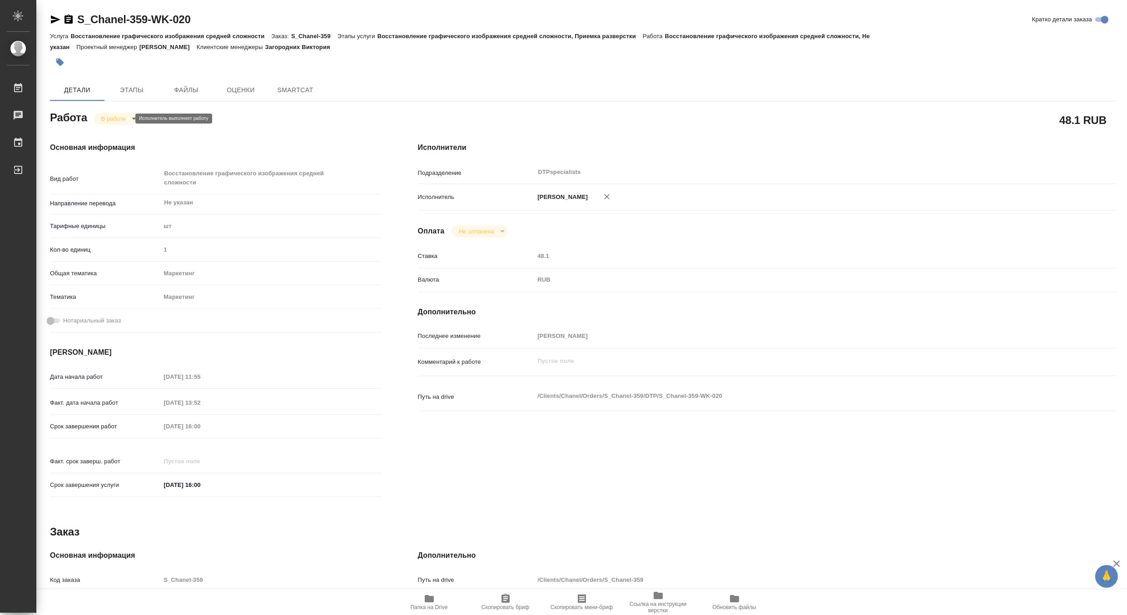
click at [109, 120] on body "🙏 .cls-1 fill:#fff; AWATERA [PERSON_NAME] Чаты График Выйти S_Chanel-359-WK-020…" at bounding box center [563, 307] width 1127 height 615
type textarea "x"
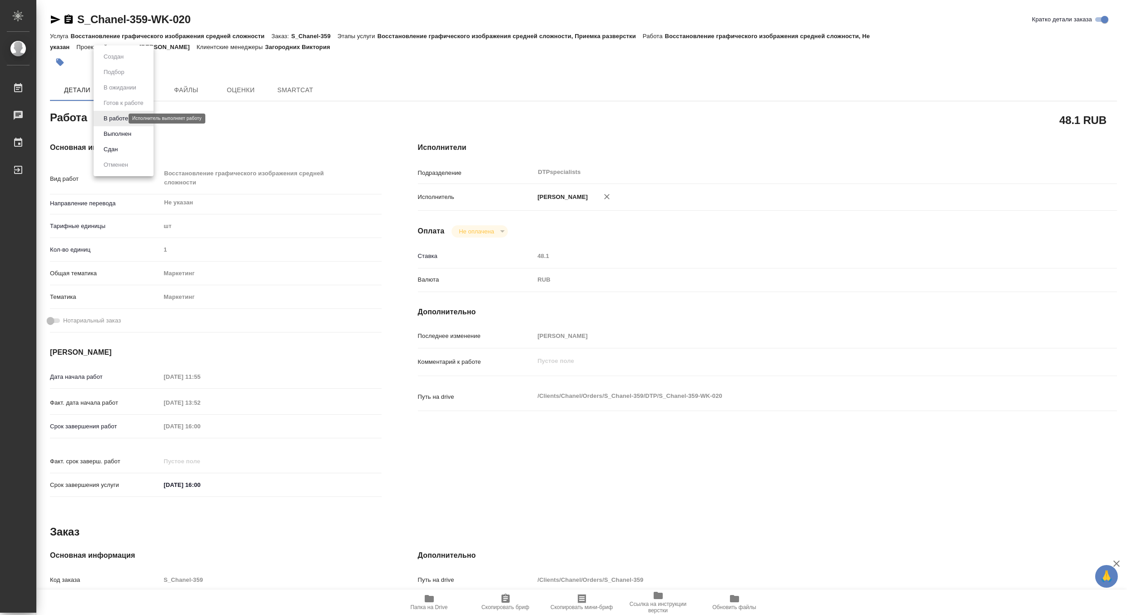
type textarea "x"
click at [103, 133] on button "Выполнен" at bounding box center [117, 134] width 33 height 10
type textarea "x"
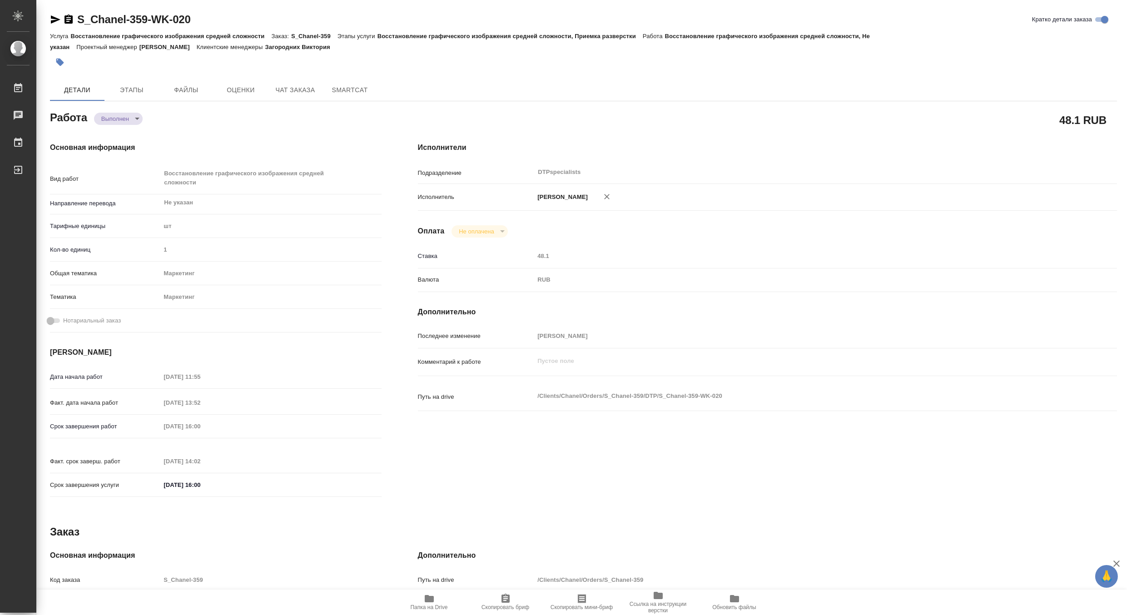
type textarea "x"
